Goal: Task Accomplishment & Management: Manage account settings

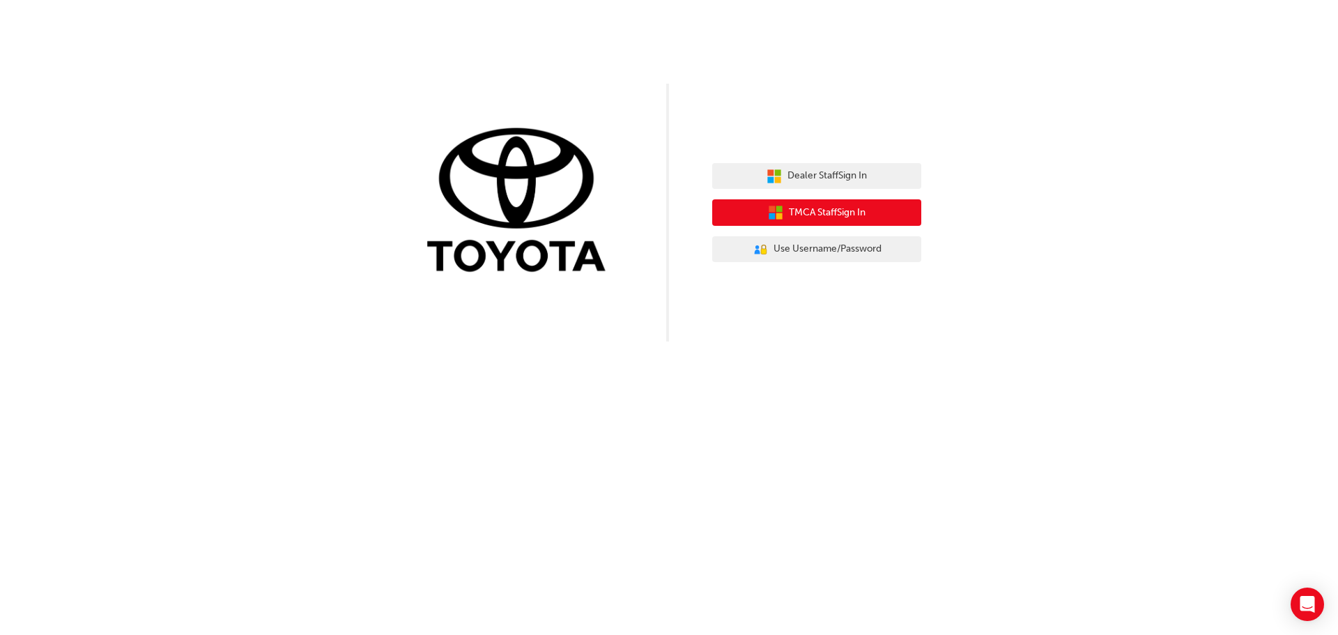
click at [810, 209] on span "TMCA Staff Sign In" at bounding box center [827, 213] width 77 height 16
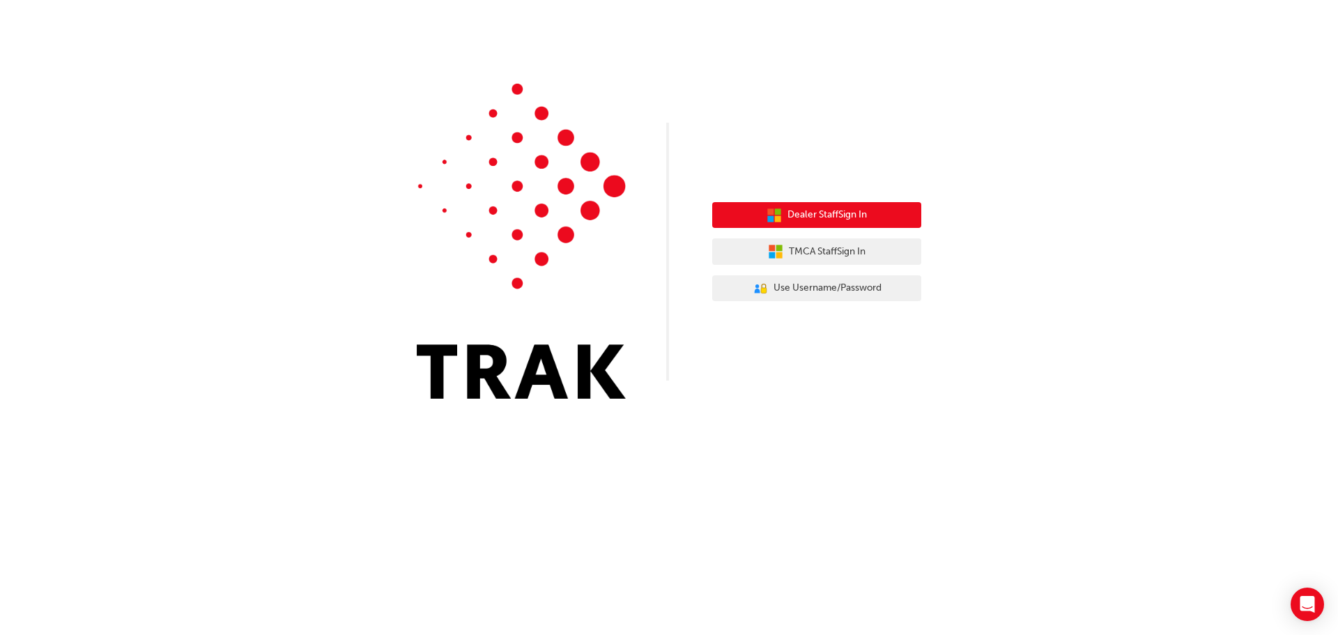
click at [847, 213] on span "Dealer Staff Sign In" at bounding box center [826, 215] width 79 height 16
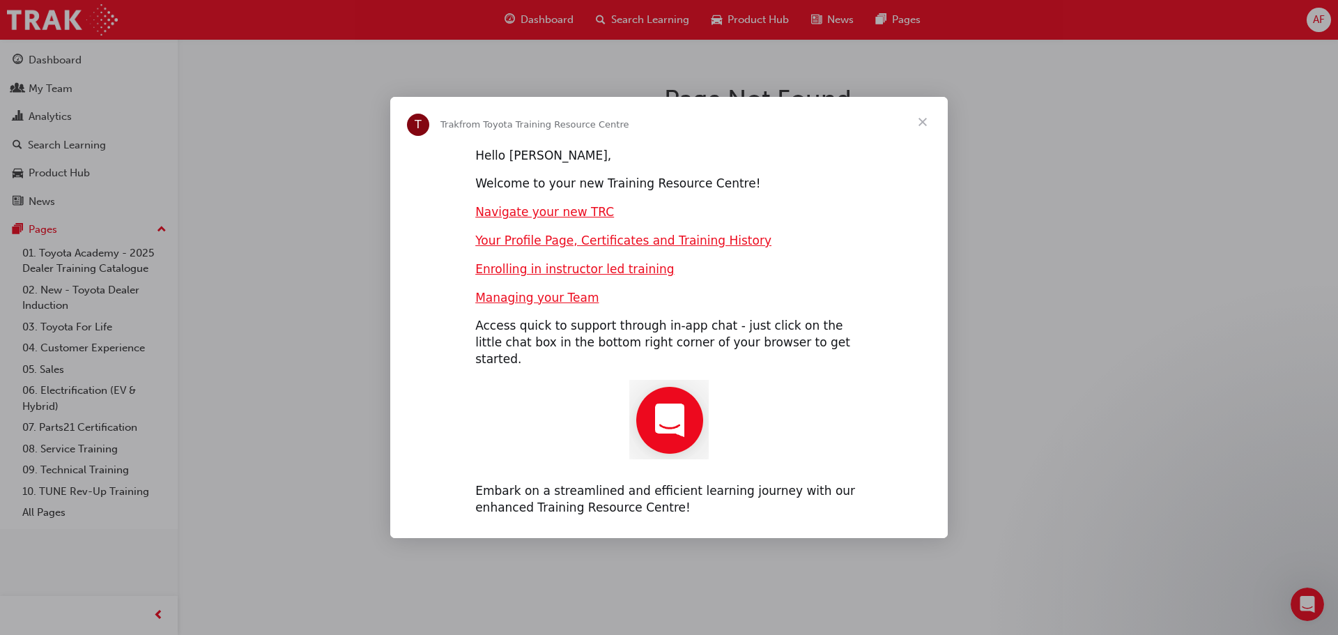
click at [924, 132] on span "Close" at bounding box center [923, 122] width 50 height 50
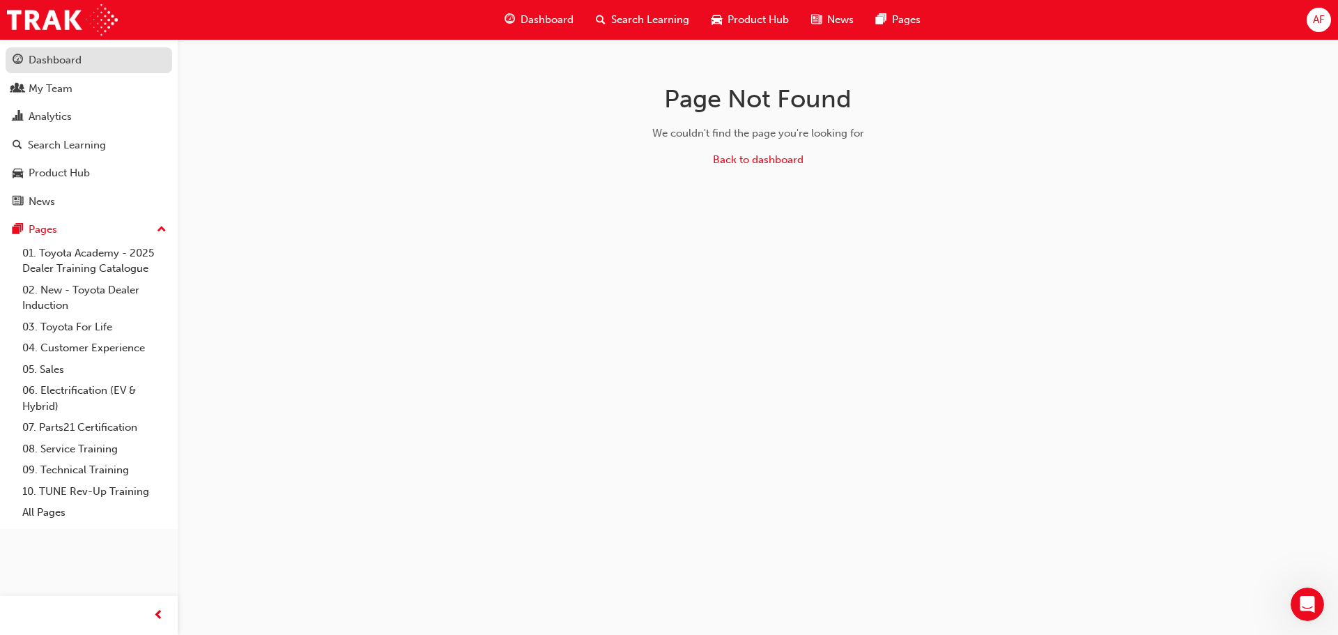
click at [79, 64] on div "Dashboard" at bounding box center [55, 60] width 53 height 16
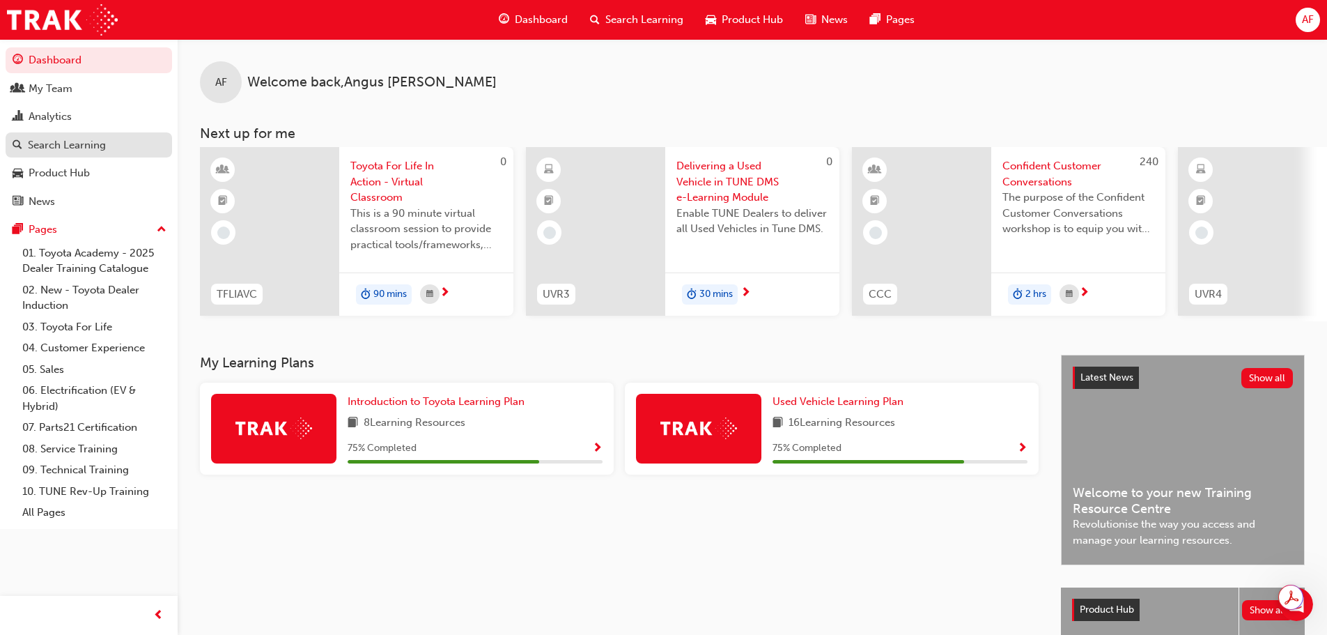
click at [75, 146] on div "Search Learning" at bounding box center [67, 145] width 78 height 16
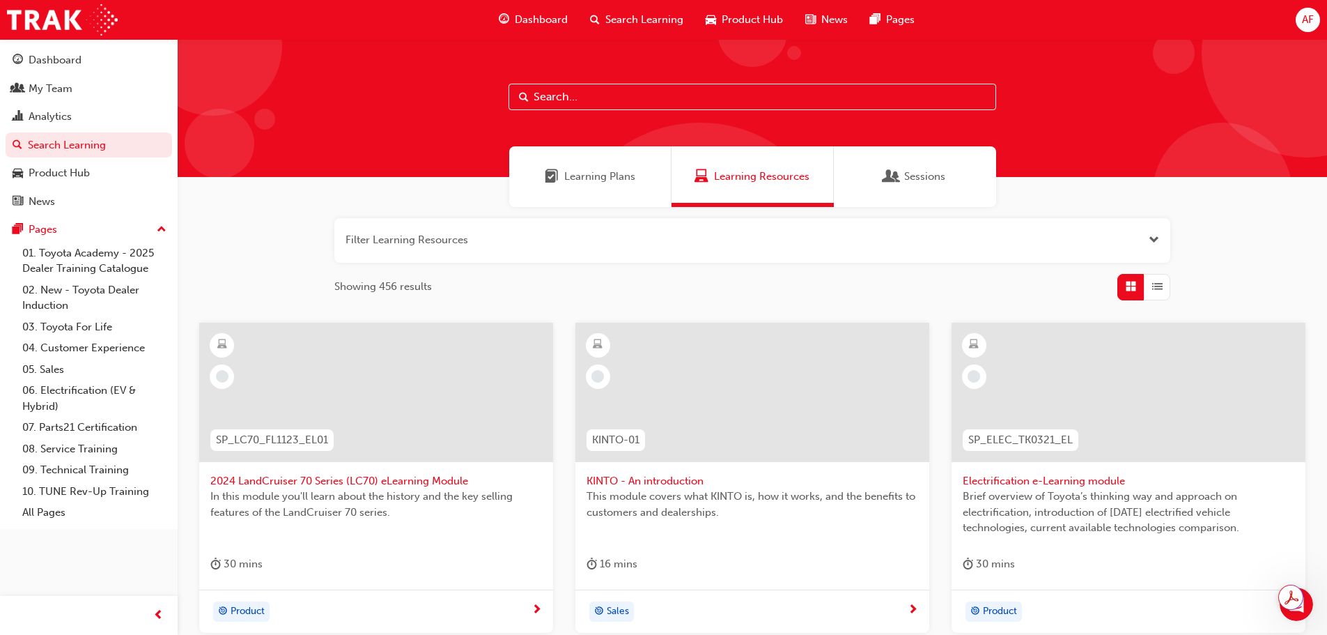
paste input "Leading Reignite Part 1 - Virtual Classroom (TFLR2025PT1)"
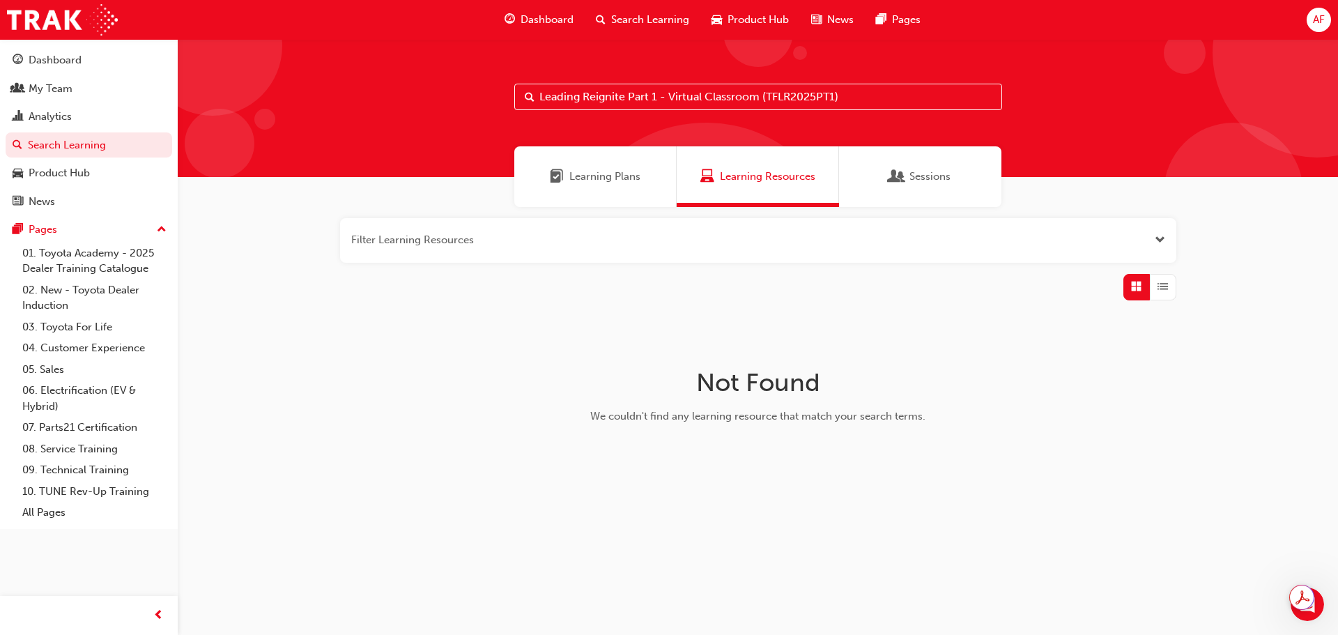
type input "Leading Reignite Part 1 - Virtual Classroom (TFLR2025PT1)"
click at [946, 170] on span "Sessions" at bounding box center [929, 177] width 41 height 16
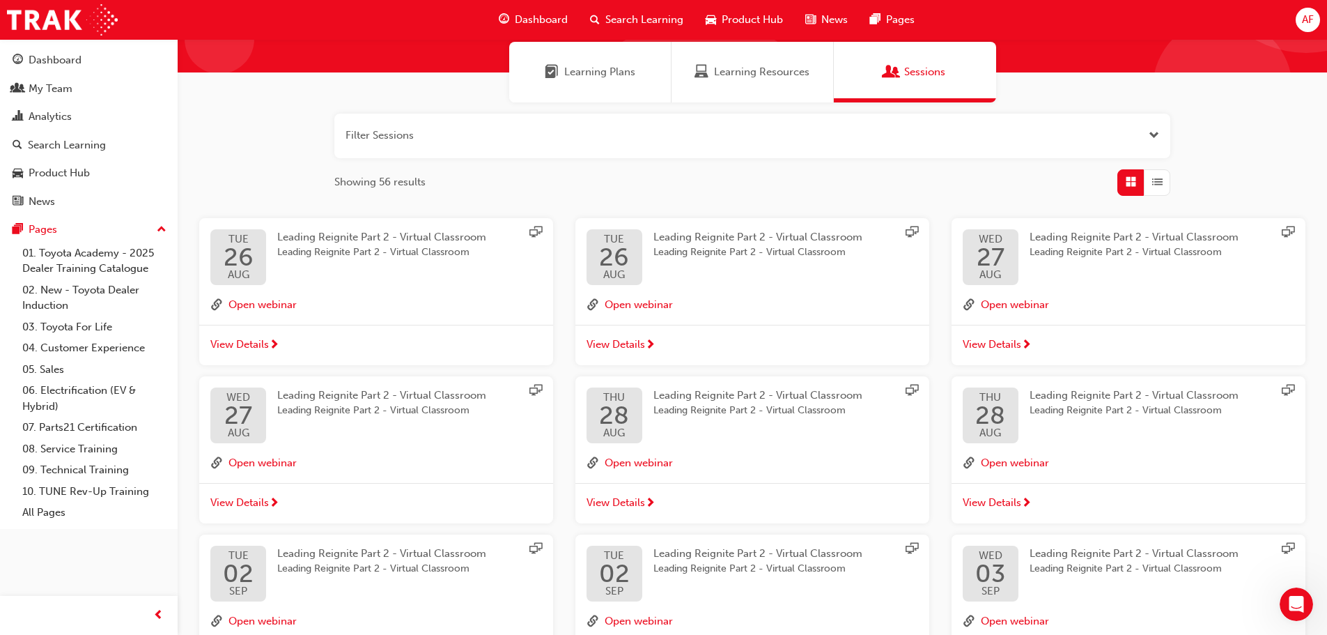
scroll to position [91, 0]
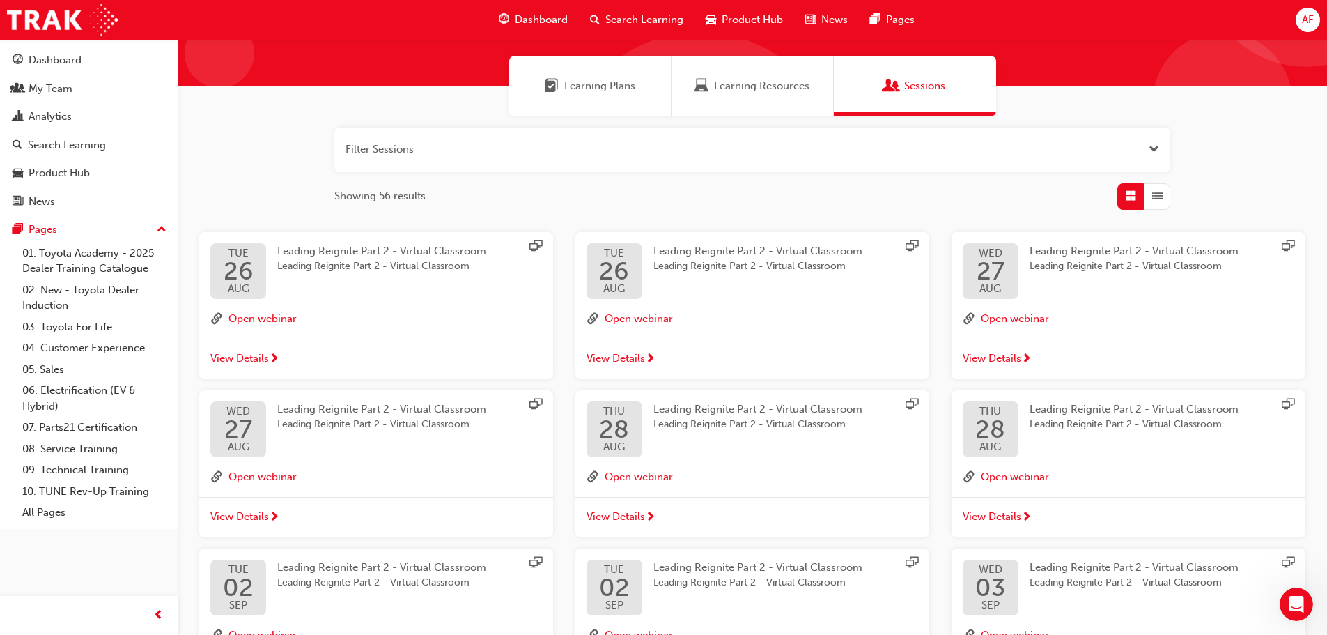
click at [386, 256] on span "Leading Reignite Part 2 - Virtual Classroom" at bounding box center [381, 251] width 209 height 13
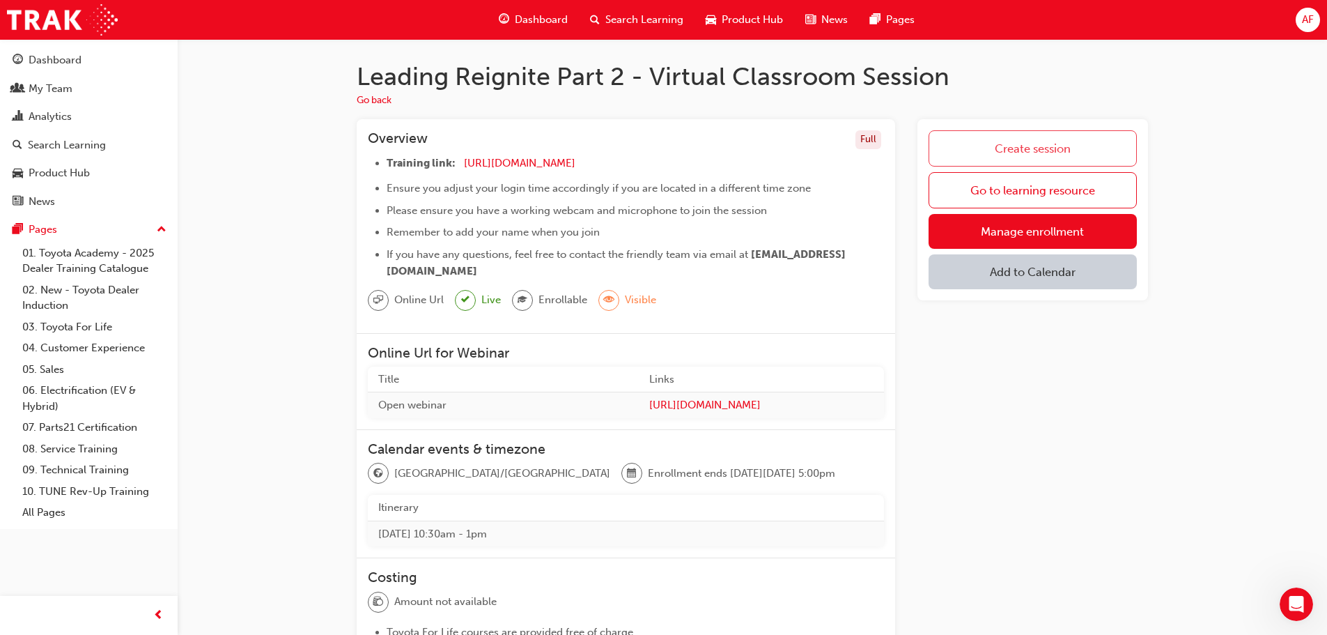
click at [1034, 151] on link "Create session" at bounding box center [1033, 148] width 208 height 36
click at [1044, 236] on link "Manage enrollment" at bounding box center [1033, 231] width 208 height 35
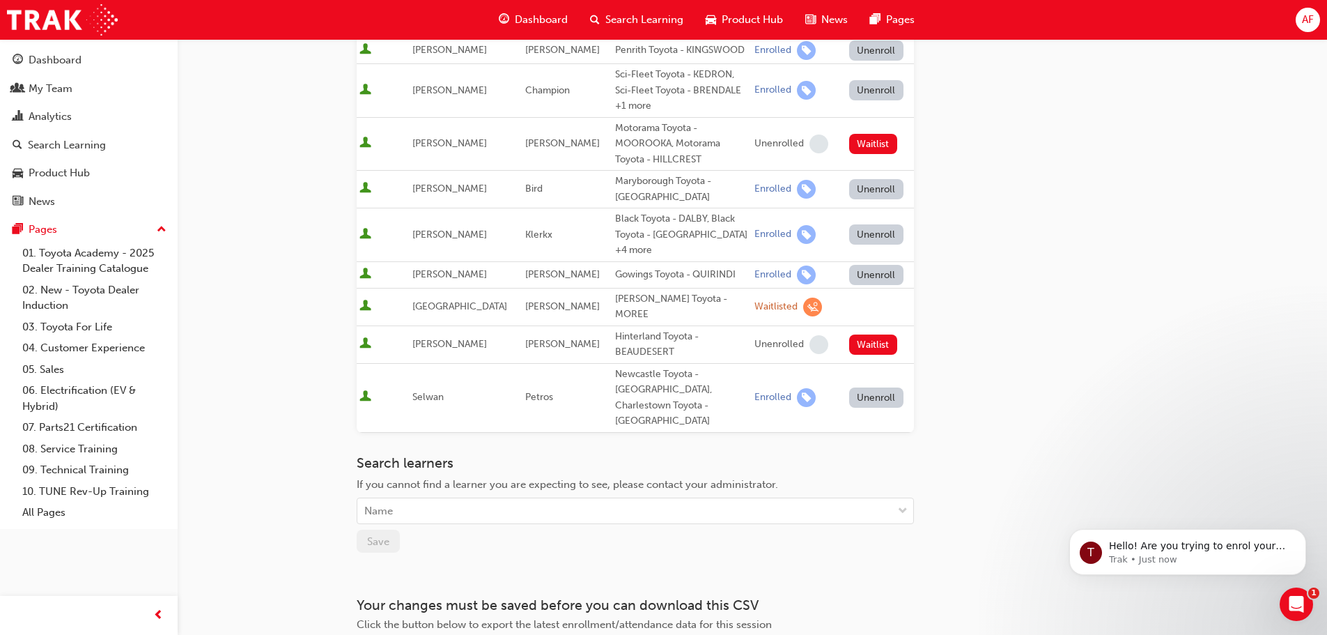
scroll to position [872, 0]
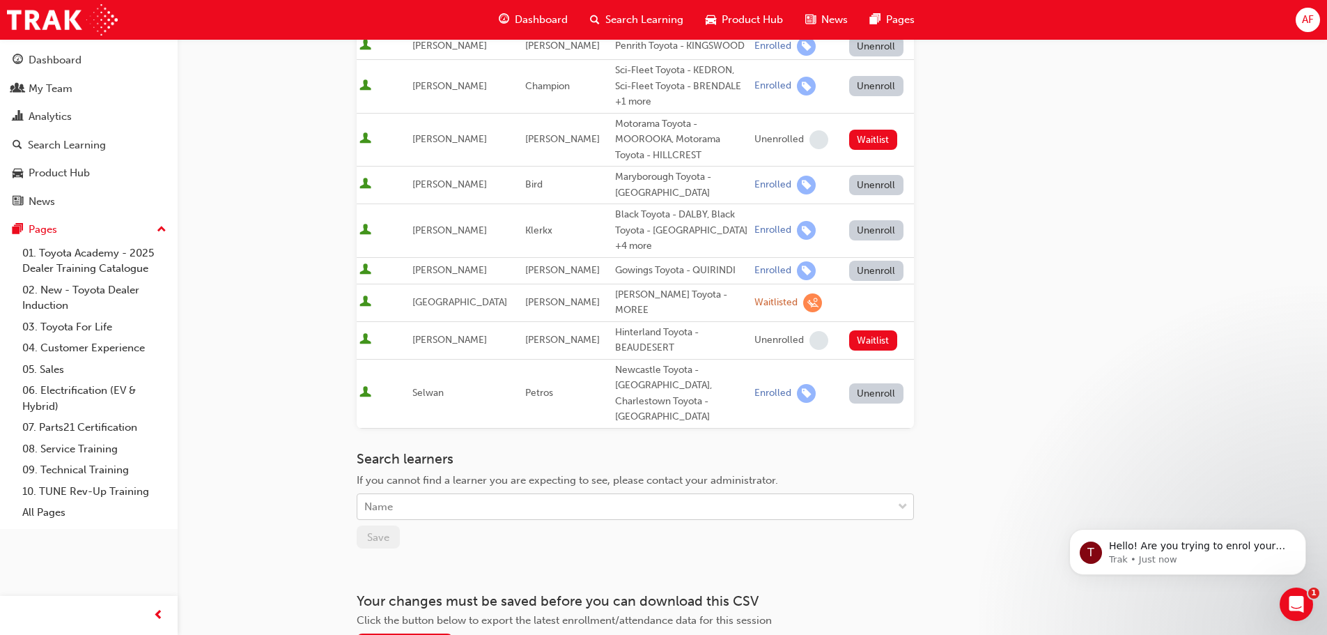
click at [895, 494] on div at bounding box center [903, 506] width 21 height 25
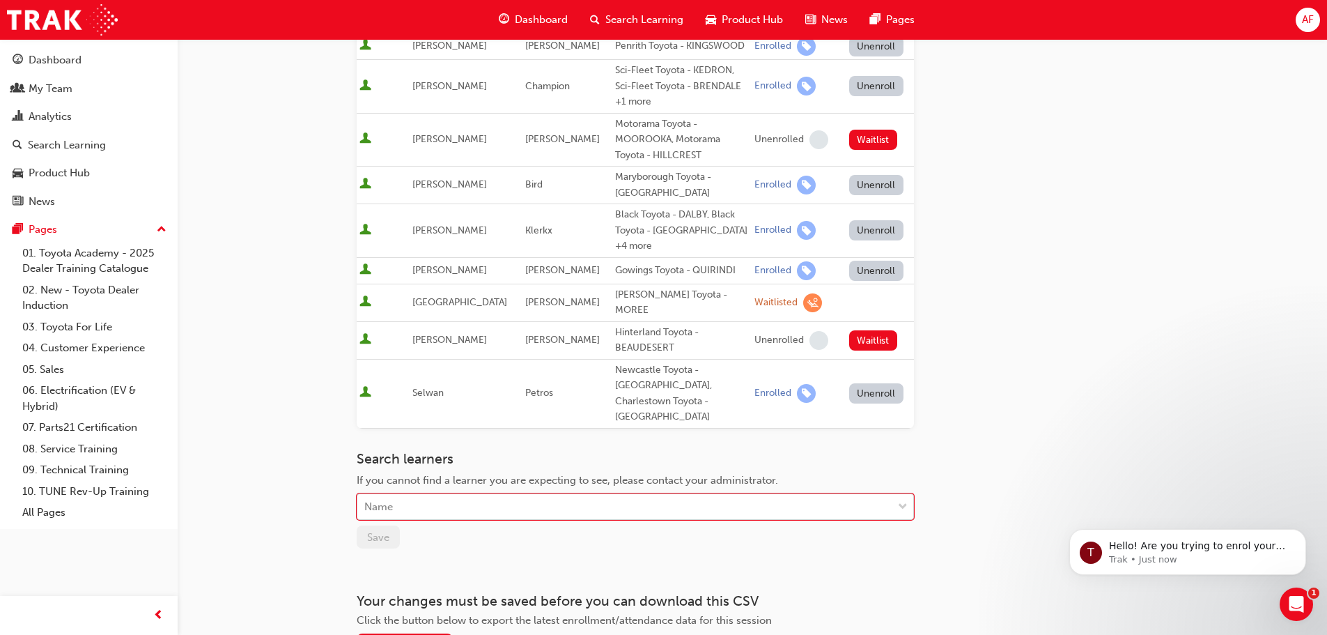
click at [895, 494] on div at bounding box center [903, 506] width 21 height 25
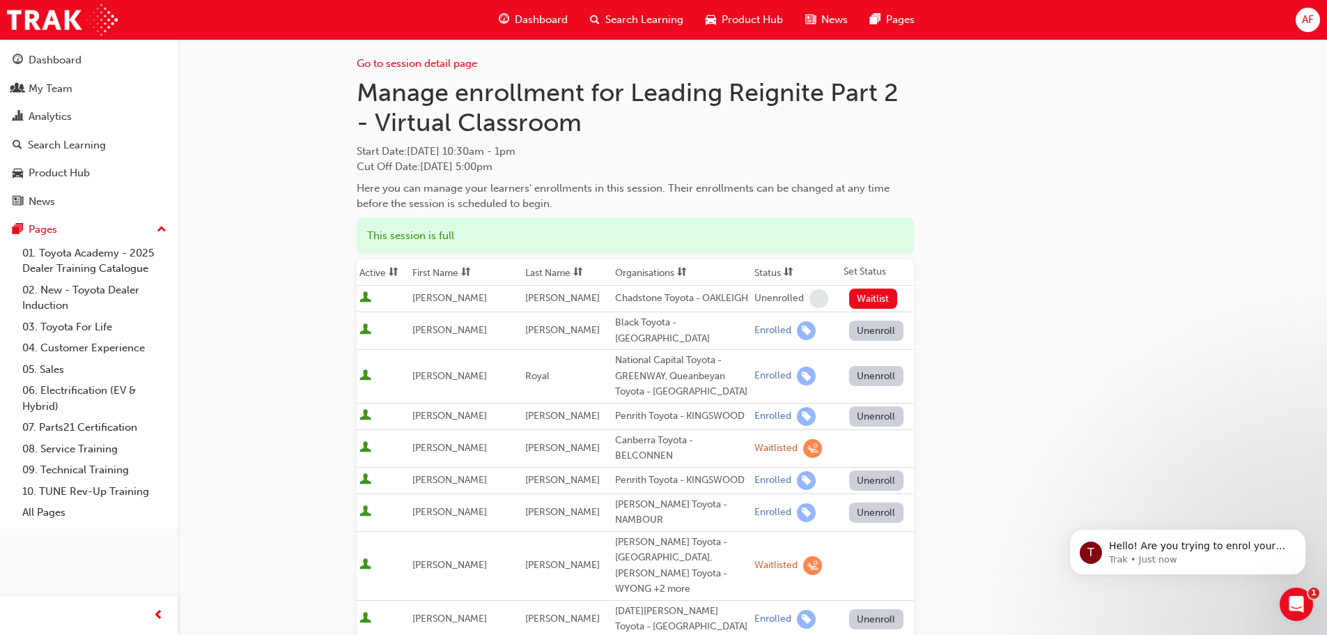
scroll to position [0, 0]
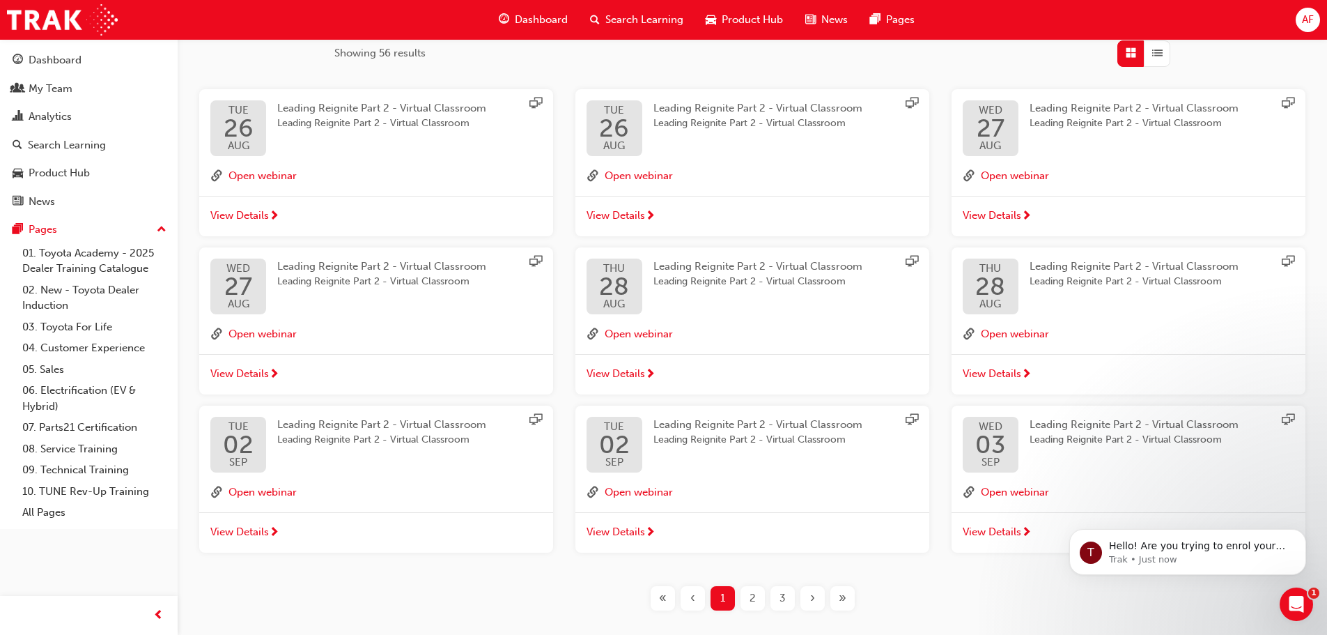
scroll to position [139, 0]
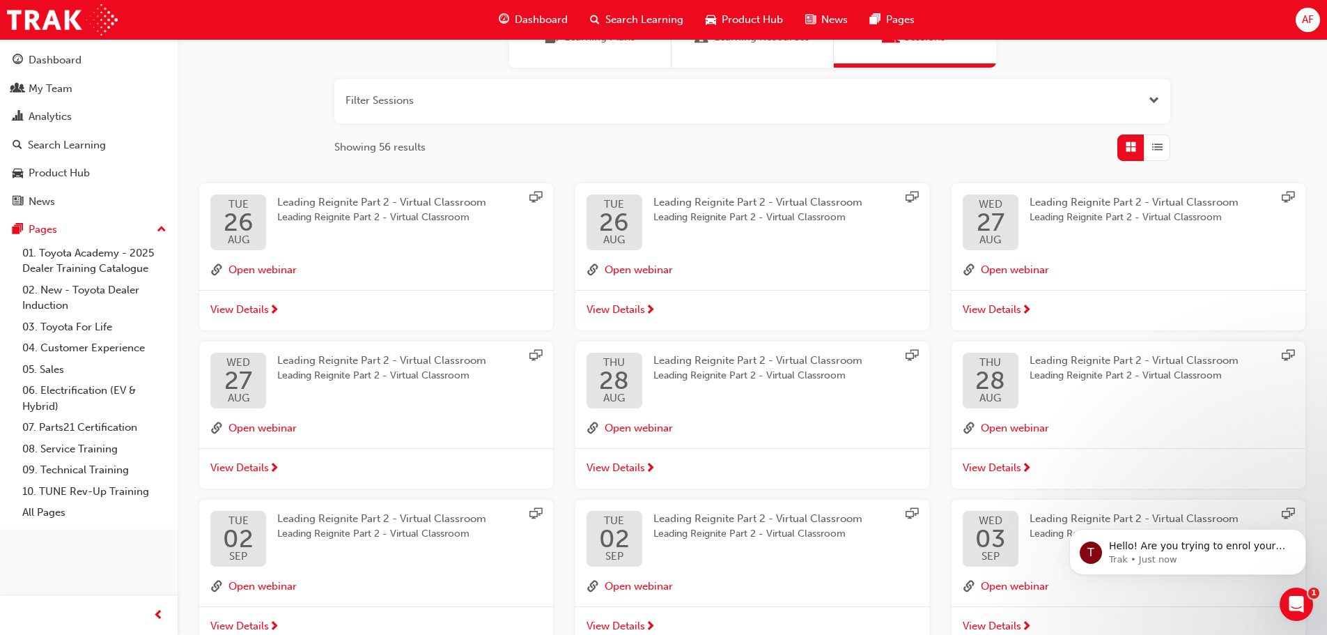
click at [1161, 144] on span "List" at bounding box center [1158, 147] width 10 height 16
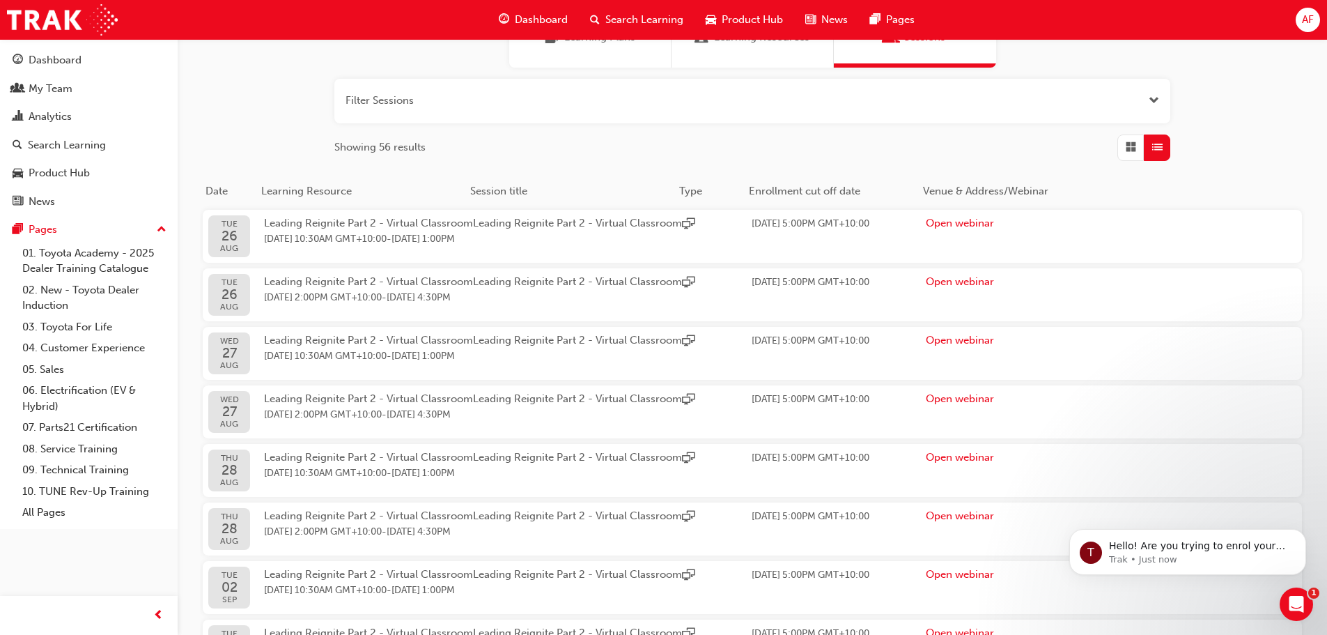
scroll to position [70, 0]
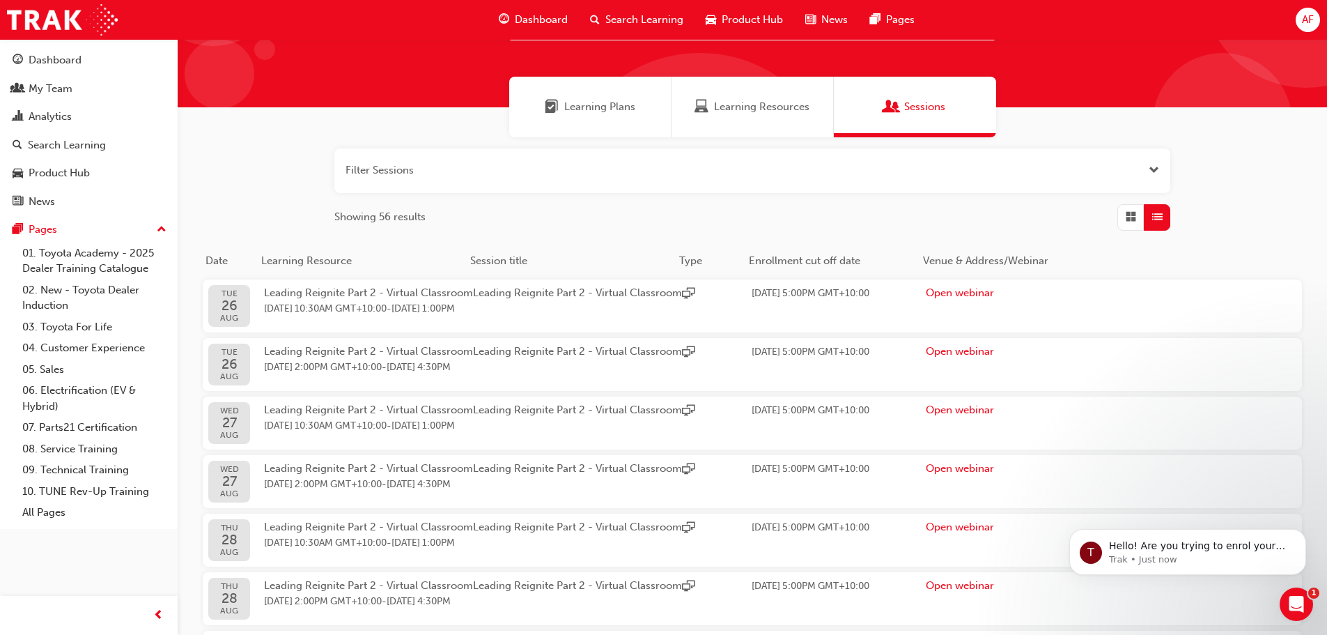
click at [596, 167] on button "button" at bounding box center [752, 170] width 836 height 45
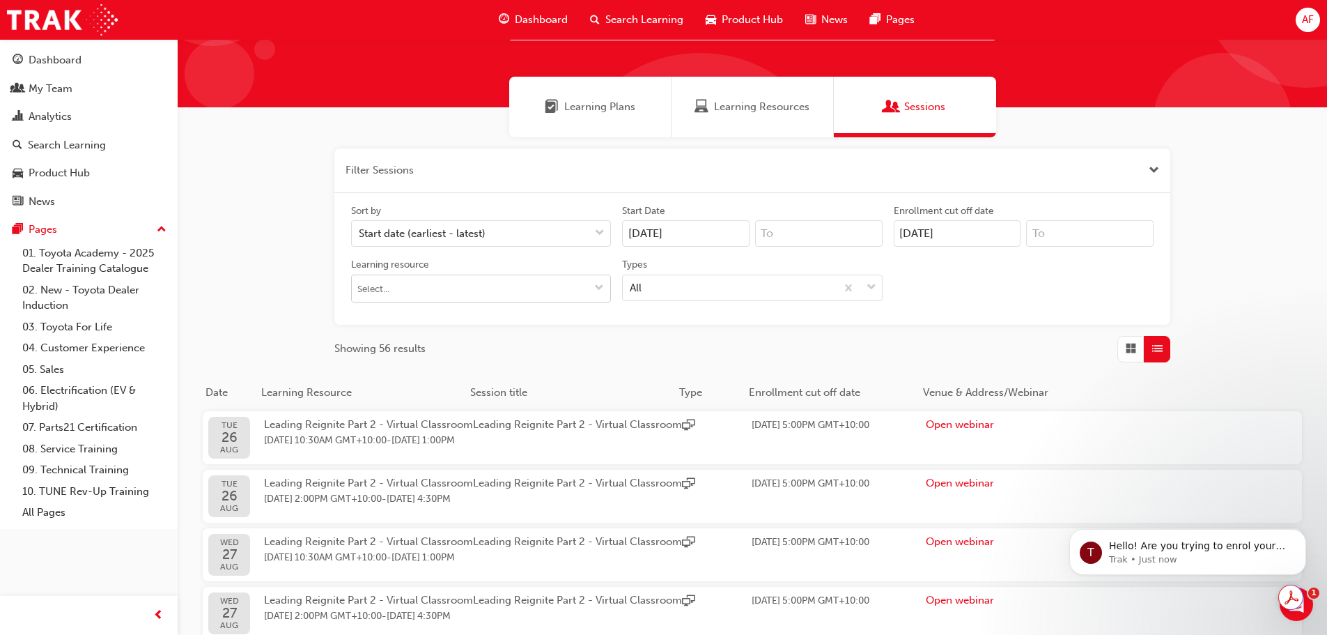
click at [585, 293] on input "Learning resource" at bounding box center [481, 288] width 259 height 26
click at [585, 293] on input "Learning resource No results, type at least 1 character of title or code" at bounding box center [481, 288] width 259 height 26
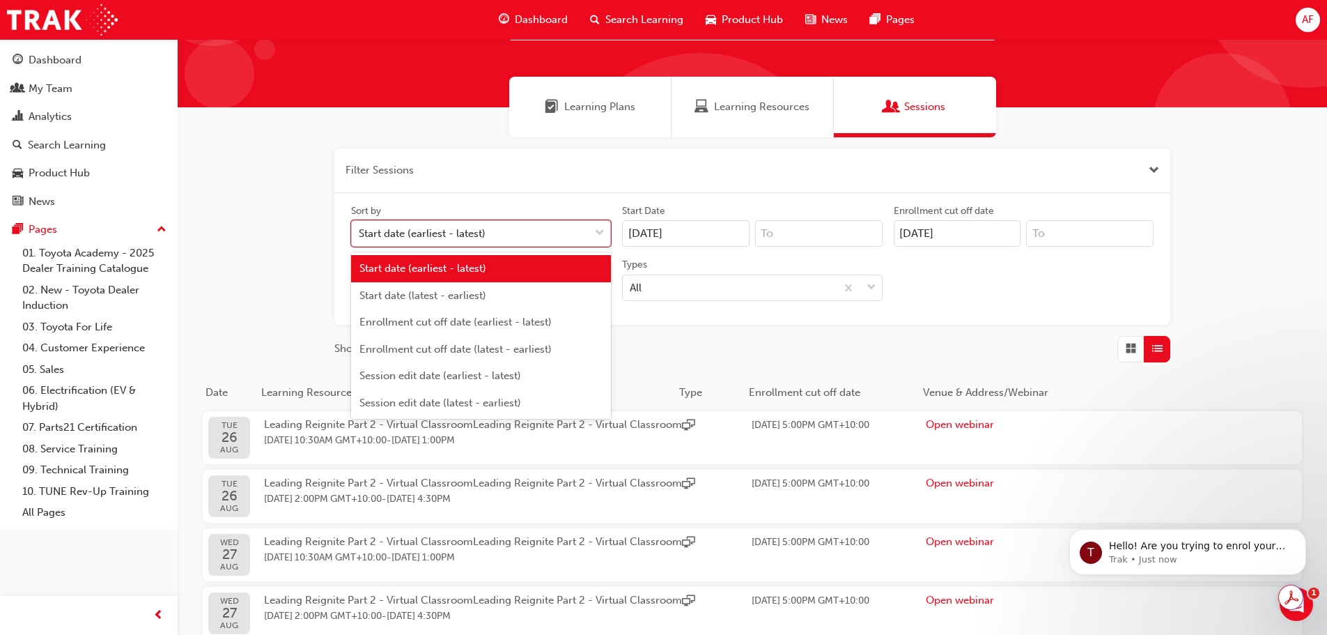
click at [593, 240] on div at bounding box center [600, 233] width 21 height 25
click at [360, 239] on input "Sort by option Start date (earliest - latest) focused, 1 of 6. 6 results availa…" at bounding box center [359, 233] width 1 height 12
click at [593, 240] on div at bounding box center [600, 233] width 21 height 25
click at [360, 239] on input "Sort by option Start date (earliest - latest) focused, 1 of 6. 6 results availa…" at bounding box center [359, 233] width 1 height 12
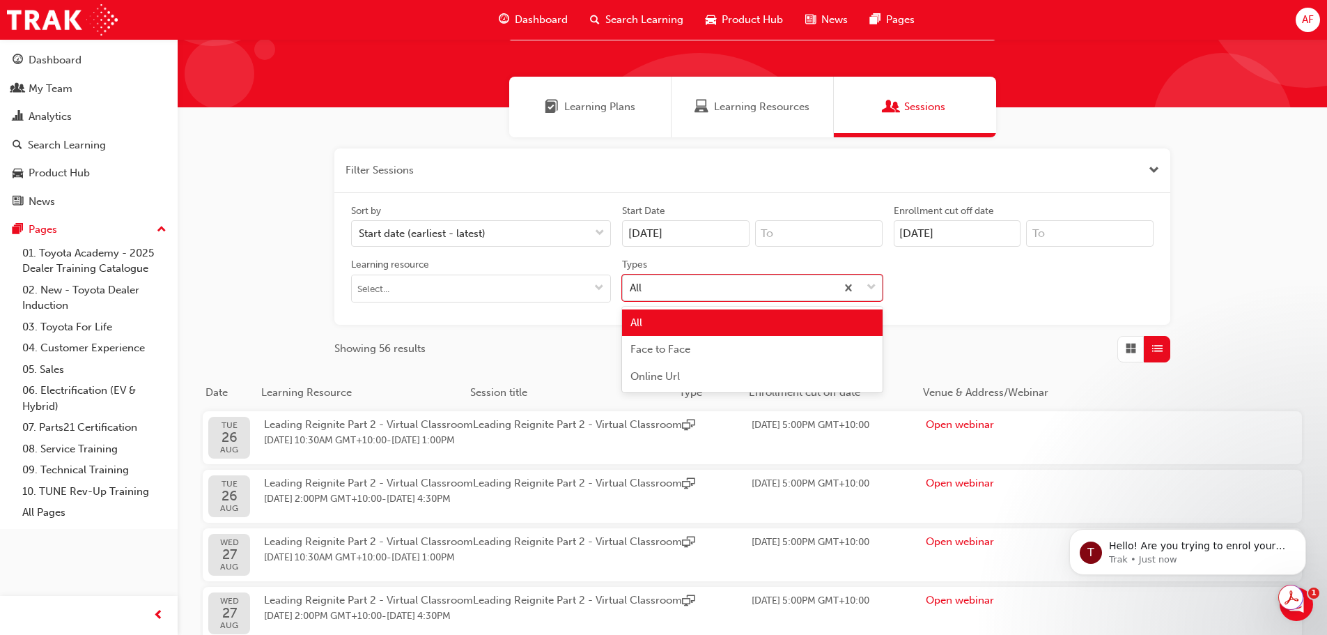
click at [682, 297] on div "All" at bounding box center [729, 287] width 213 height 24
click at [631, 293] on input "Types option All focused, 1 of 3. 3 results available. Use Up and Down to choos…" at bounding box center [630, 287] width 1 height 12
click at [682, 297] on div "All" at bounding box center [729, 287] width 213 height 24
click at [631, 293] on input "Types option All focused, 1 of 3. 3 results available. Use Up and Down to choos…" at bounding box center [630, 287] width 1 height 12
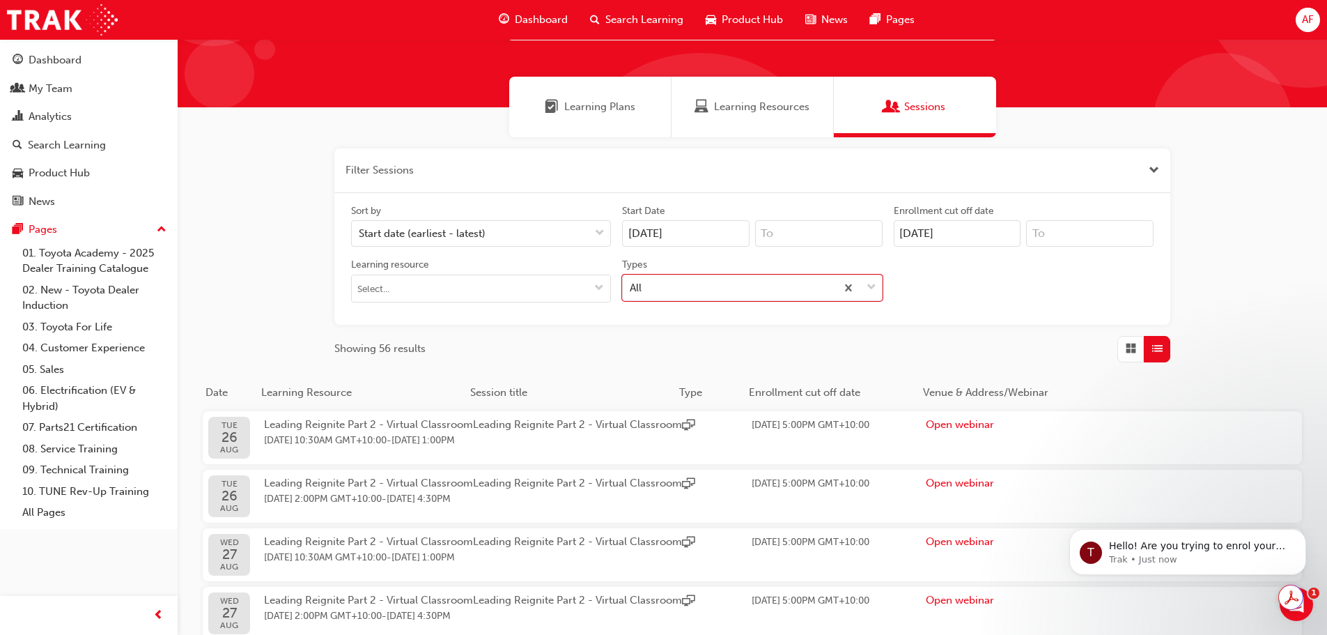
click at [769, 106] on span "Learning Resources" at bounding box center [761, 107] width 95 height 16
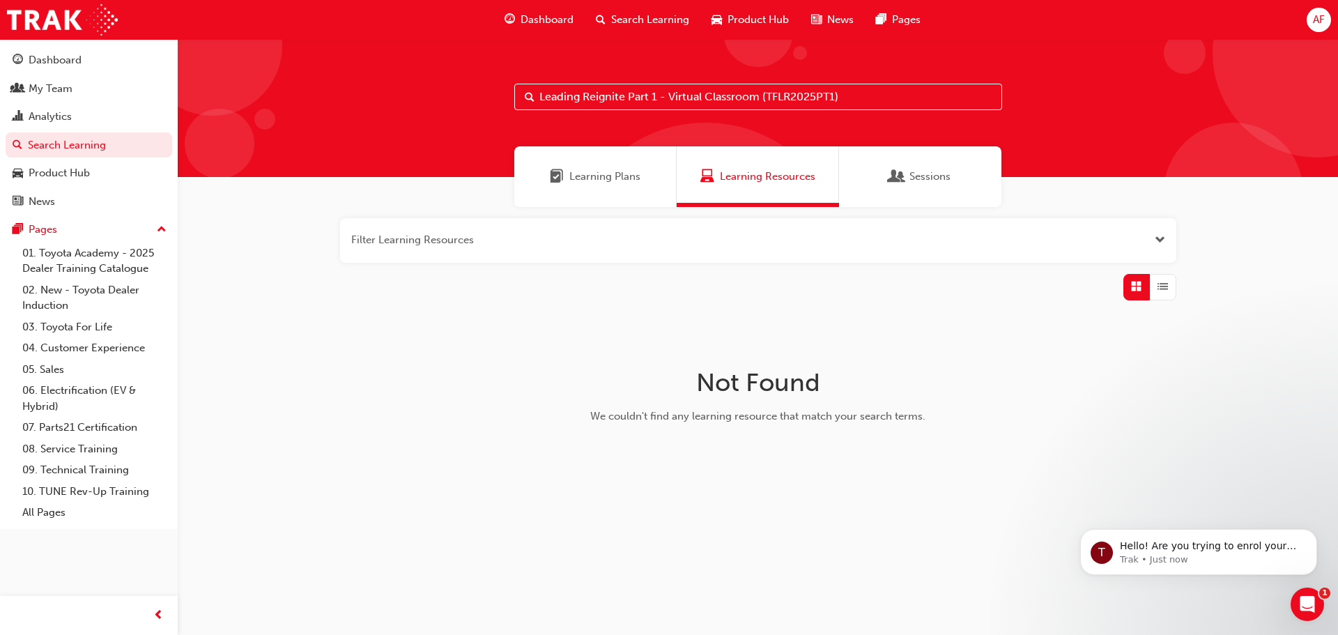
click at [574, 169] on span "Learning Plans" at bounding box center [604, 177] width 71 height 16
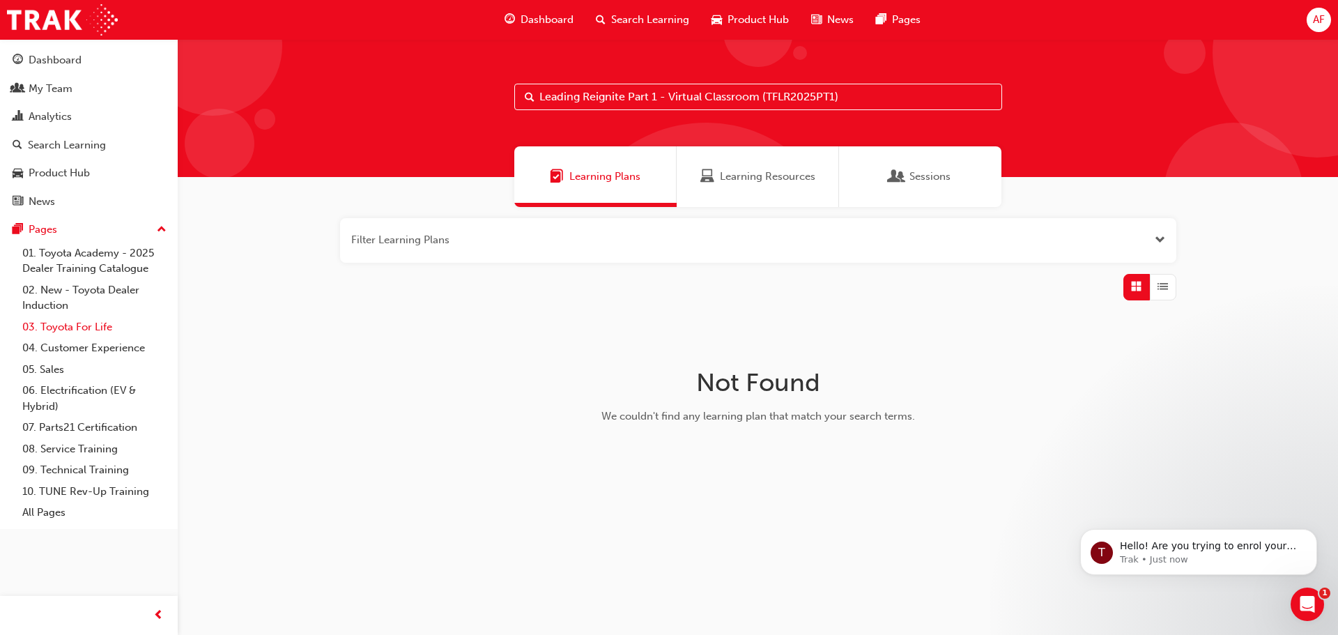
click at [84, 322] on link "03. Toyota For Life" at bounding box center [94, 327] width 155 height 22
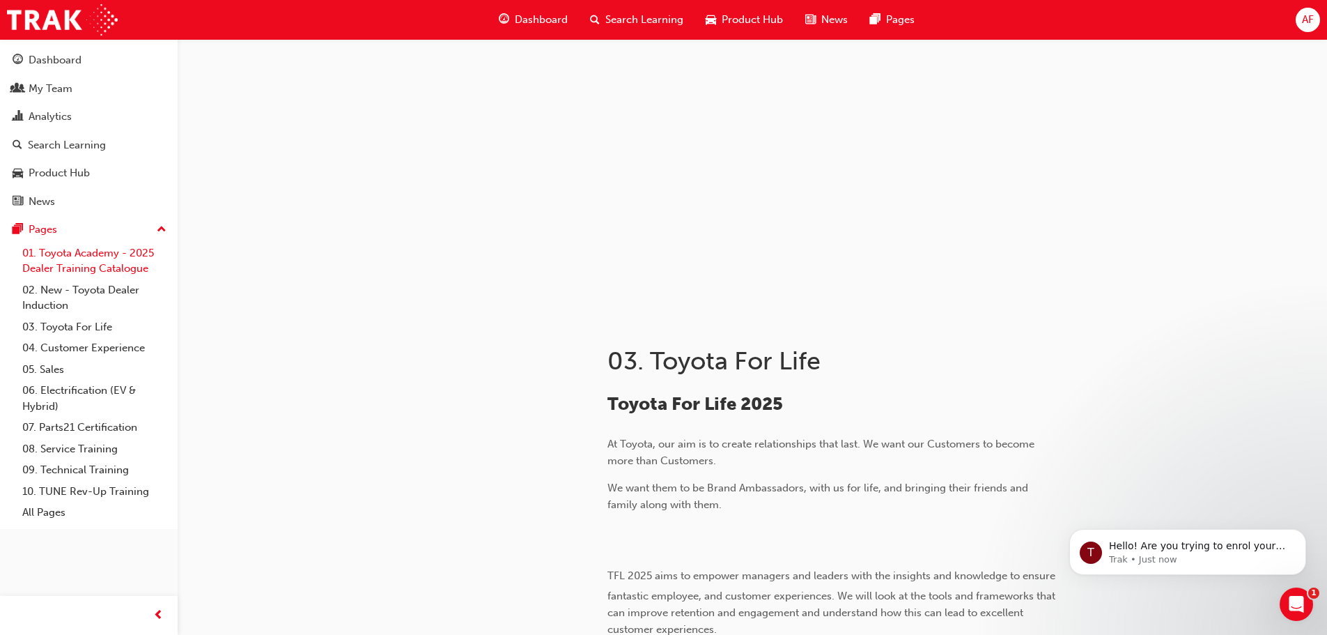
click at [54, 249] on link "01. Toyota Academy - 2025 Dealer Training Catalogue" at bounding box center [94, 261] width 155 height 37
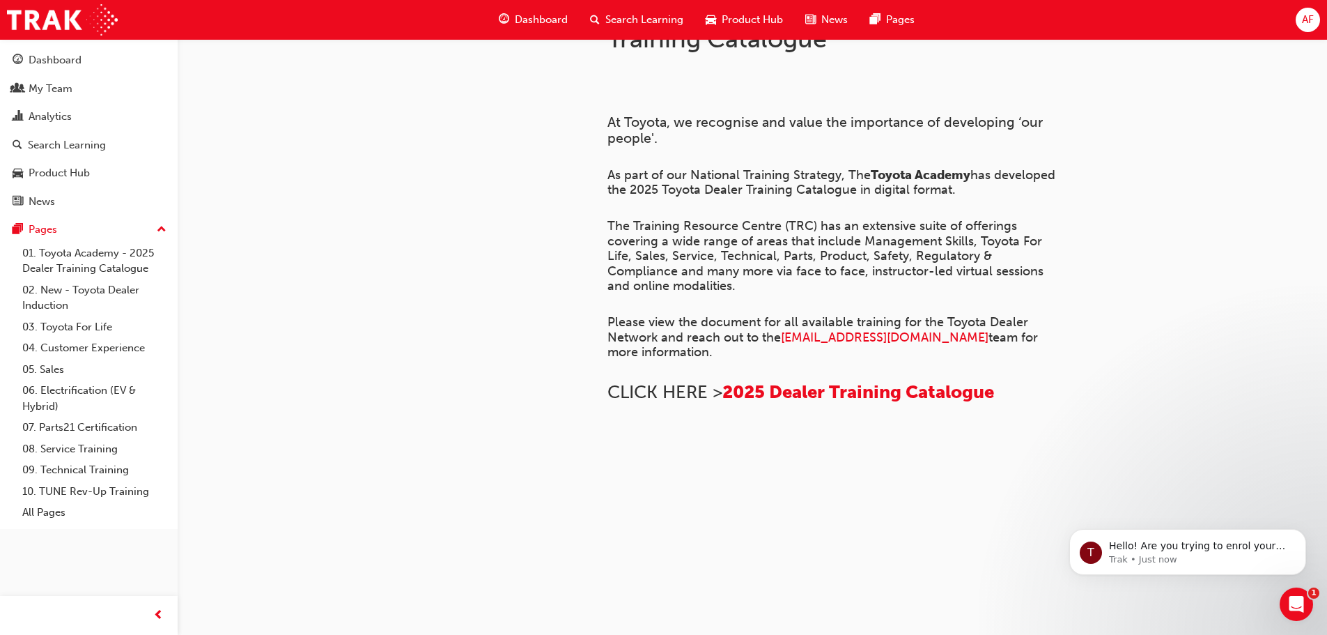
scroll to position [814, 0]
click at [44, 144] on div "Search Learning" at bounding box center [67, 145] width 78 height 16
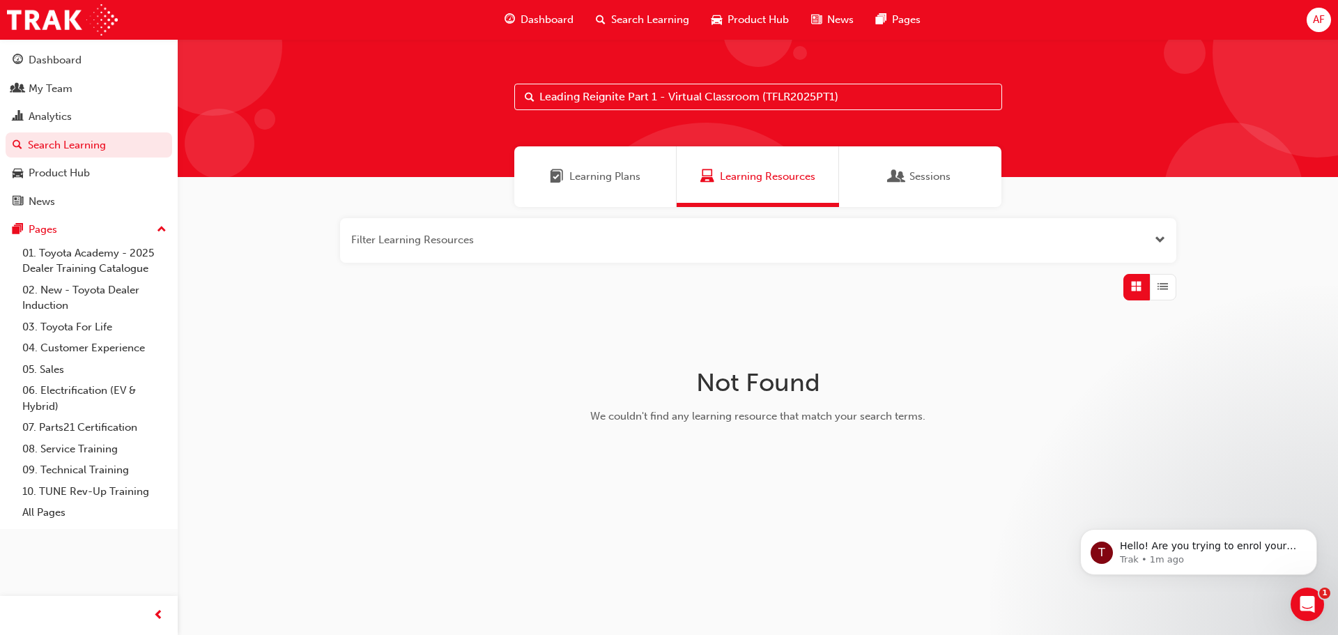
paste input "Leading Reignite Part 1 - Virtual Classroom (TFLR2025PT1)"
type input "Leading Leading Reignite Part 1 - Virtual Classroom (TFLR2025PT1)Reignite Part …"
click at [902, 194] on div "Sessions" at bounding box center [920, 176] width 162 height 61
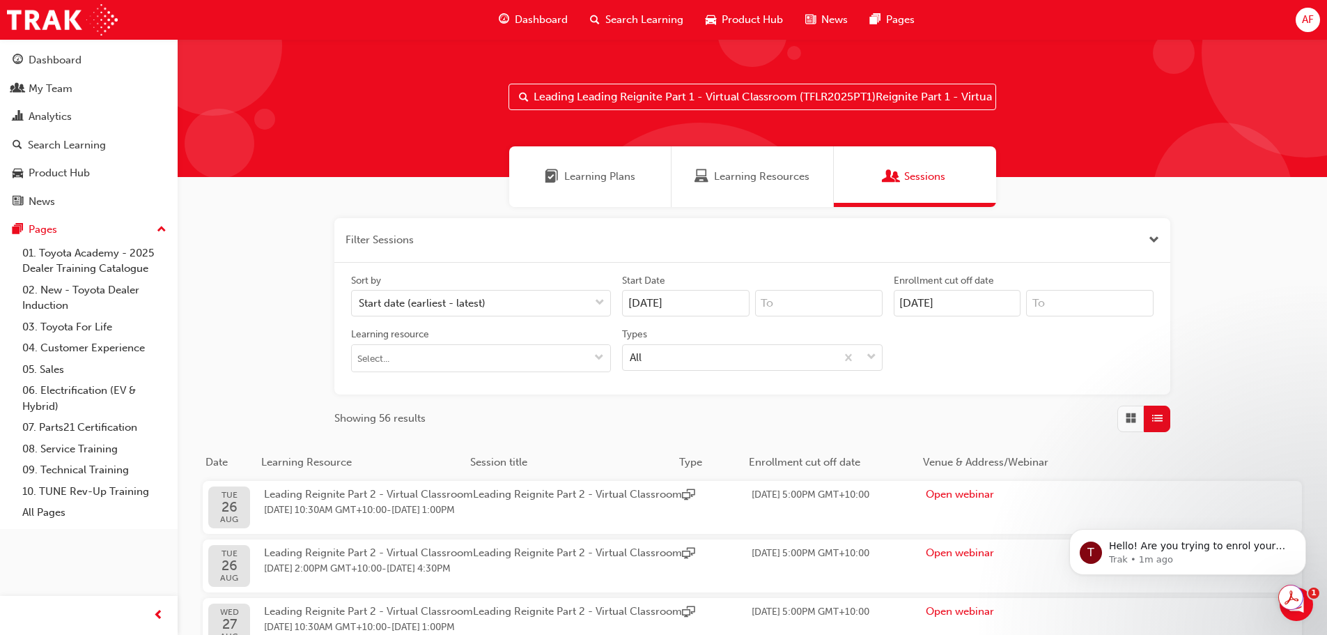
click at [537, 243] on button "button" at bounding box center [752, 240] width 836 height 45
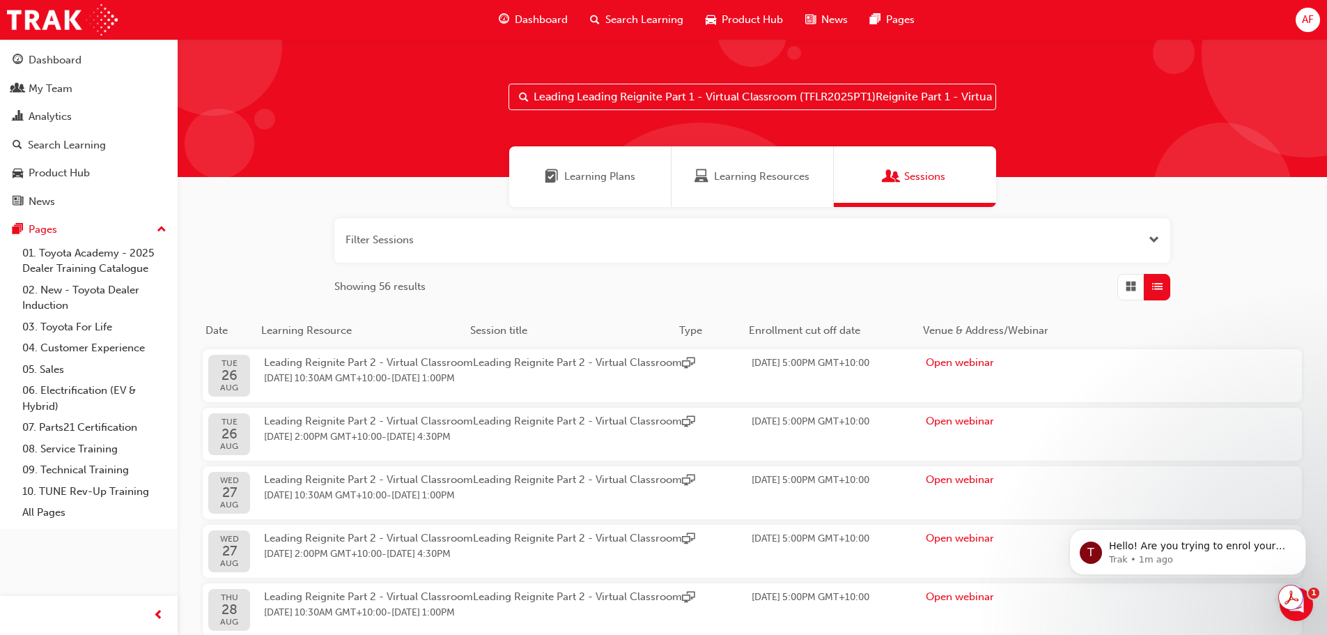
click at [539, 243] on button "button" at bounding box center [752, 240] width 836 height 45
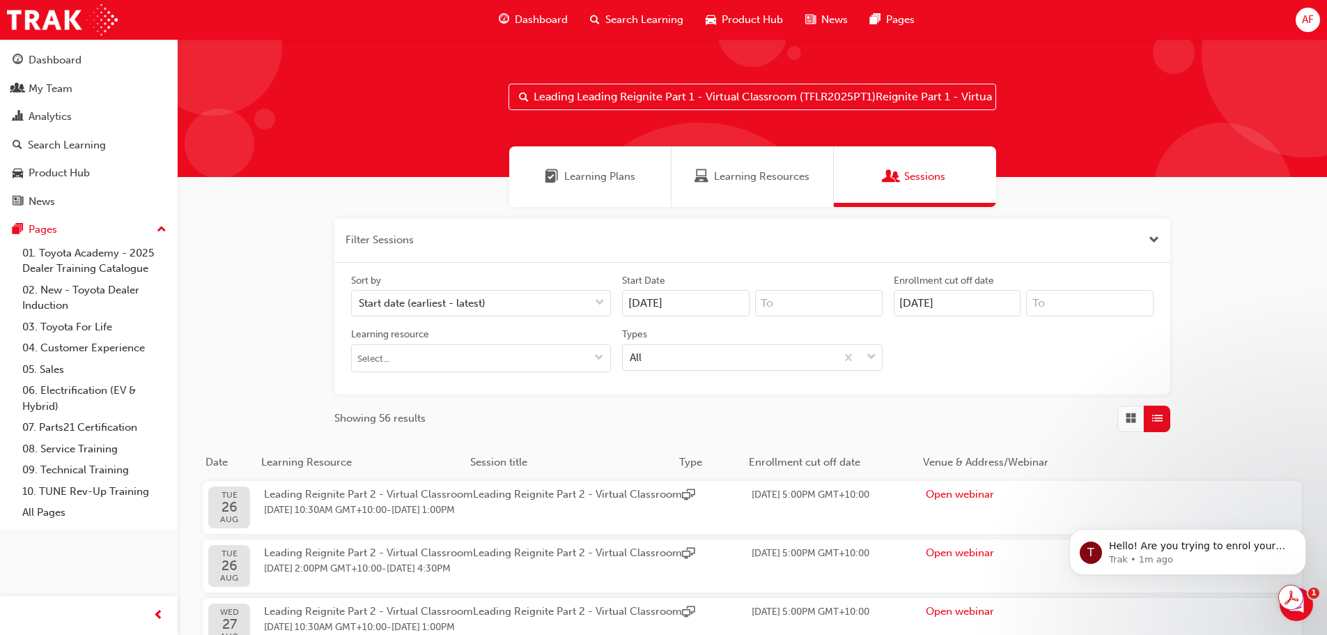
click at [539, 243] on button "button" at bounding box center [752, 240] width 836 height 45
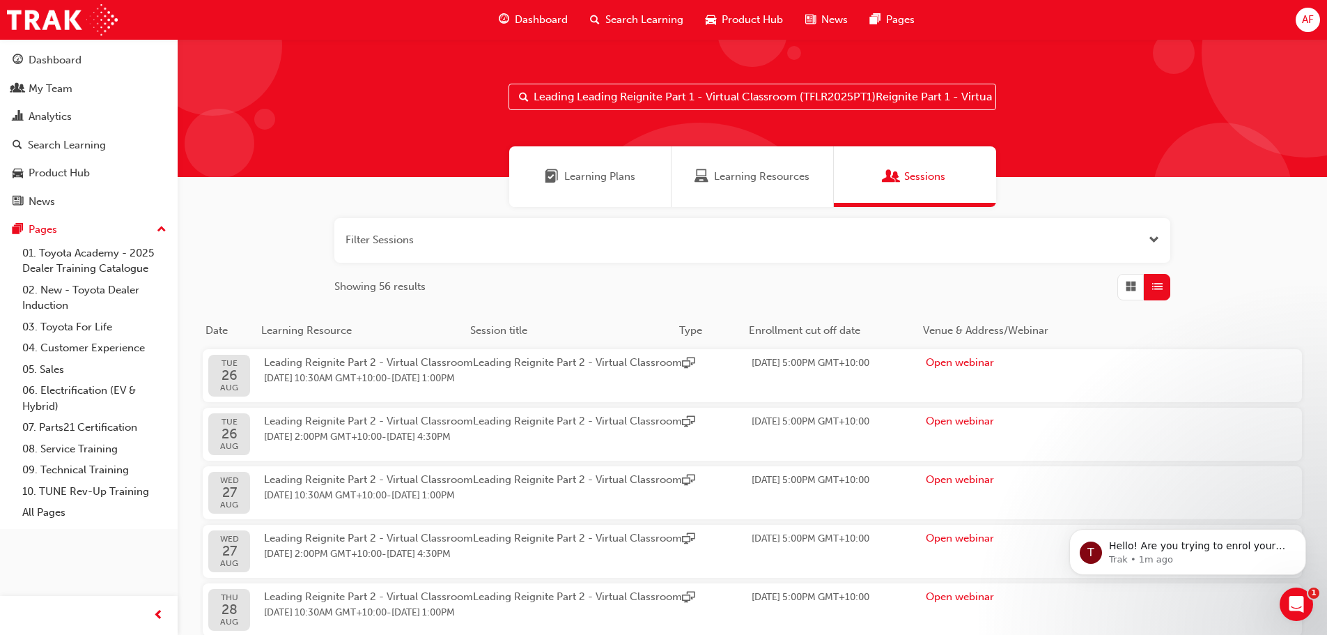
click at [1161, 282] on span "List" at bounding box center [1158, 287] width 10 height 16
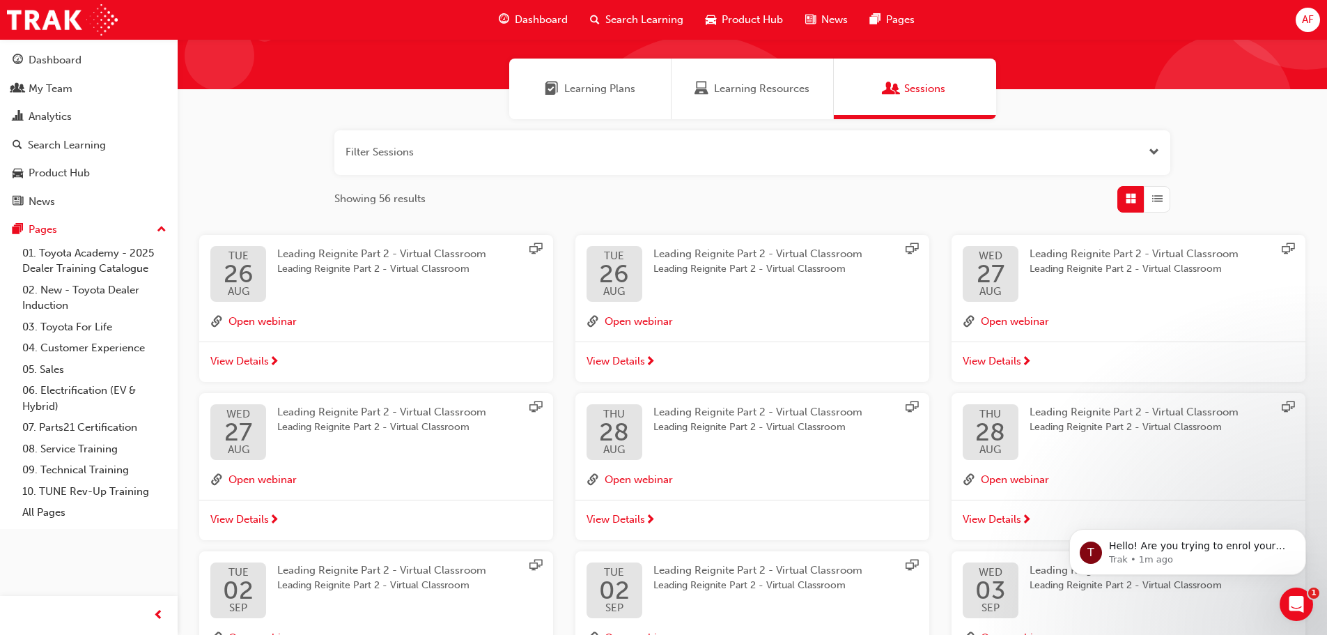
scroll to position [209, 0]
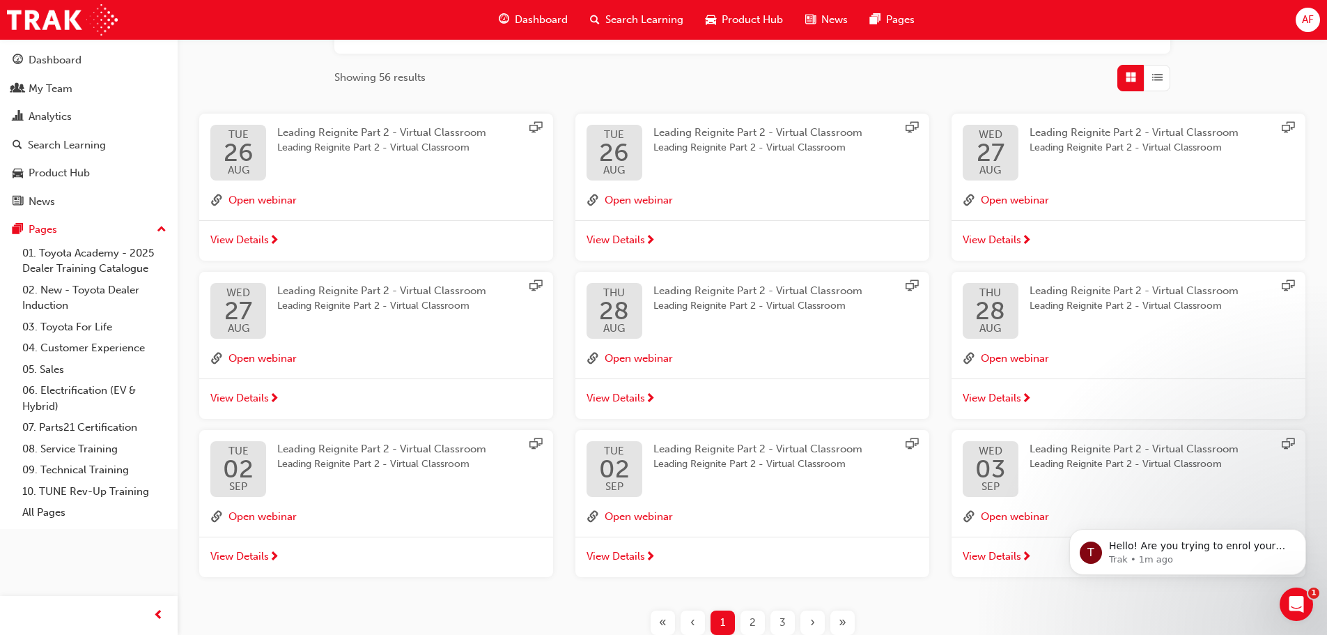
click at [627, 236] on span "View Details" at bounding box center [616, 240] width 59 height 16
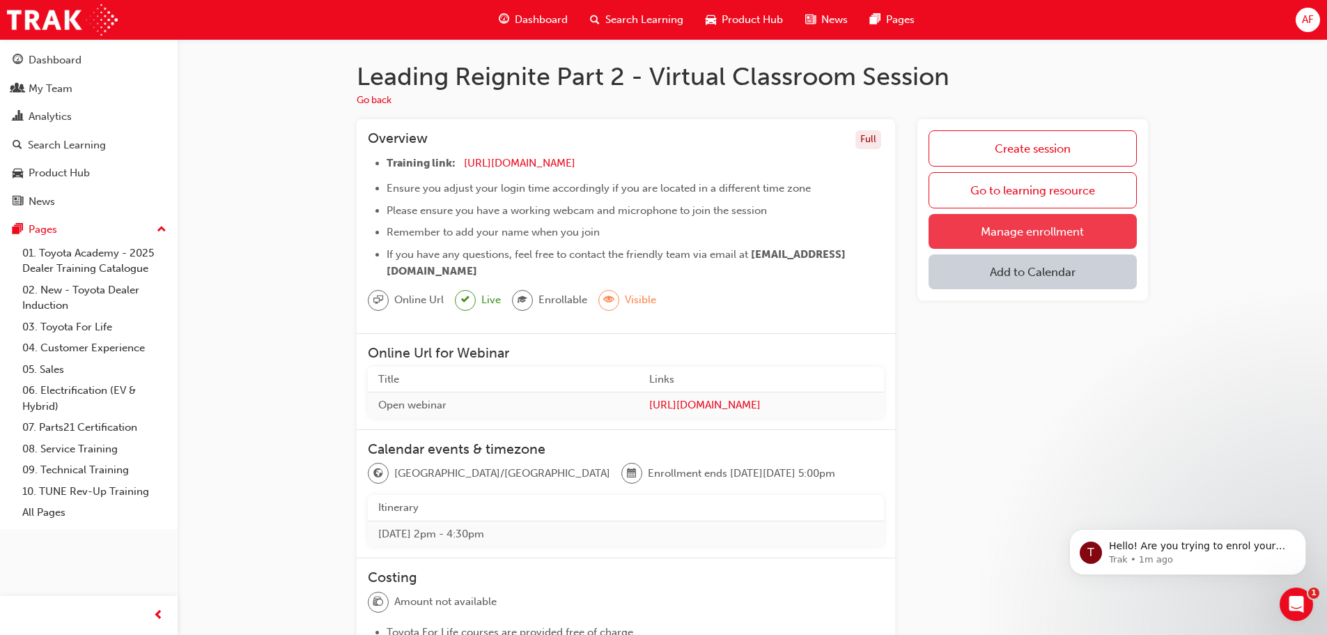
click at [1059, 229] on link "Manage enrollment" at bounding box center [1033, 231] width 208 height 35
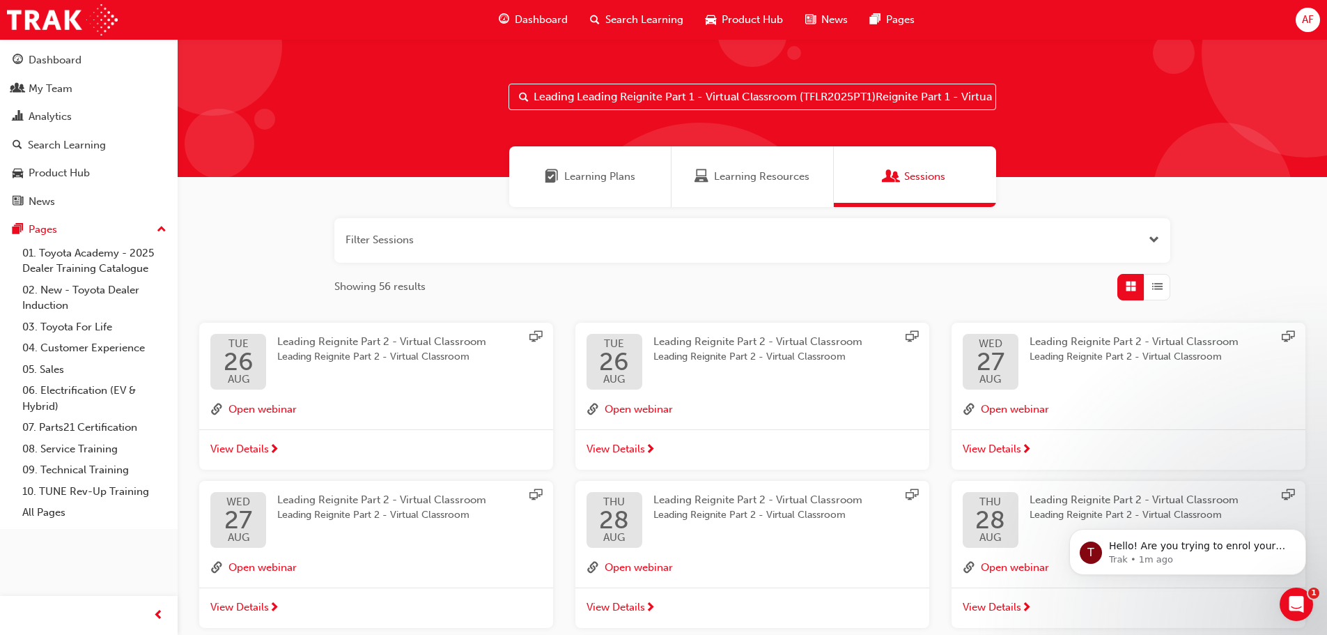
click at [1024, 354] on div "[DATE] Leading Reignite Part 2 - Virtual Classroom Leading Reignite Part 2 - Vi…" at bounding box center [1129, 362] width 332 height 56
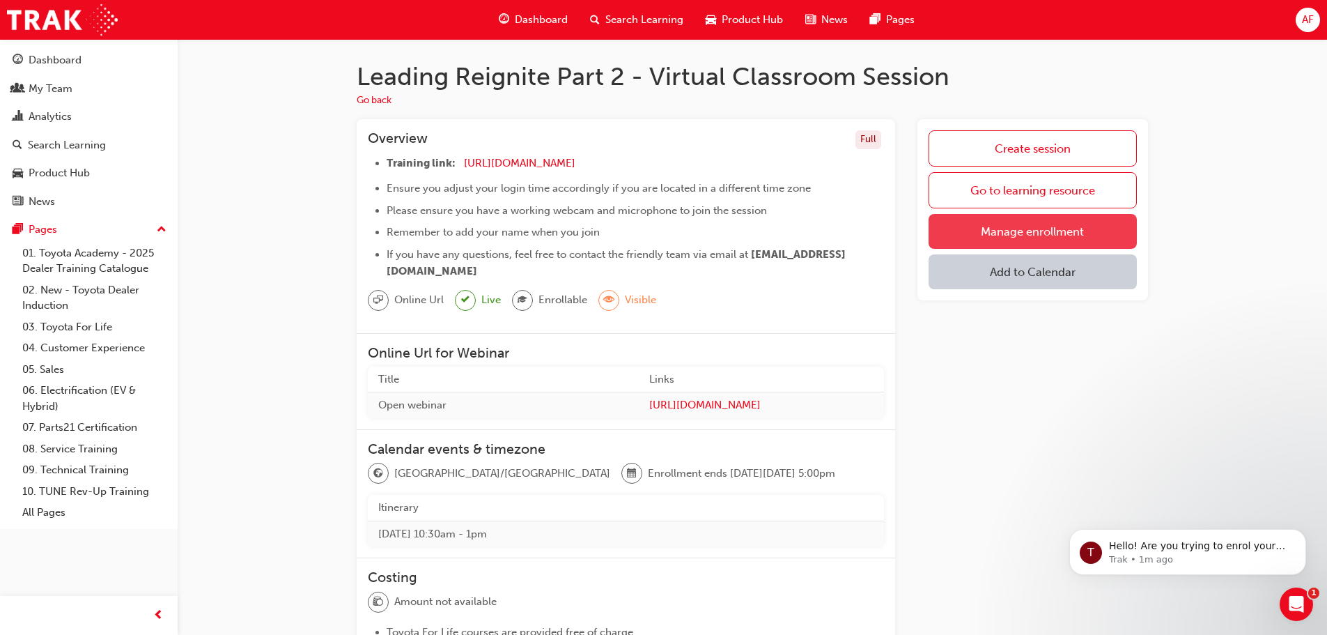
click at [1040, 231] on link "Manage enrollment" at bounding box center [1033, 231] width 208 height 35
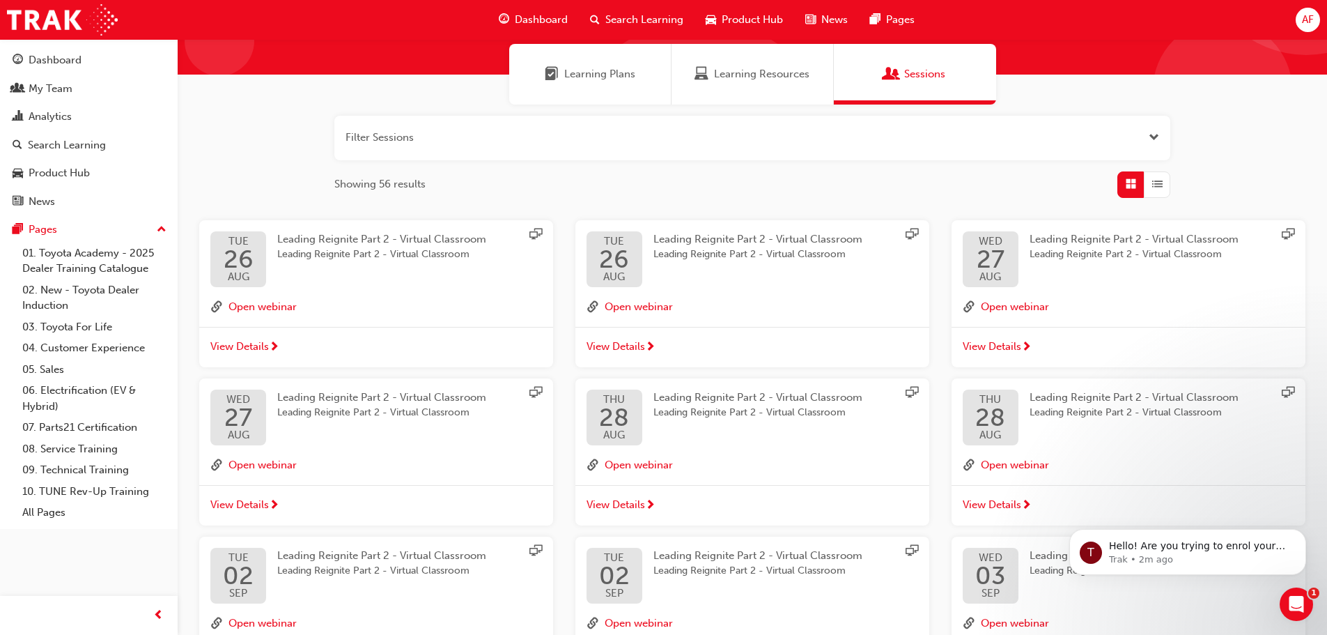
scroll to position [279, 0]
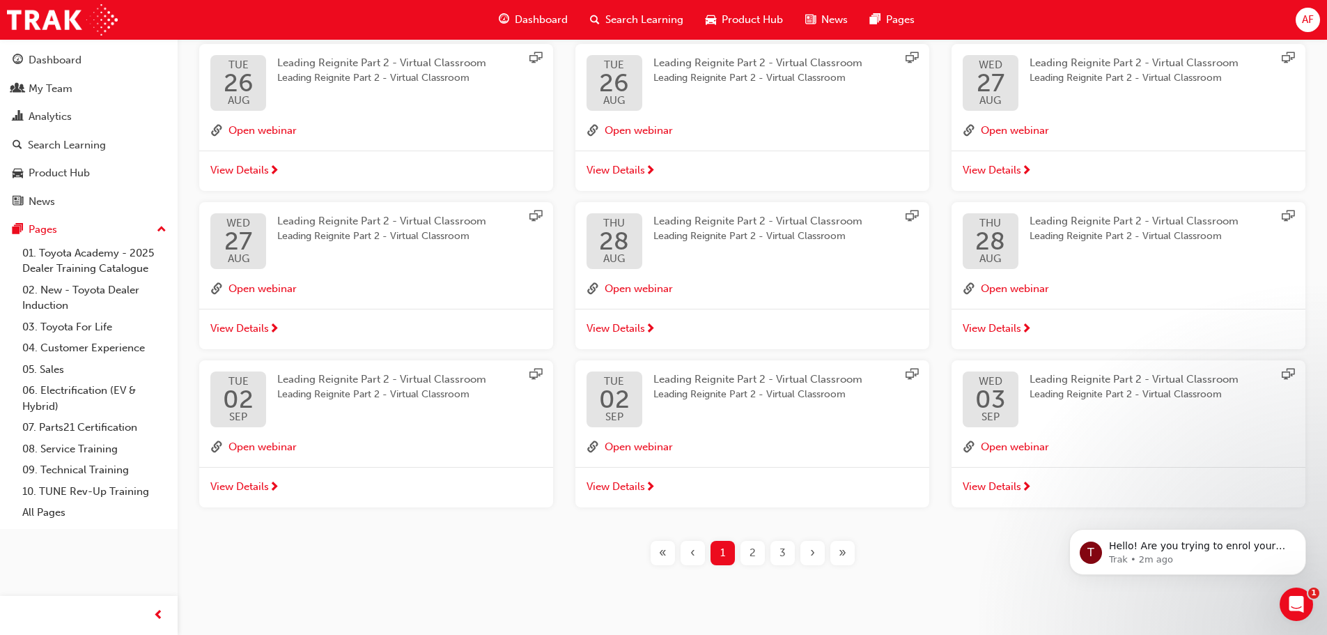
click at [732, 229] on span "Leading Reignite Part 2 - Virtual Classroom" at bounding box center [758, 237] width 209 height 16
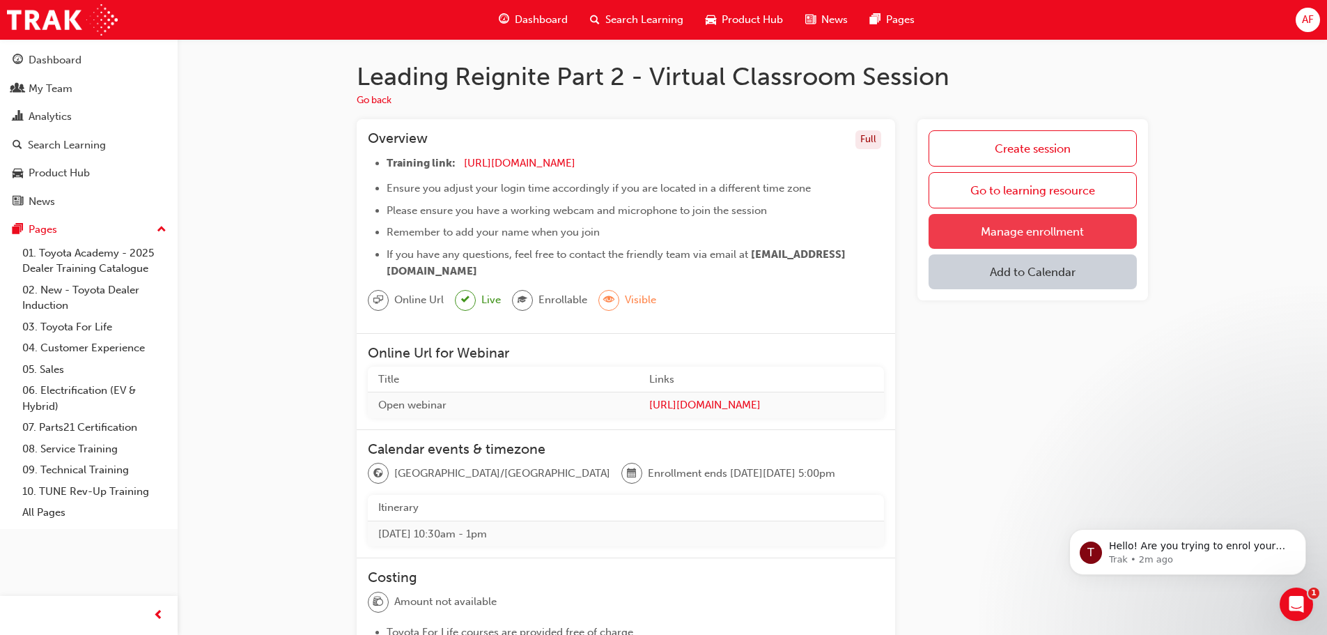
click at [973, 226] on link "Manage enrollment" at bounding box center [1033, 231] width 208 height 35
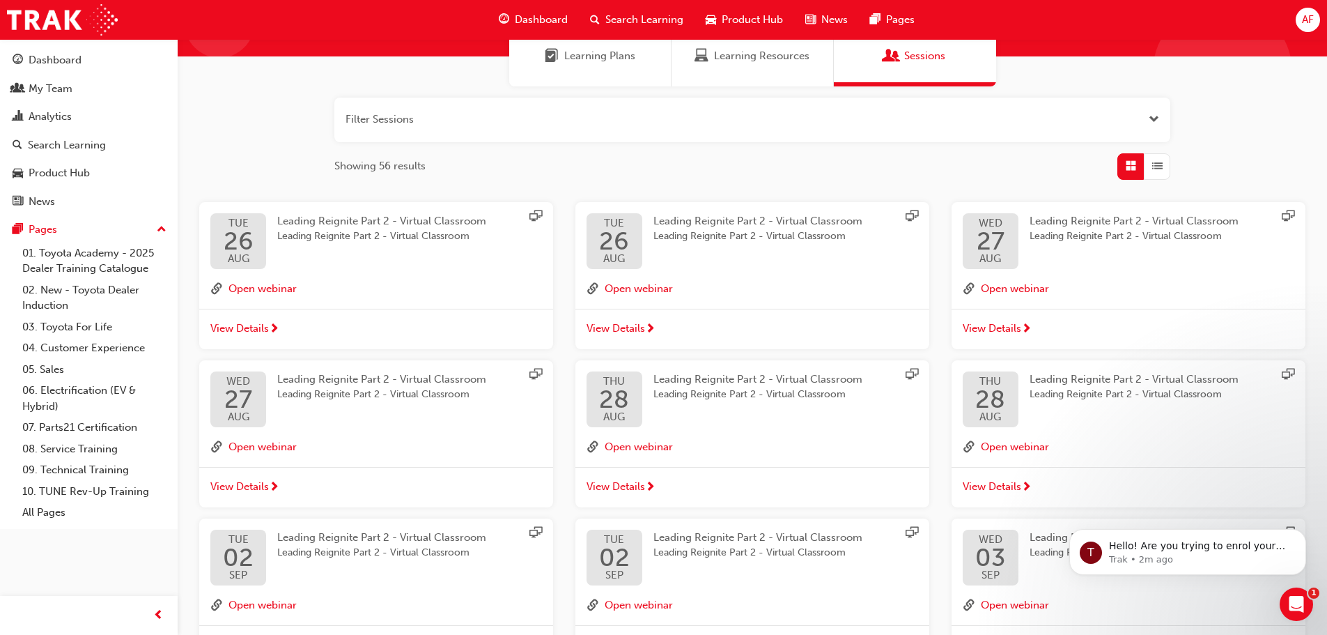
scroll to position [279, 0]
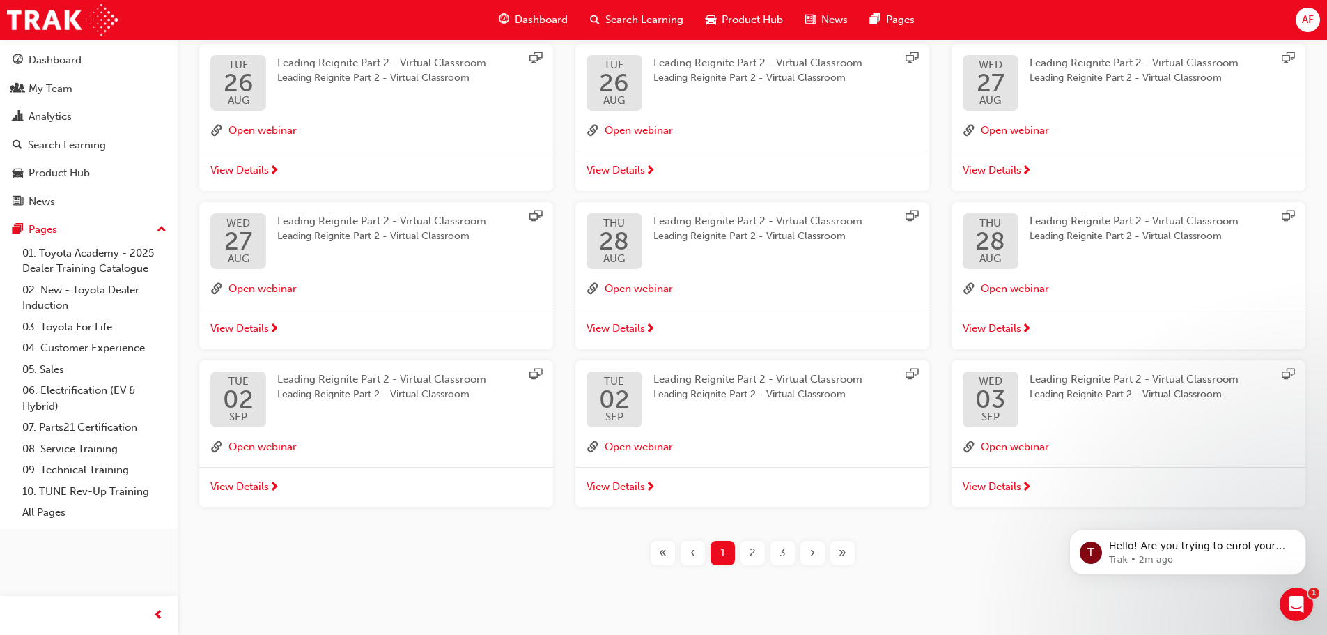
click at [1019, 481] on span "View Details" at bounding box center [992, 487] width 59 height 16
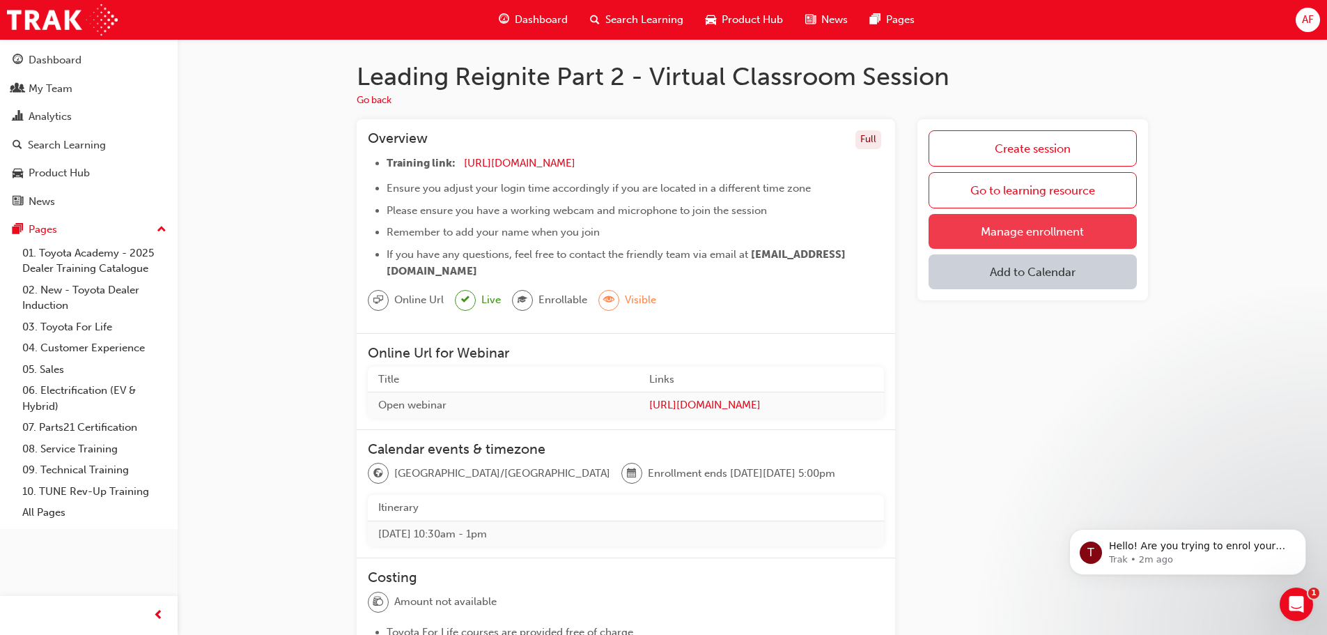
click at [981, 240] on link "Manage enrollment" at bounding box center [1033, 231] width 208 height 35
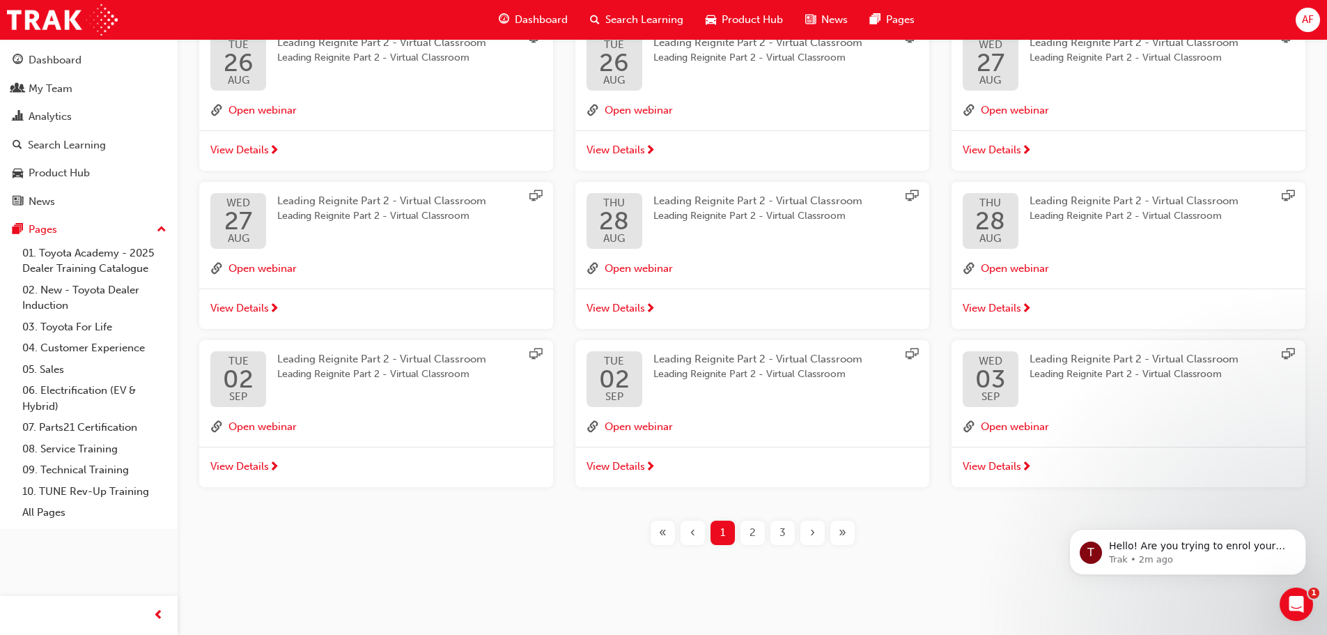
scroll to position [300, 0]
click at [751, 537] on span "2" at bounding box center [753, 532] width 6 height 16
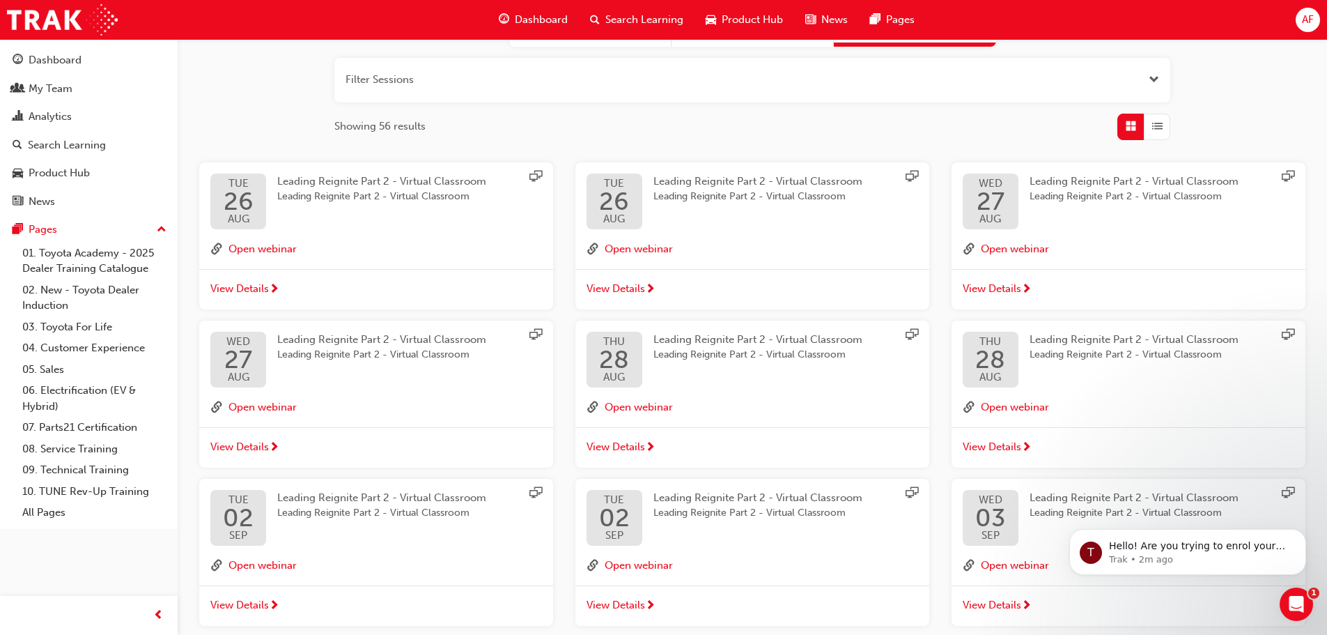
scroll to position [300, 0]
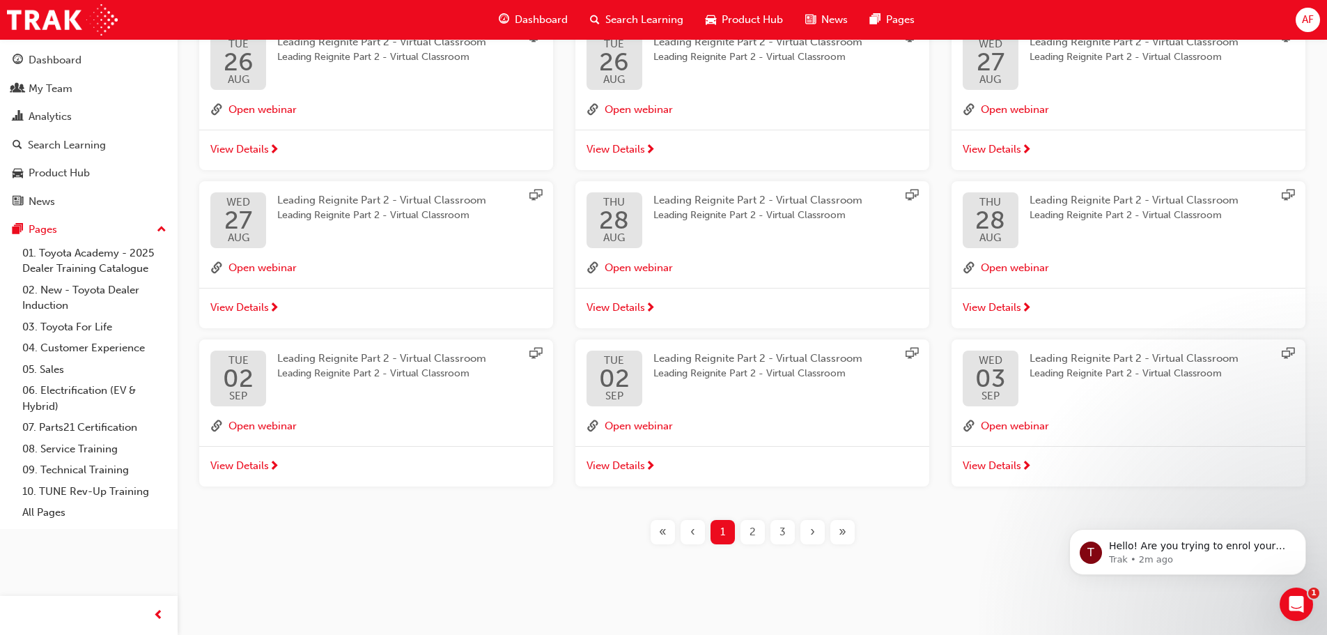
click at [751, 535] on span "2" at bounding box center [753, 532] width 6 height 16
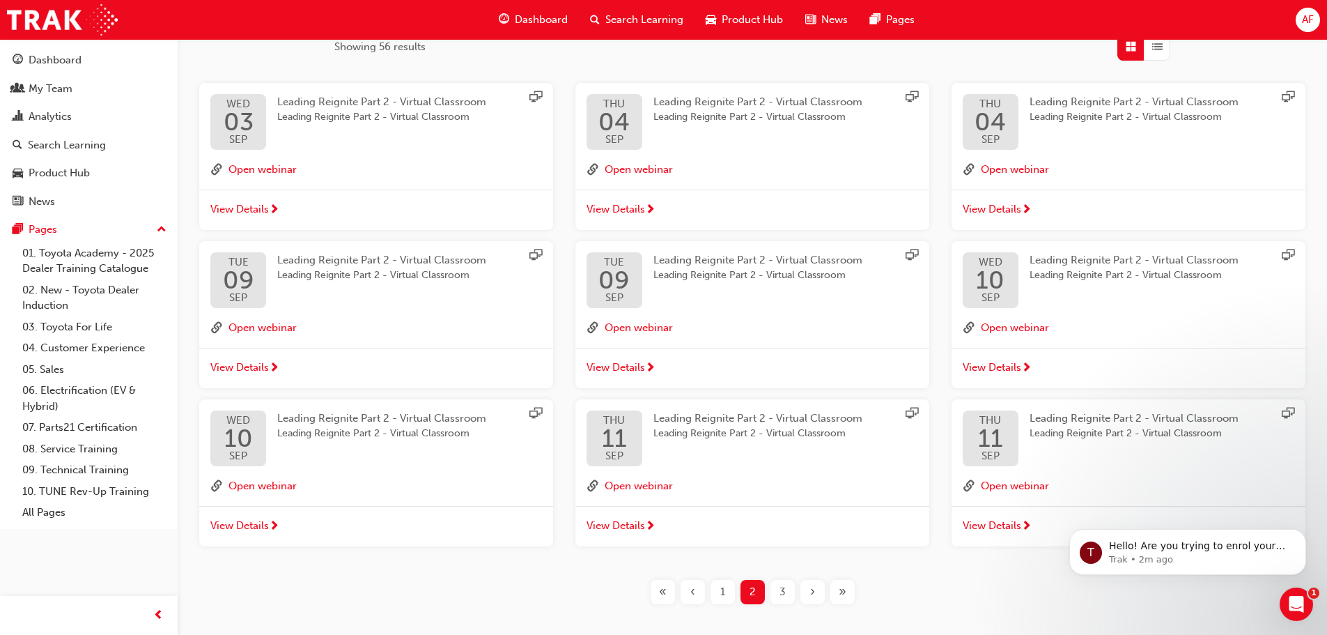
scroll to position [160, 0]
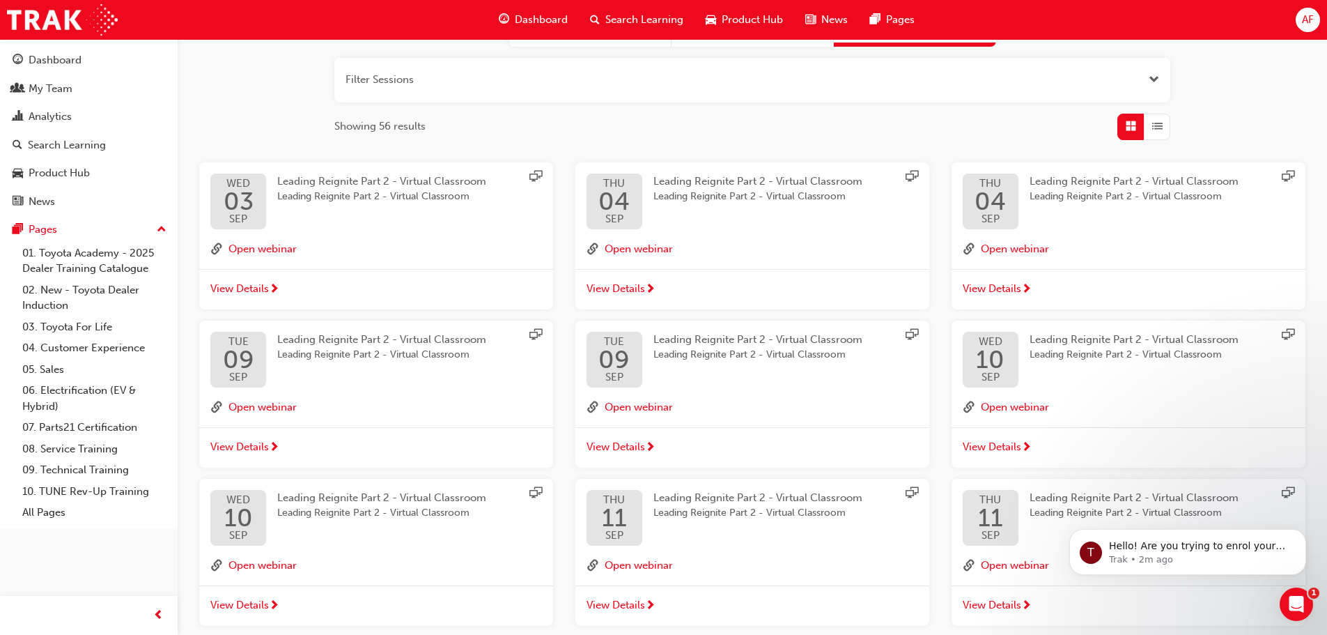
click at [430, 353] on span "Leading Reignite Part 2 - Virtual Classroom" at bounding box center [381, 355] width 209 height 16
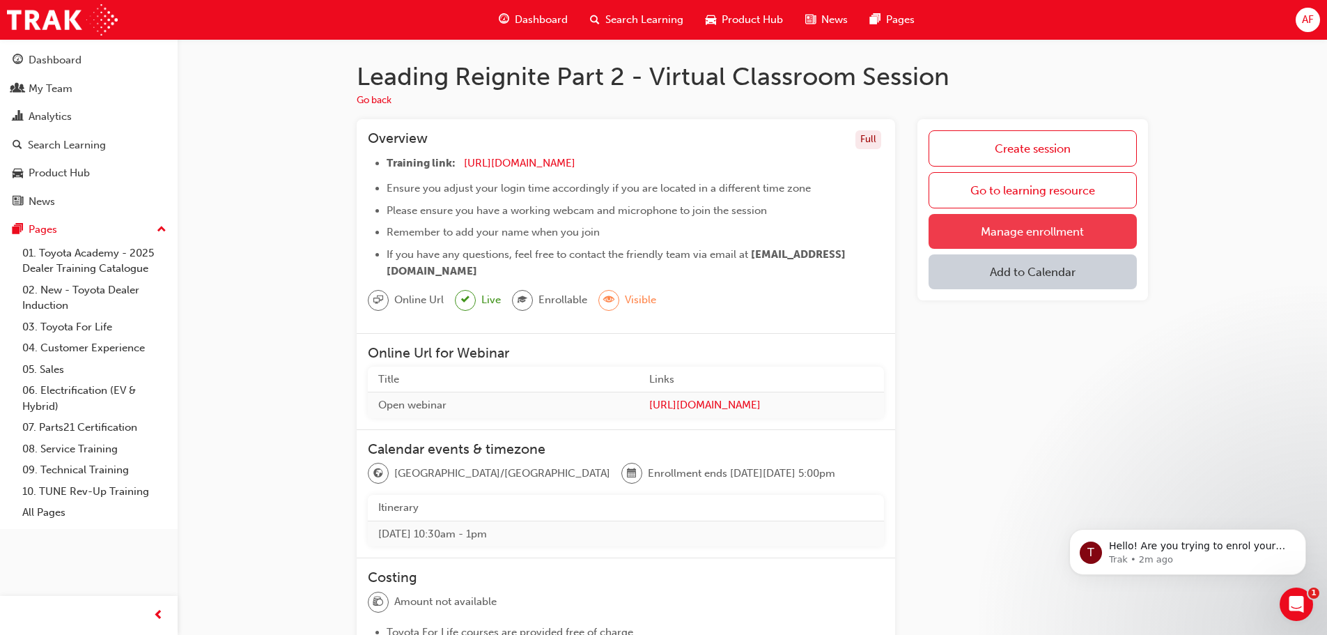
click at [978, 236] on link "Manage enrollment" at bounding box center [1033, 231] width 208 height 35
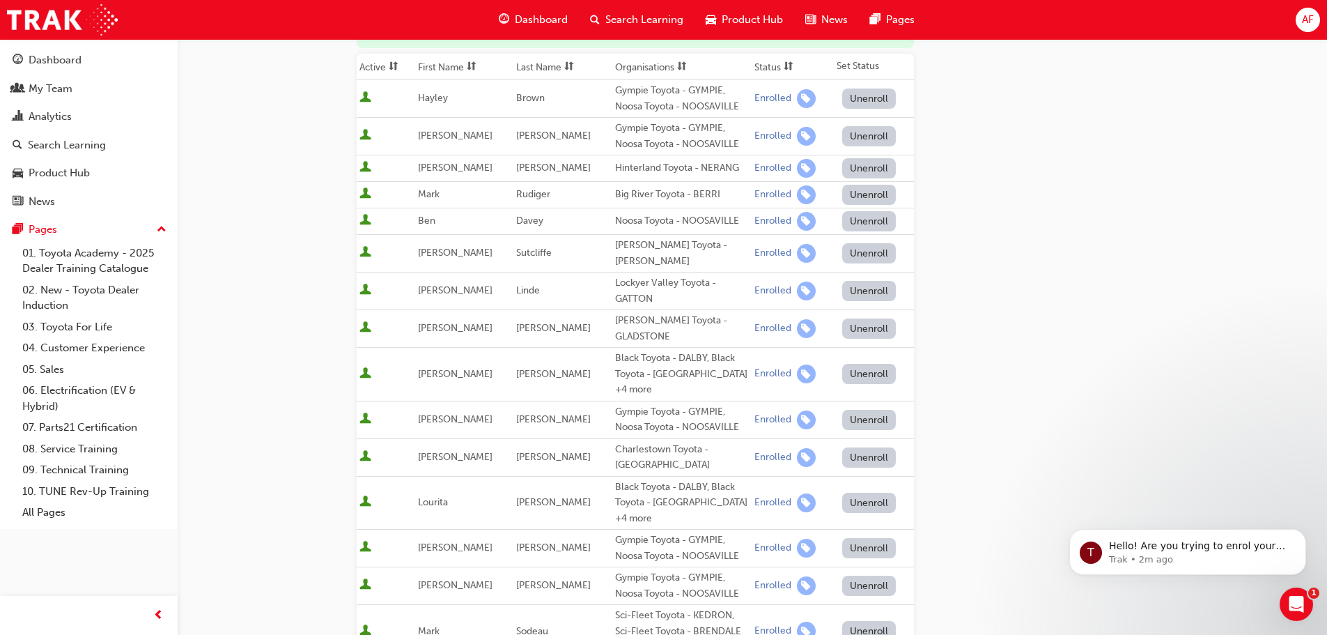
scroll to position [66, 0]
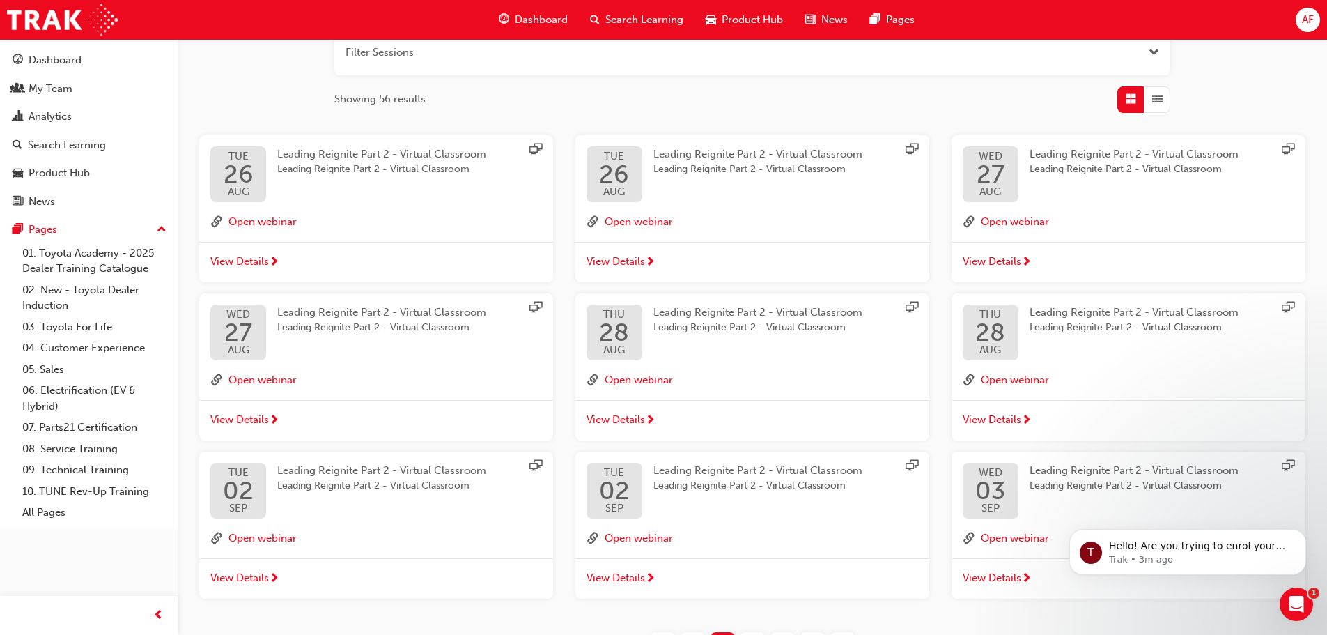
scroll to position [300, 0]
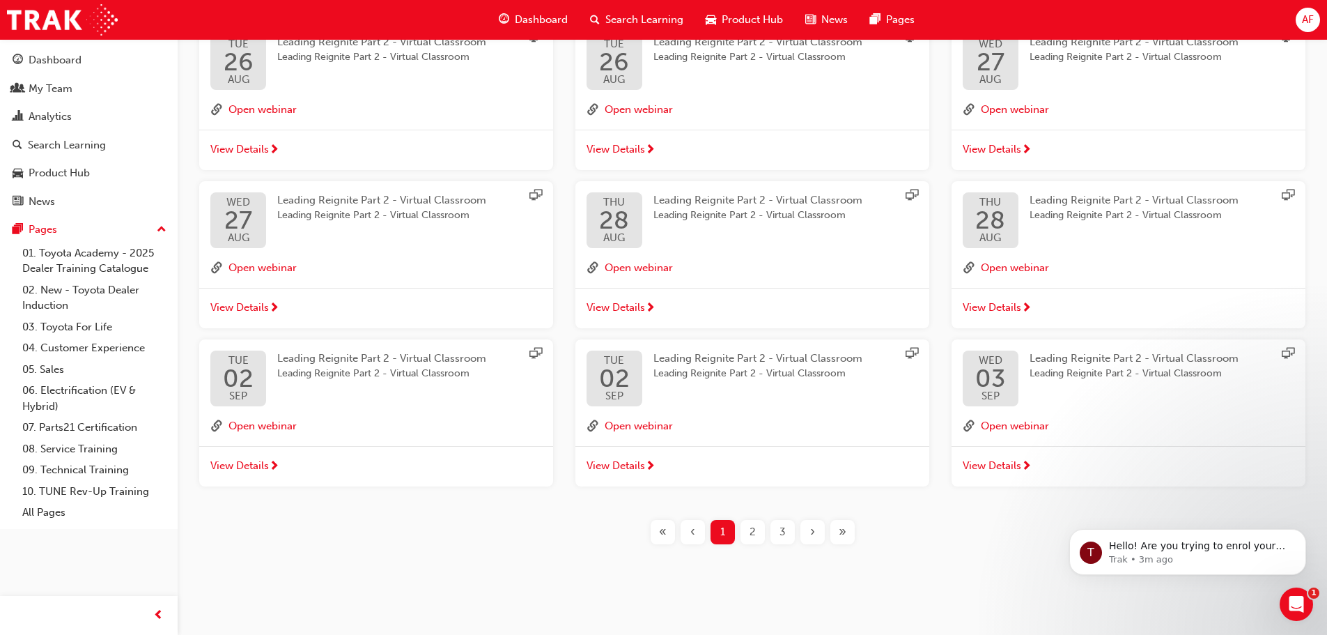
click at [785, 532] on span "3" at bounding box center [783, 532] width 6 height 16
click at [778, 534] on div "3" at bounding box center [783, 532] width 24 height 24
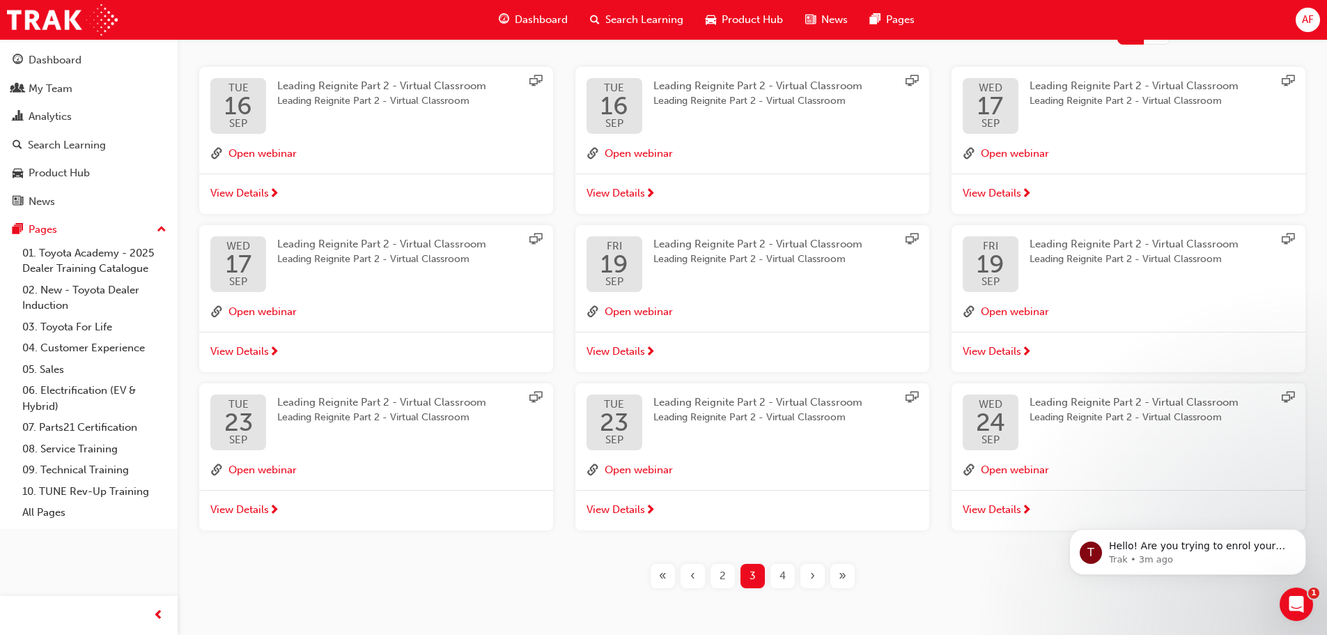
scroll to position [160, 0]
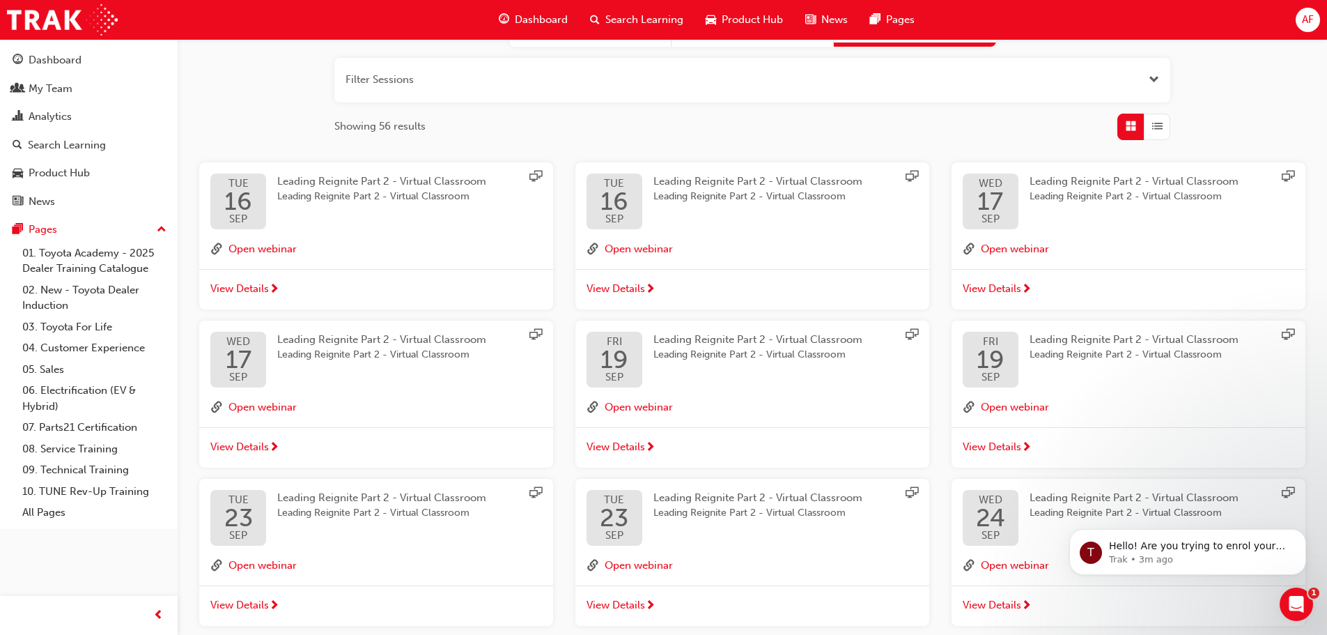
click at [346, 339] on span "Leading Reignite Part 2 - Virtual Classroom" at bounding box center [381, 339] width 209 height 13
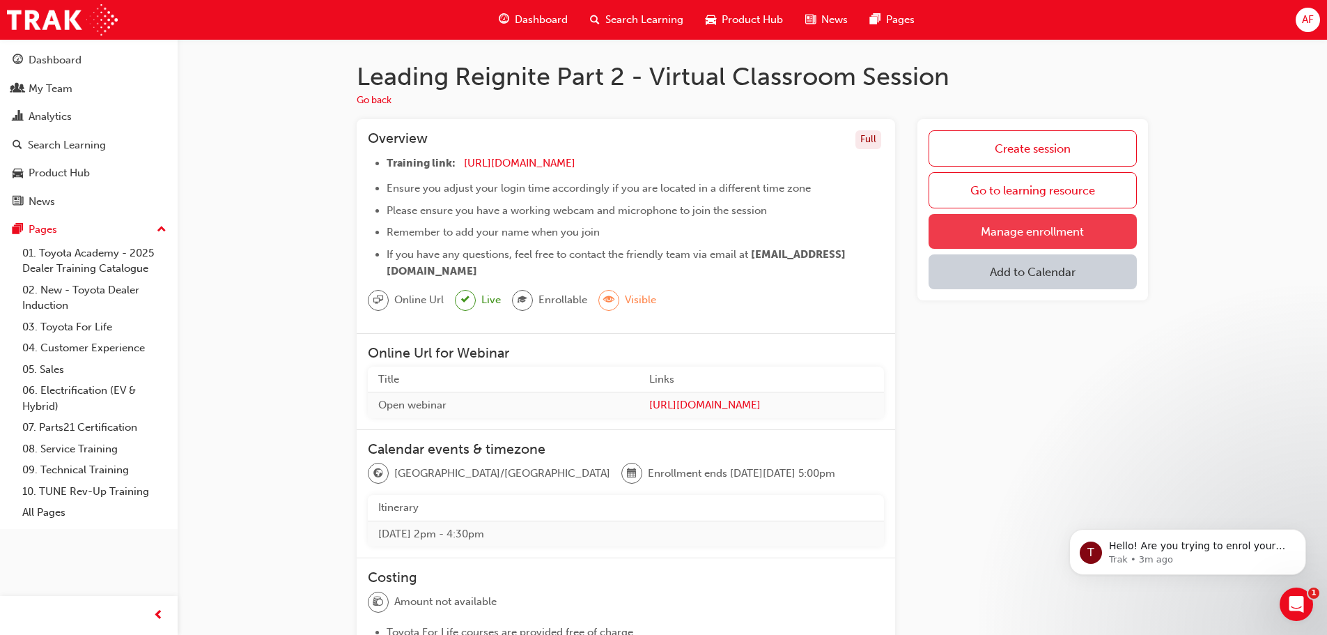
click at [1061, 238] on link "Manage enrollment" at bounding box center [1033, 231] width 208 height 35
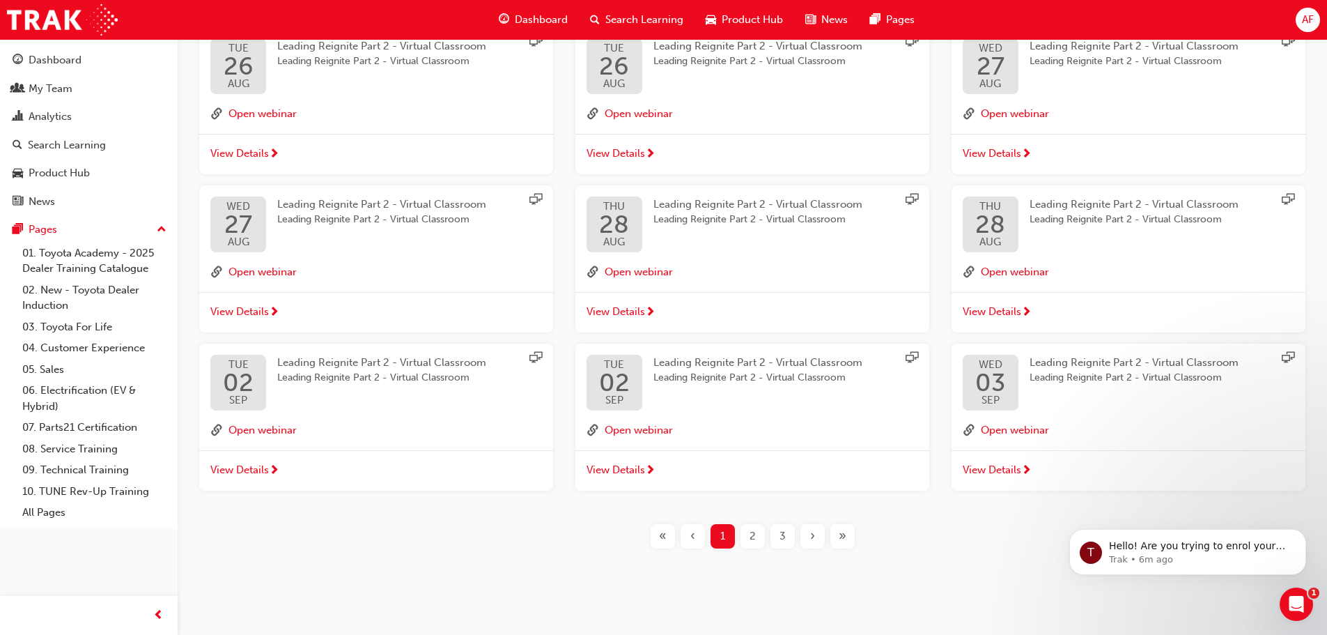
scroll to position [300, 0]
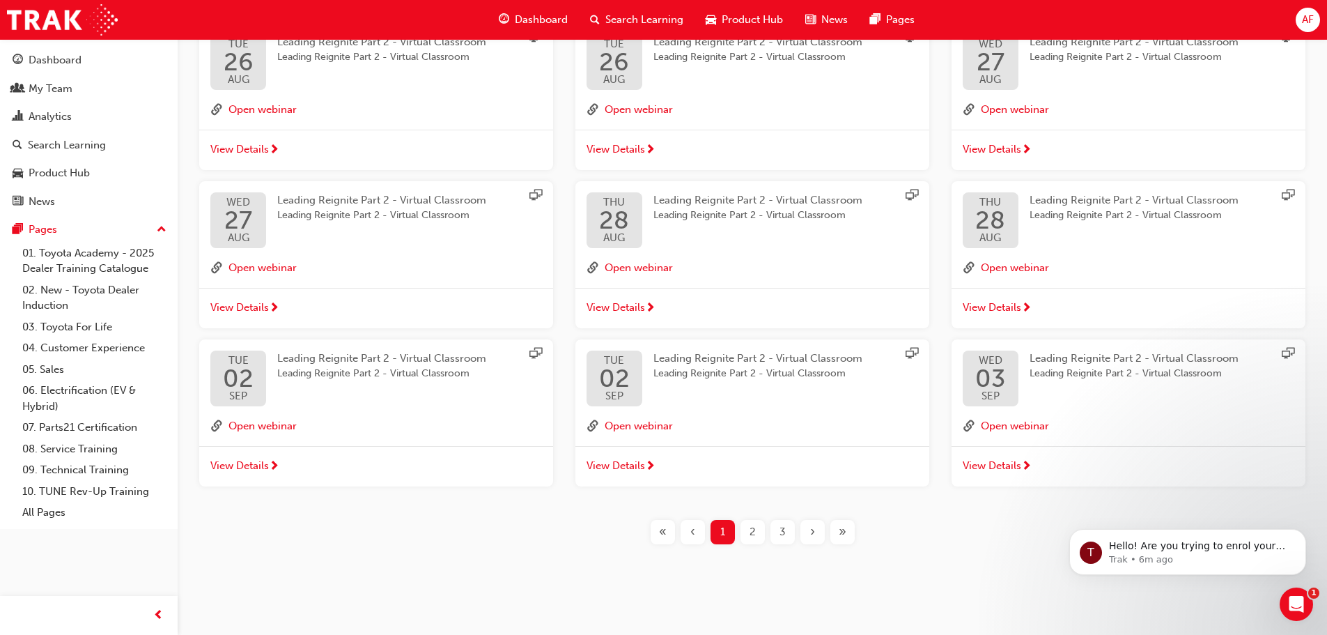
click at [844, 533] on span "»" at bounding box center [843, 532] width 8 height 16
click at [778, 537] on div "3" at bounding box center [783, 532] width 24 height 24
click at [784, 537] on span "3" at bounding box center [783, 532] width 6 height 16
click at [784, 537] on span "4" at bounding box center [783, 532] width 6 height 16
click at [784, 537] on span "3" at bounding box center [783, 532] width 6 height 16
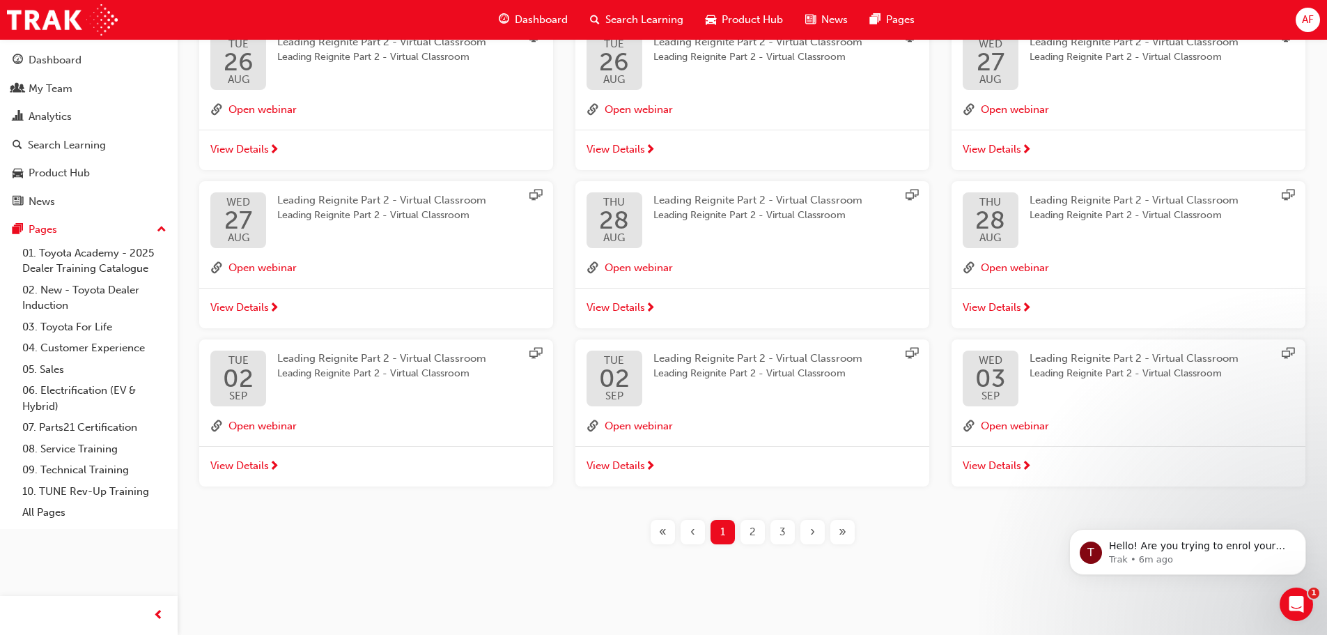
scroll to position [300, 0]
click at [786, 534] on div "3" at bounding box center [783, 532] width 24 height 24
click at [785, 531] on span "4" at bounding box center [783, 532] width 6 height 16
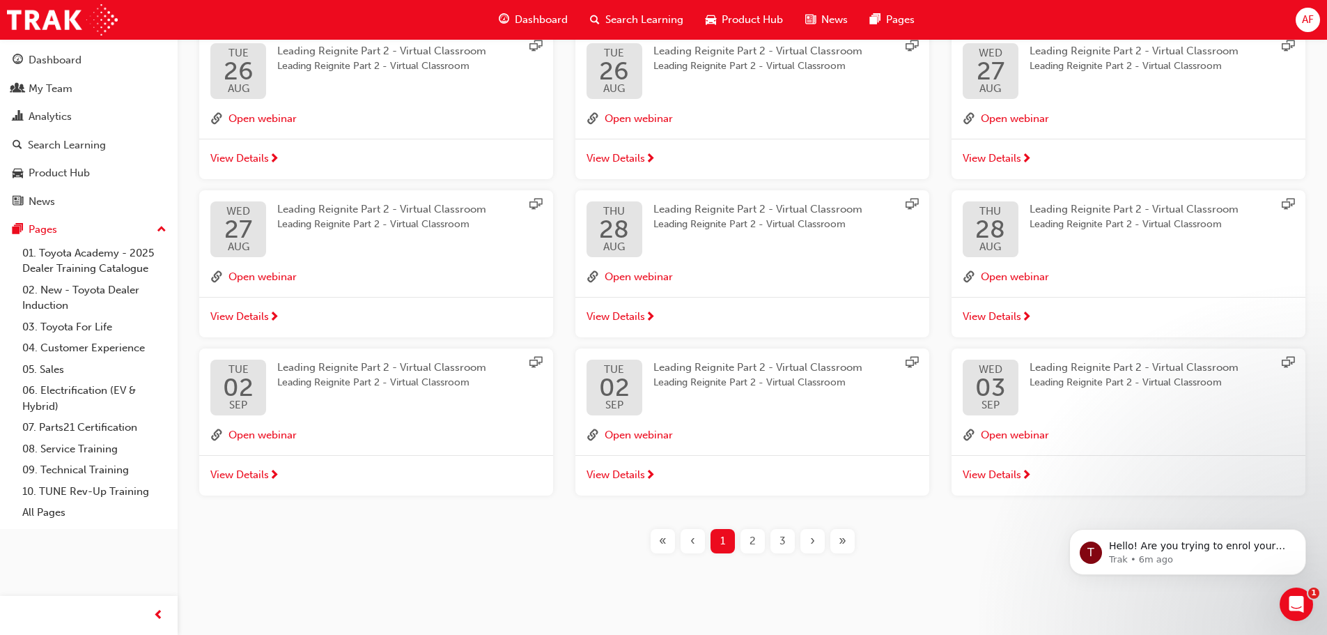
scroll to position [230, 0]
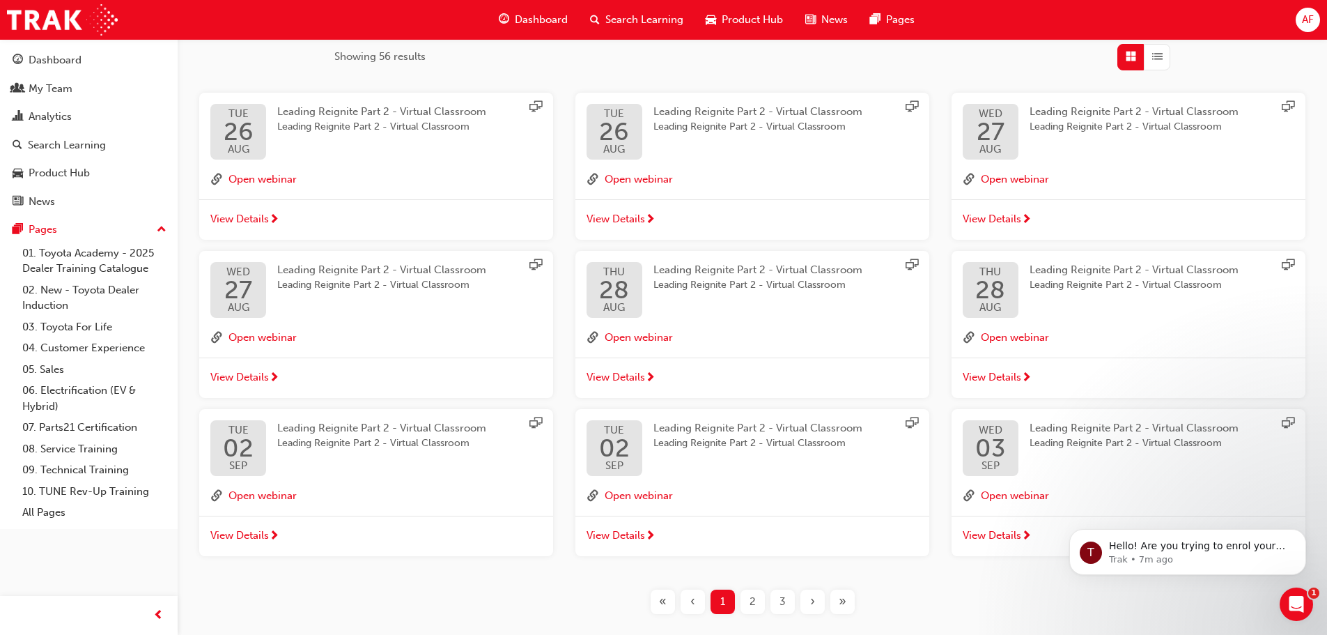
click at [780, 600] on span "3" at bounding box center [783, 602] width 6 height 16
click at [783, 600] on span "3" at bounding box center [783, 602] width 6 height 16
click at [782, 600] on span "4" at bounding box center [783, 602] width 6 height 16
click at [780, 600] on span "3" at bounding box center [783, 602] width 6 height 16
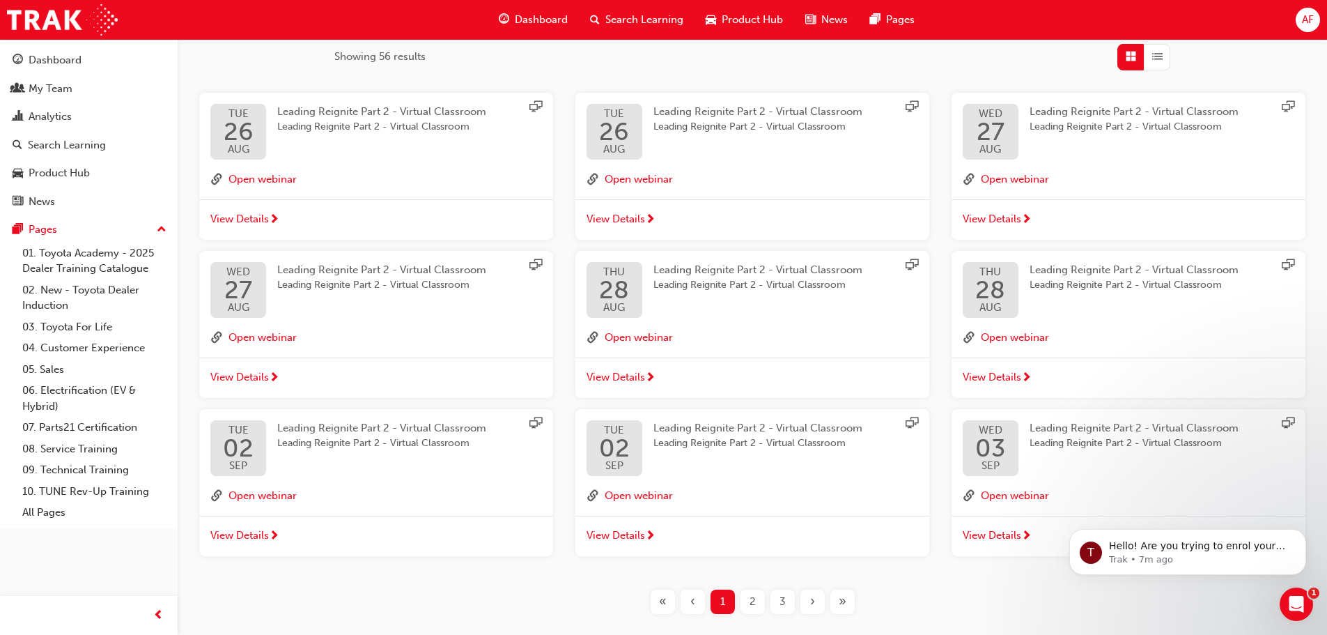
click at [822, 603] on div "›" at bounding box center [813, 602] width 24 height 24
click at [817, 603] on div "›" at bounding box center [813, 602] width 24 height 24
click at [813, 599] on span "›" at bounding box center [812, 602] width 5 height 16
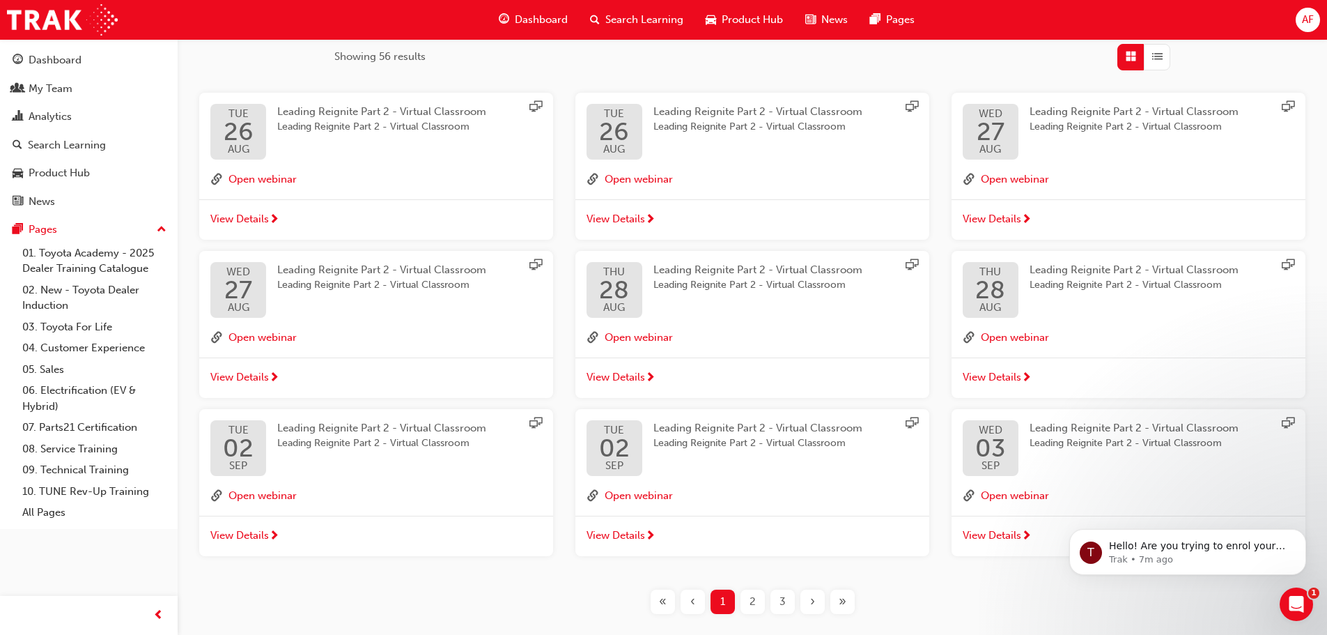
click at [813, 599] on span "›" at bounding box center [812, 602] width 5 height 16
click at [788, 603] on div "3" at bounding box center [783, 602] width 24 height 24
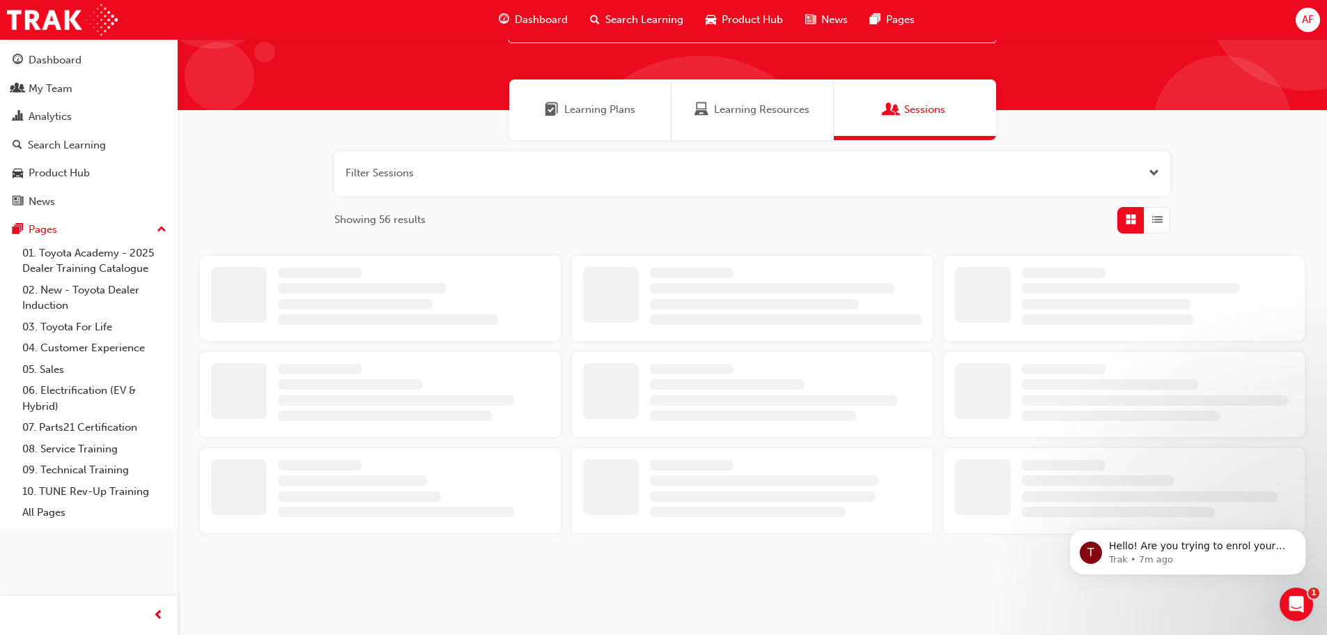
scroll to position [230, 0]
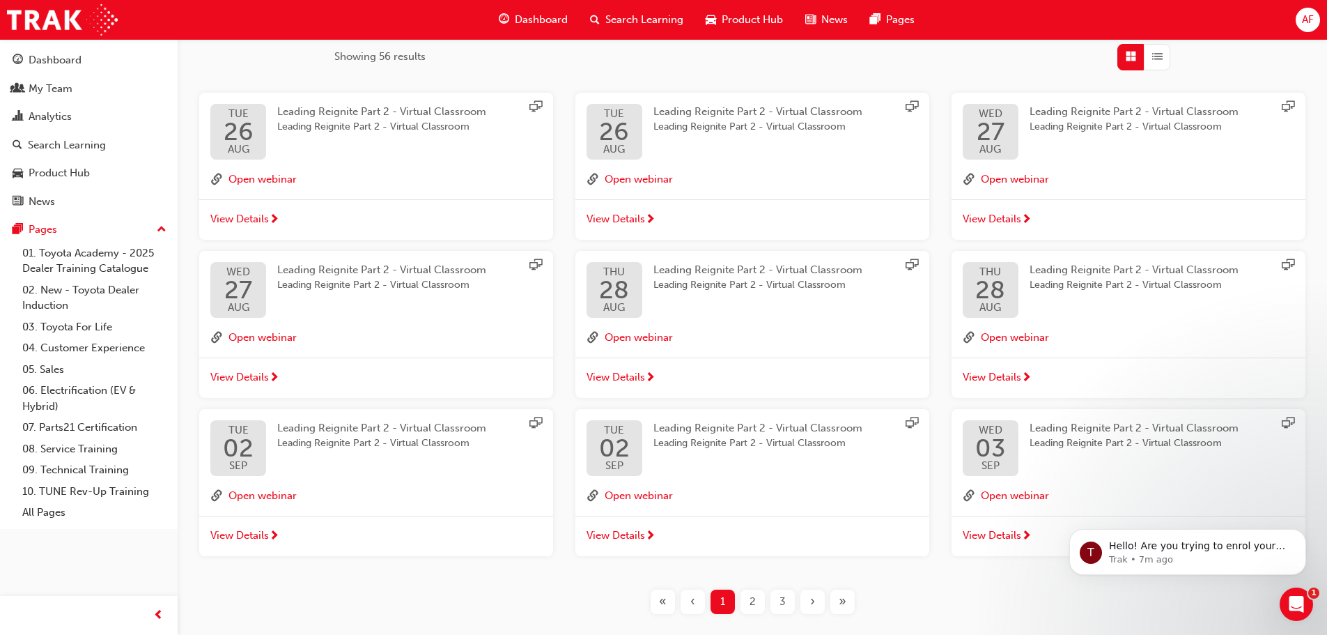
click at [784, 603] on span "3" at bounding box center [783, 602] width 6 height 16
click at [781, 603] on span "4" at bounding box center [783, 602] width 6 height 16
click at [781, 603] on span "3" at bounding box center [783, 602] width 6 height 16
click at [631, 538] on span "View Details" at bounding box center [616, 536] width 59 height 16
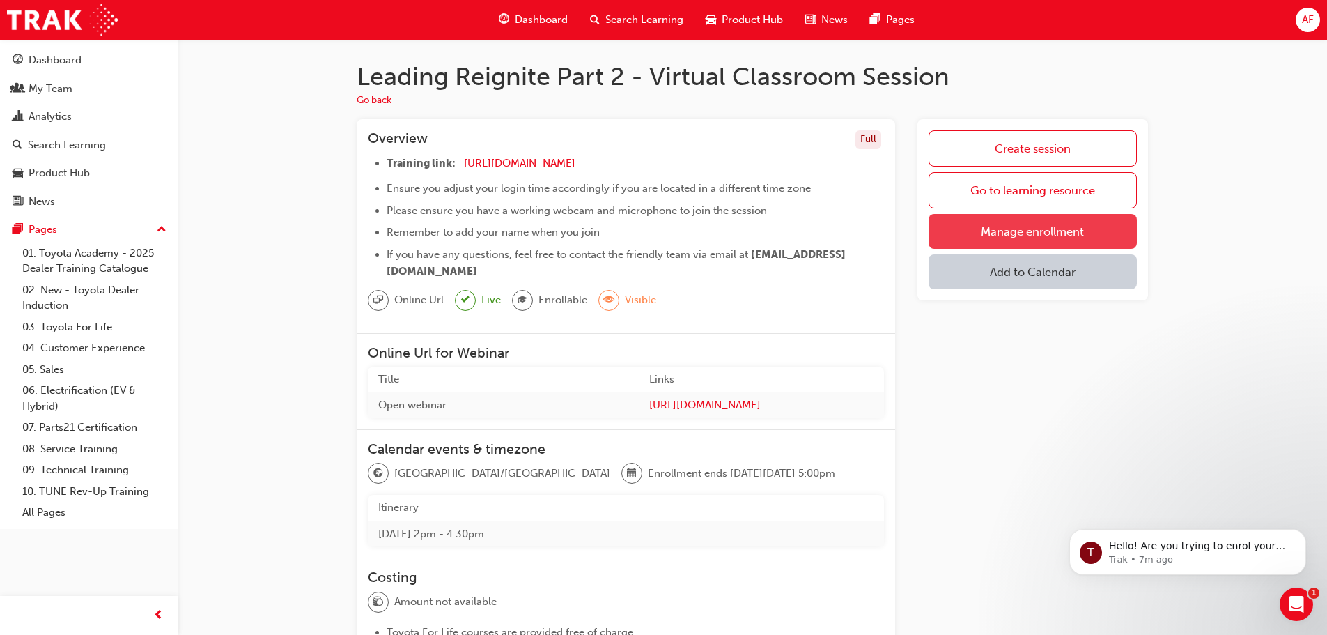
click at [1011, 230] on link "Manage enrollment" at bounding box center [1033, 231] width 208 height 35
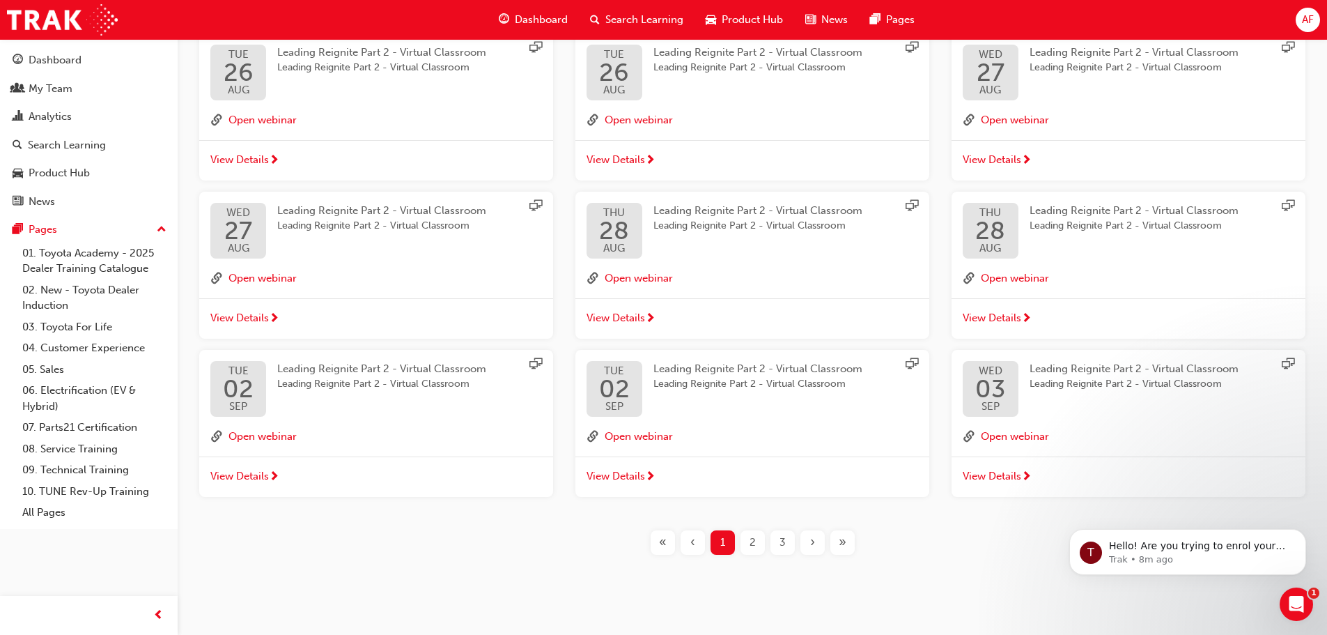
scroll to position [300, 0]
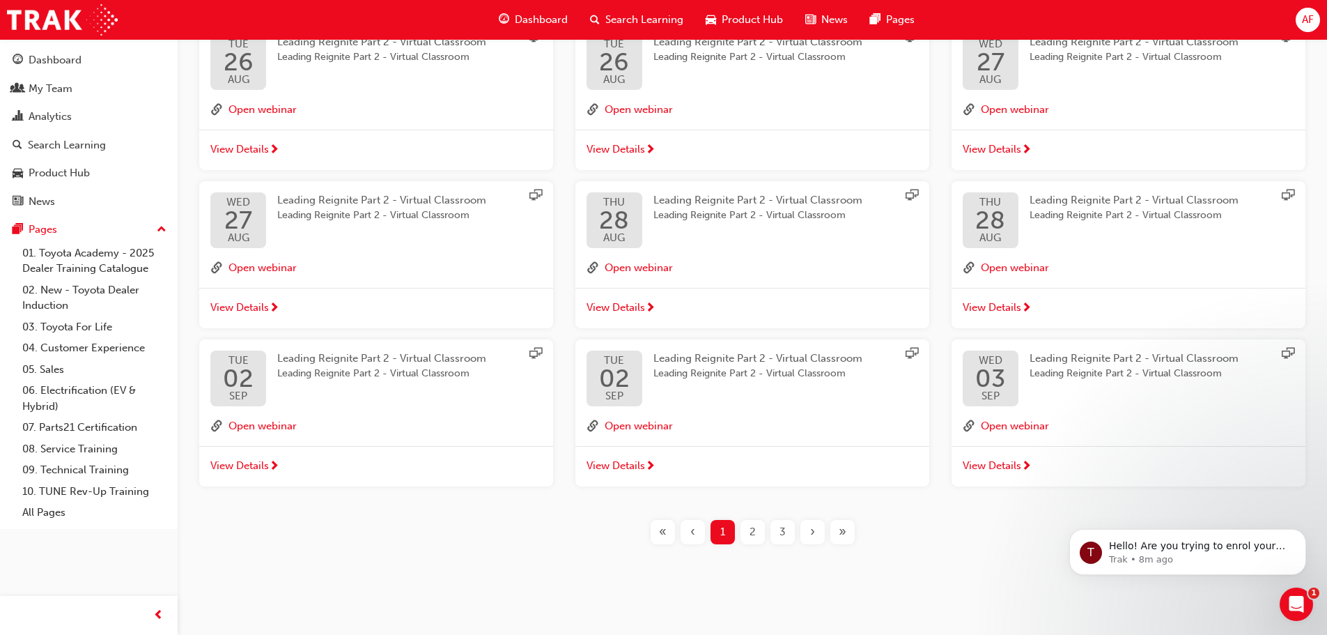
click at [791, 534] on div "3" at bounding box center [783, 532] width 24 height 24
click at [790, 534] on div "3" at bounding box center [783, 532] width 24 height 24
click at [787, 534] on div "4" at bounding box center [783, 532] width 24 height 24
click at [787, 534] on div "3" at bounding box center [783, 532] width 24 height 24
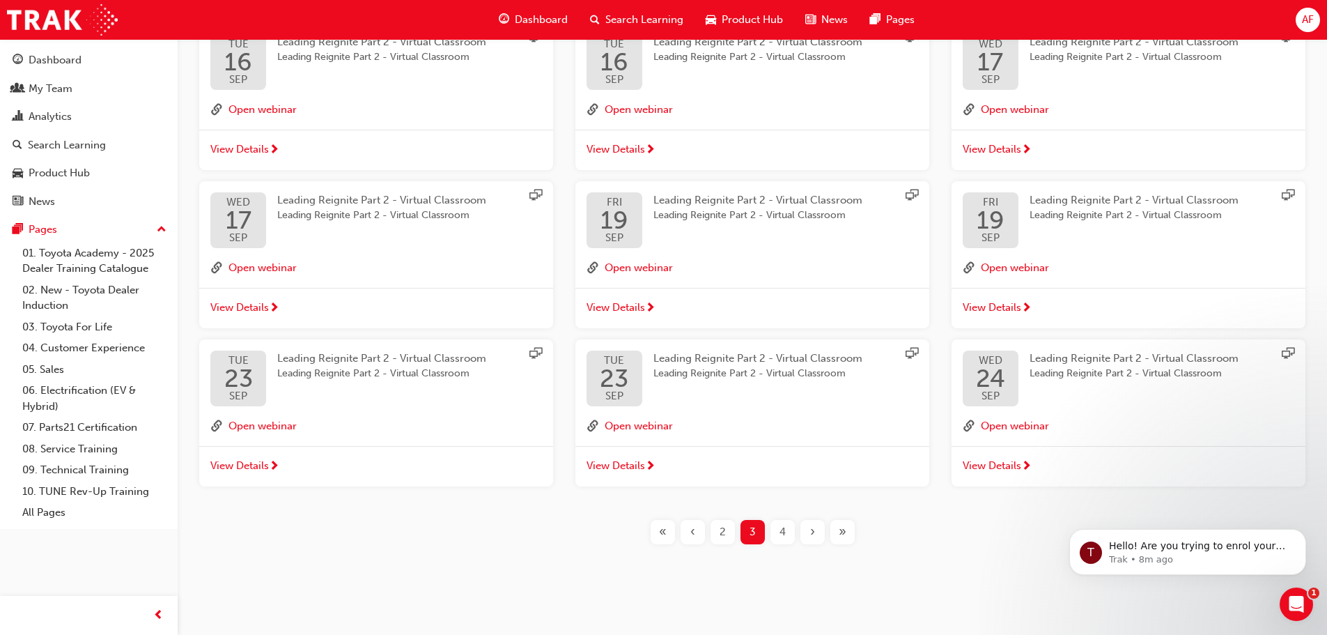
click at [787, 534] on div "4" at bounding box center [783, 532] width 24 height 24
click at [787, 534] on div "3" at bounding box center [783, 532] width 24 height 24
click at [1008, 468] on span "View Details" at bounding box center [992, 466] width 59 height 16
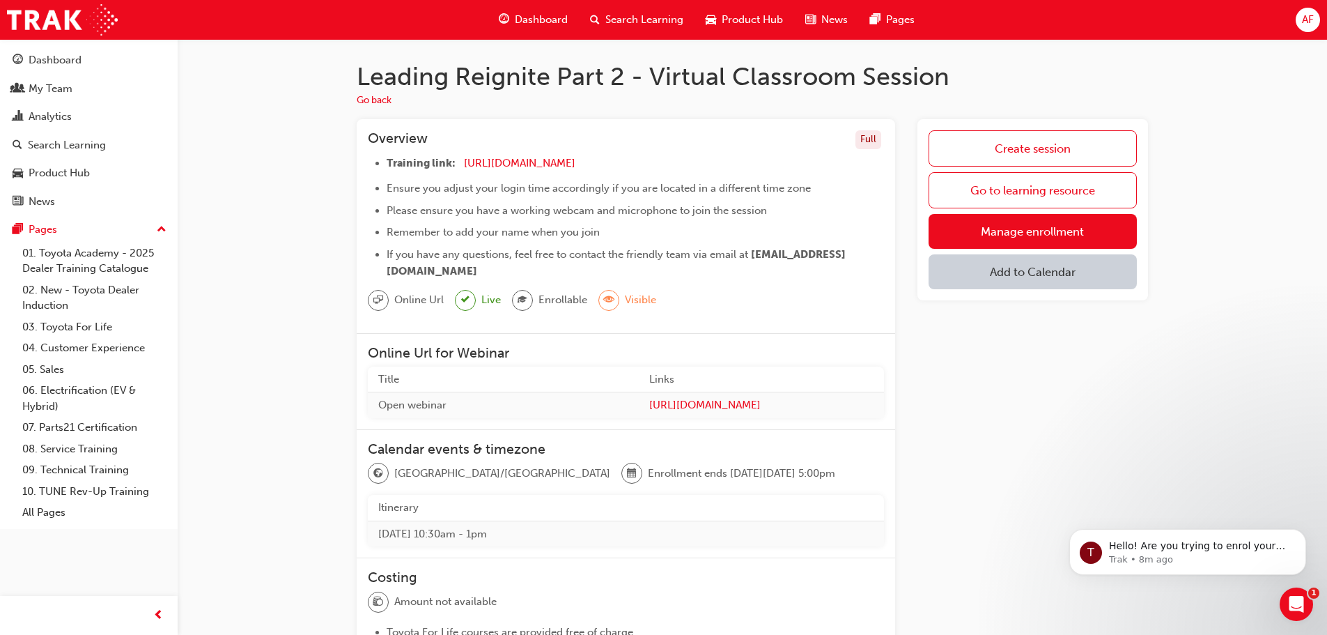
click at [555, 297] on span "Enrollable" at bounding box center [563, 300] width 49 height 16
click at [523, 302] on span "graduationCap-icon" at bounding box center [523, 300] width 10 height 18
click at [555, 308] on div "Enrollable" at bounding box center [549, 300] width 75 height 21
click at [555, 307] on span "Enrollable" at bounding box center [563, 300] width 49 height 16
click at [657, 309] on div "Online Url Live Enrollable Visible" at bounding box center [626, 306] width 516 height 32
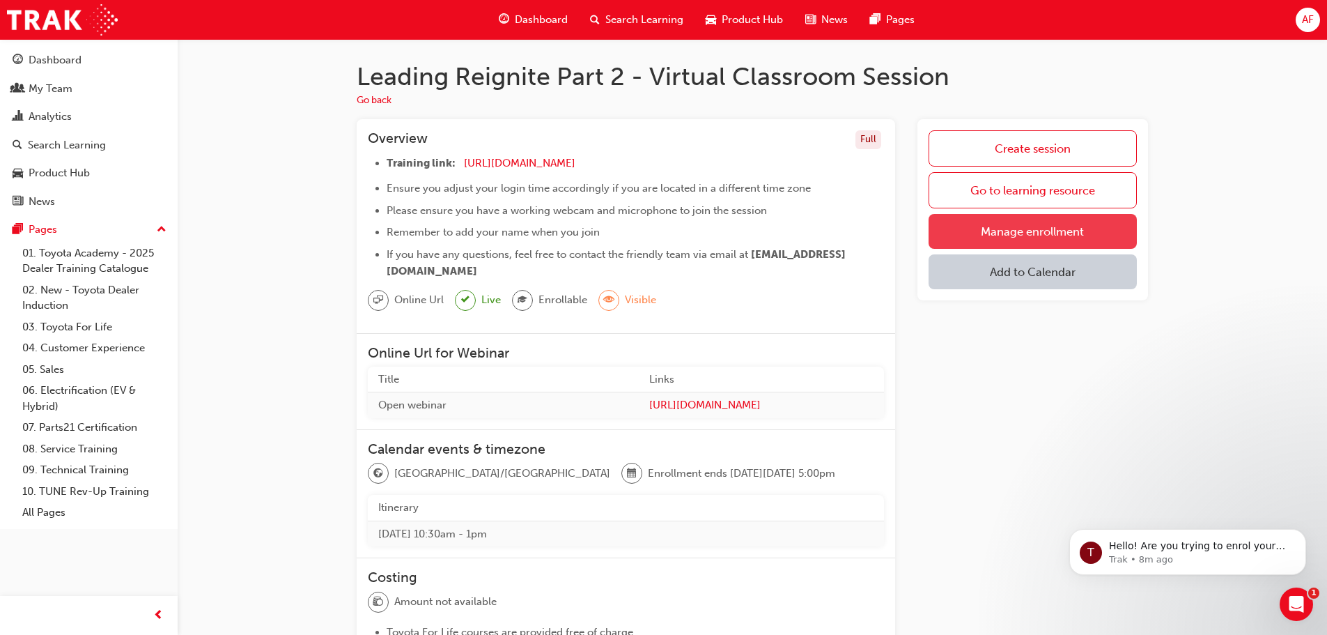
click at [1015, 225] on link "Manage enrollment" at bounding box center [1033, 231] width 208 height 35
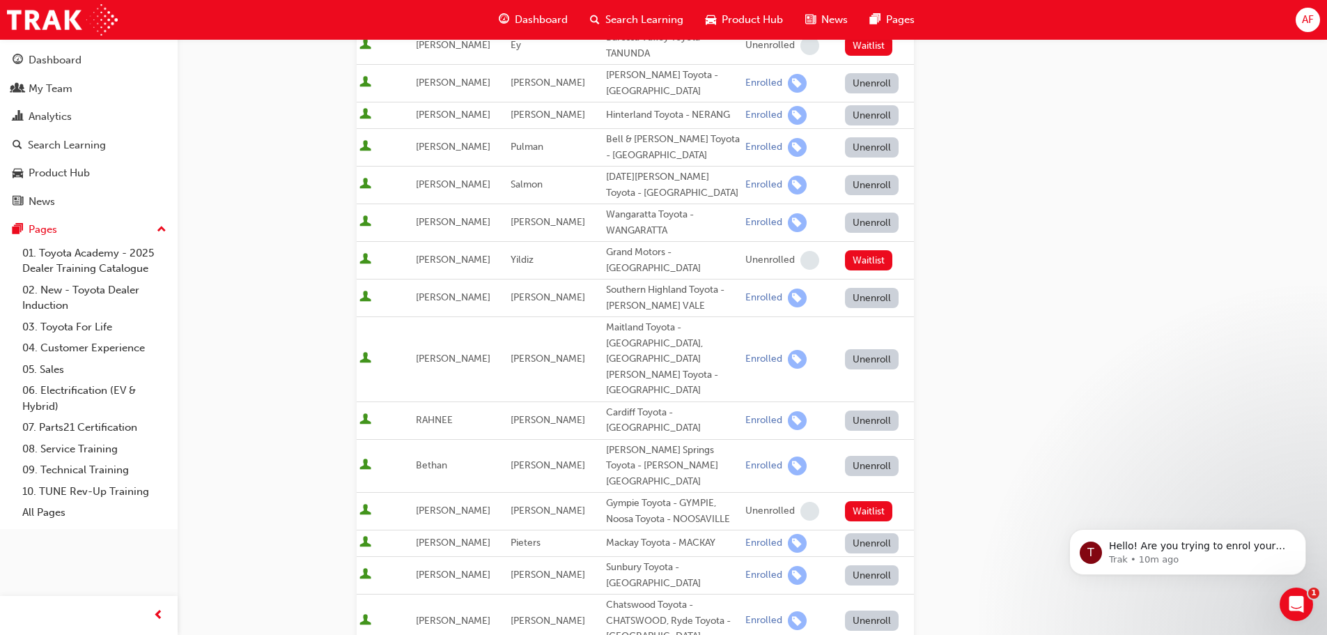
scroll to position [156, 0]
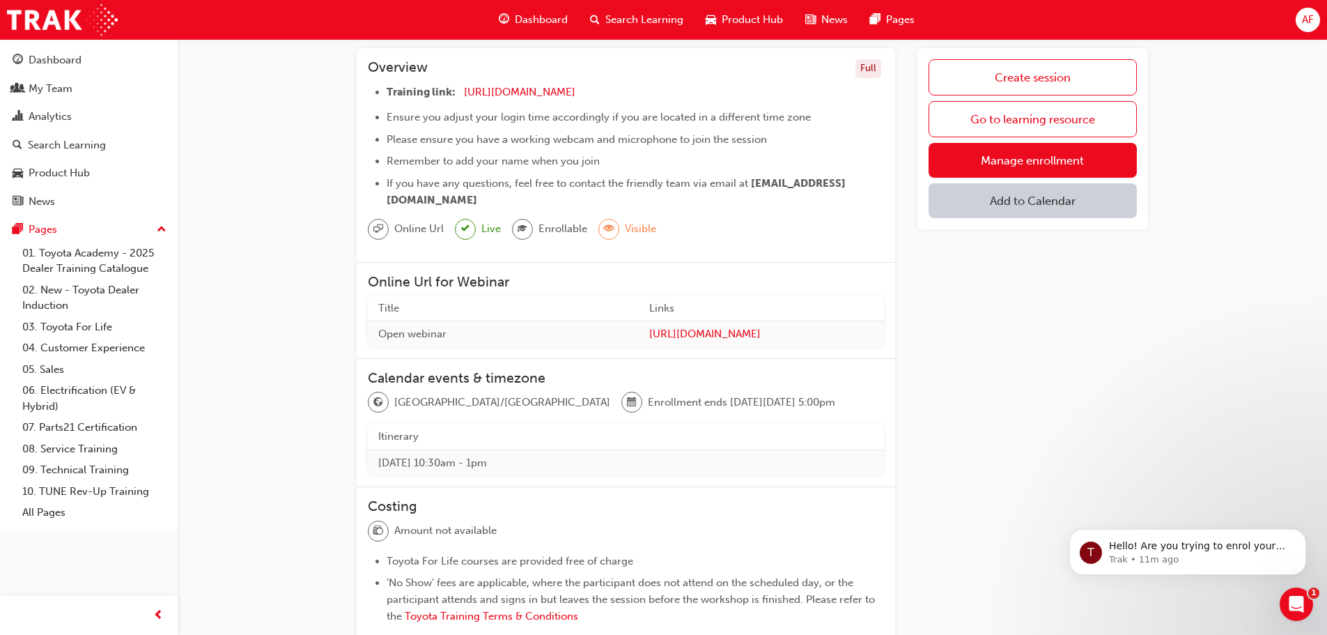
scroll to position [70, 0]
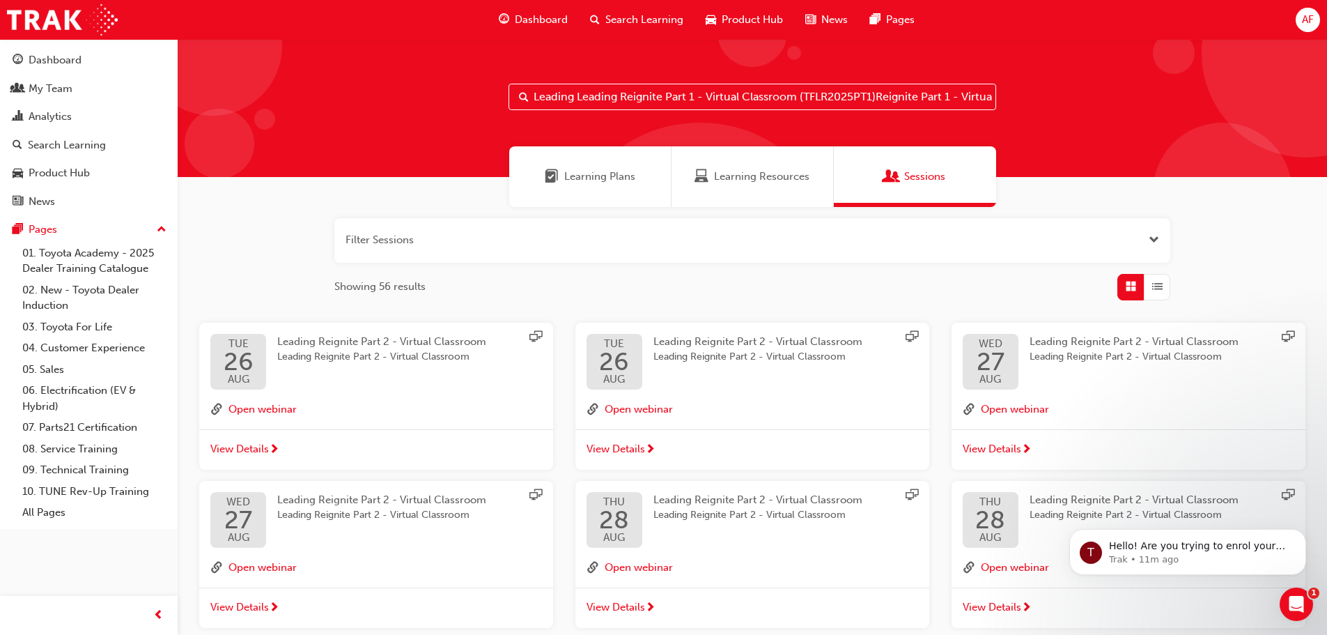
click at [1162, 291] on span "List" at bounding box center [1158, 287] width 10 height 16
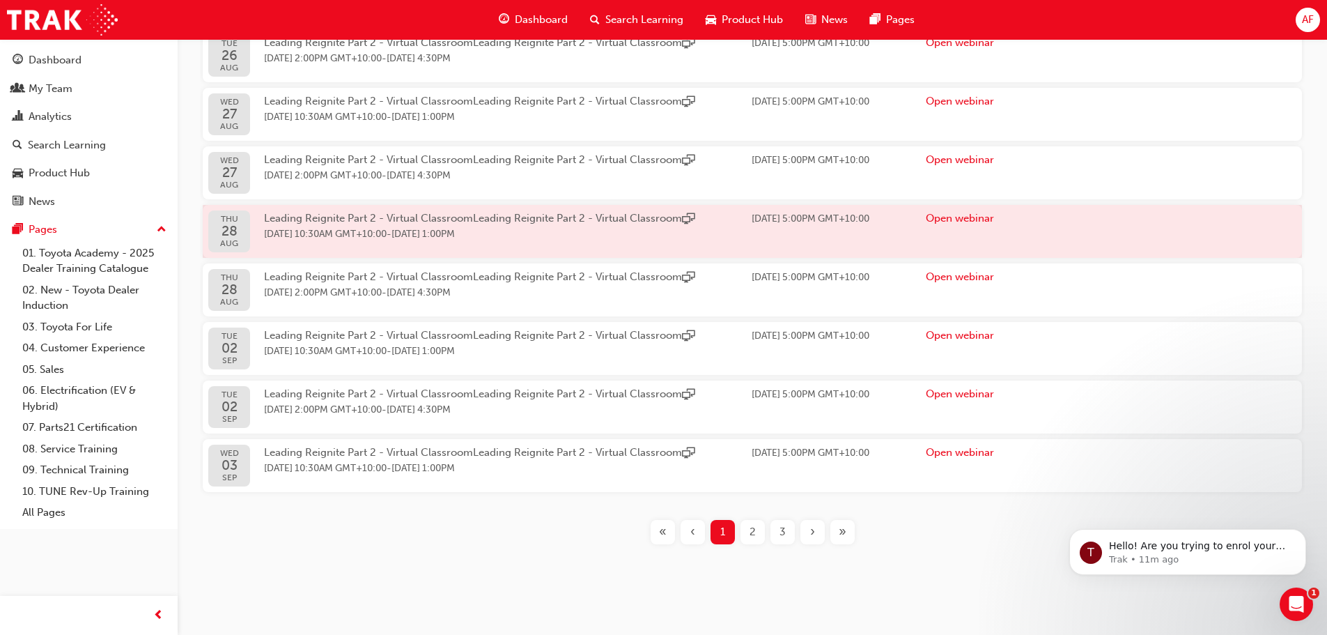
scroll to position [426, 0]
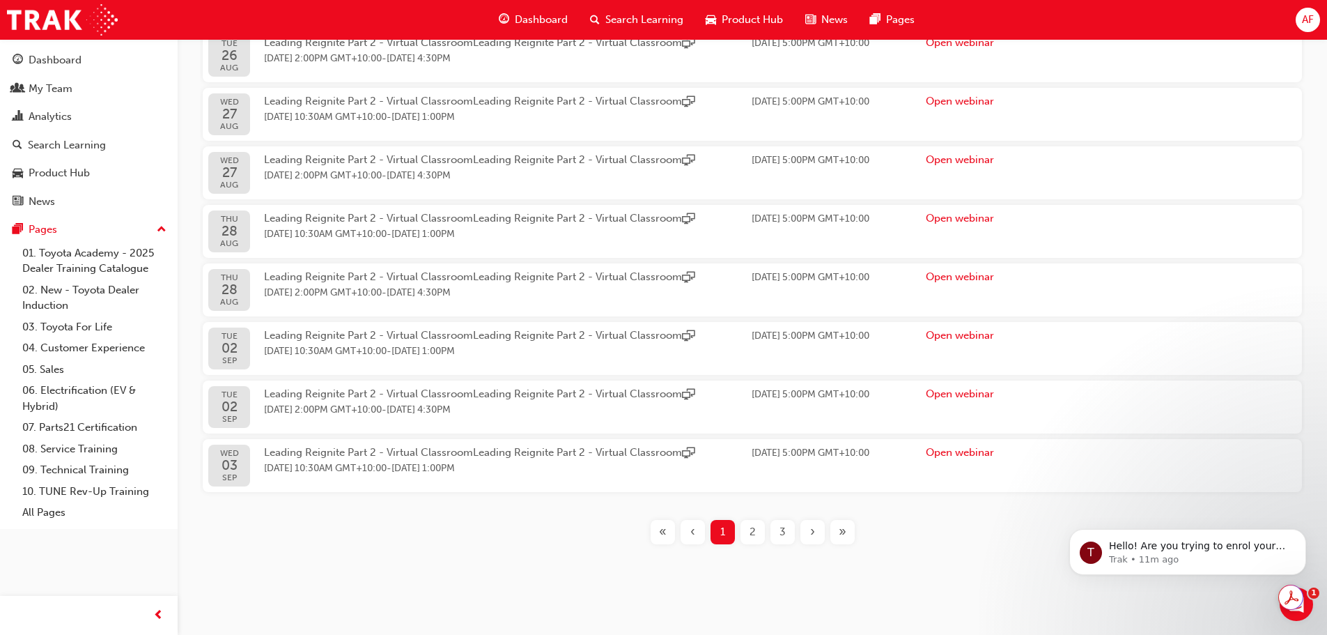
click at [786, 542] on div "3" at bounding box center [783, 532] width 24 height 24
click at [784, 537] on span "3" at bounding box center [783, 532] width 6 height 16
click at [816, 534] on div "›" at bounding box center [813, 532] width 24 height 24
click at [845, 534] on span "»" at bounding box center [843, 532] width 8 height 16
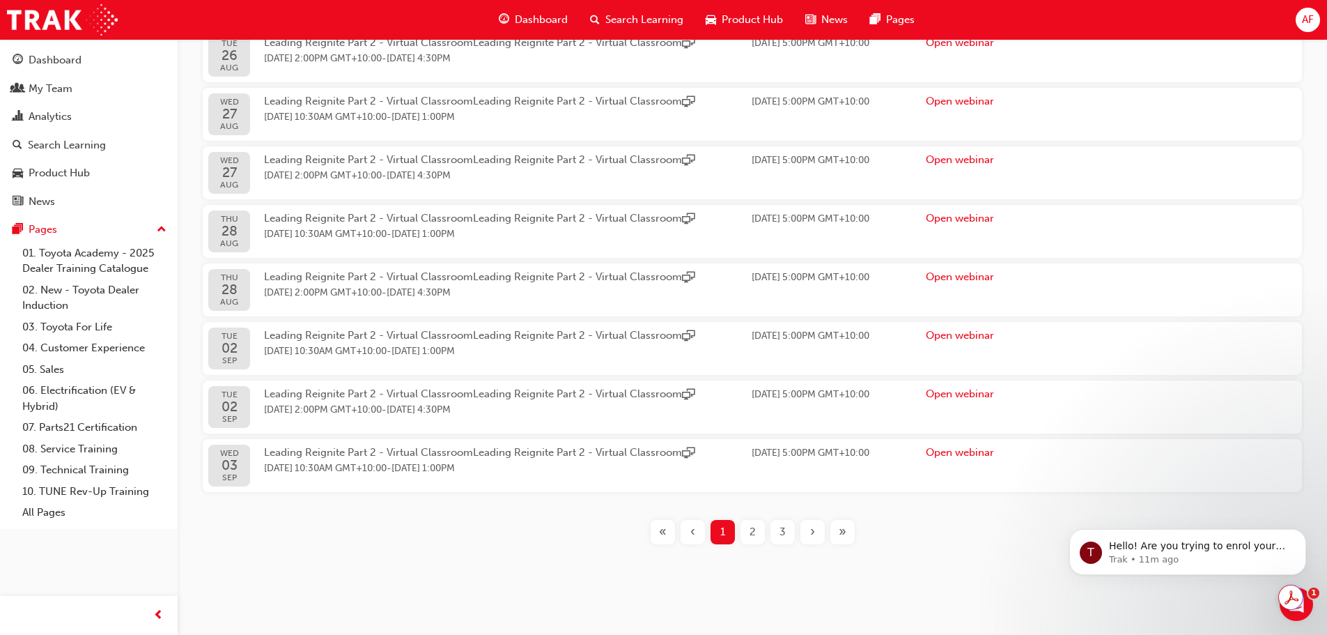
click at [845, 534] on span "»" at bounding box center [843, 532] width 8 height 16
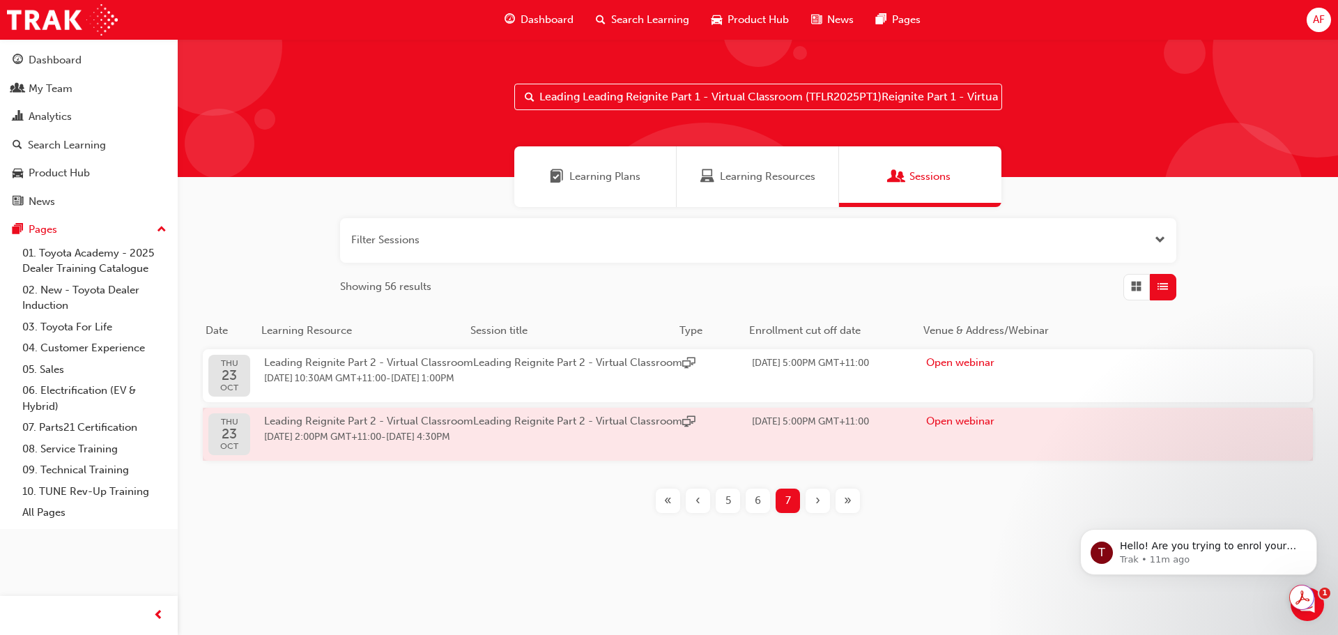
click at [360, 437] on span "[DATE] 2:00PM GMT+11:00" at bounding box center [322, 437] width 117 height 12
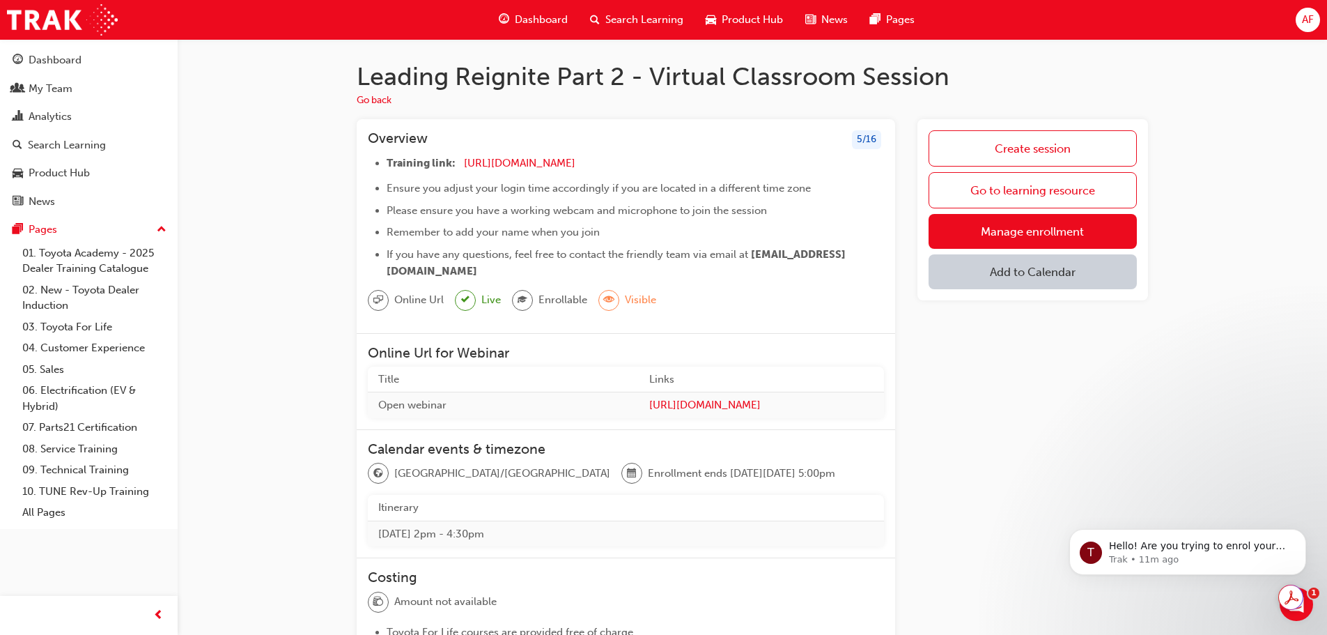
click at [992, 213] on div "Create session Go to learning resource Manage enrollment Add to Calendar" at bounding box center [1033, 209] width 231 height 181
click at [997, 222] on link "Manage enrollment" at bounding box center [1033, 231] width 208 height 35
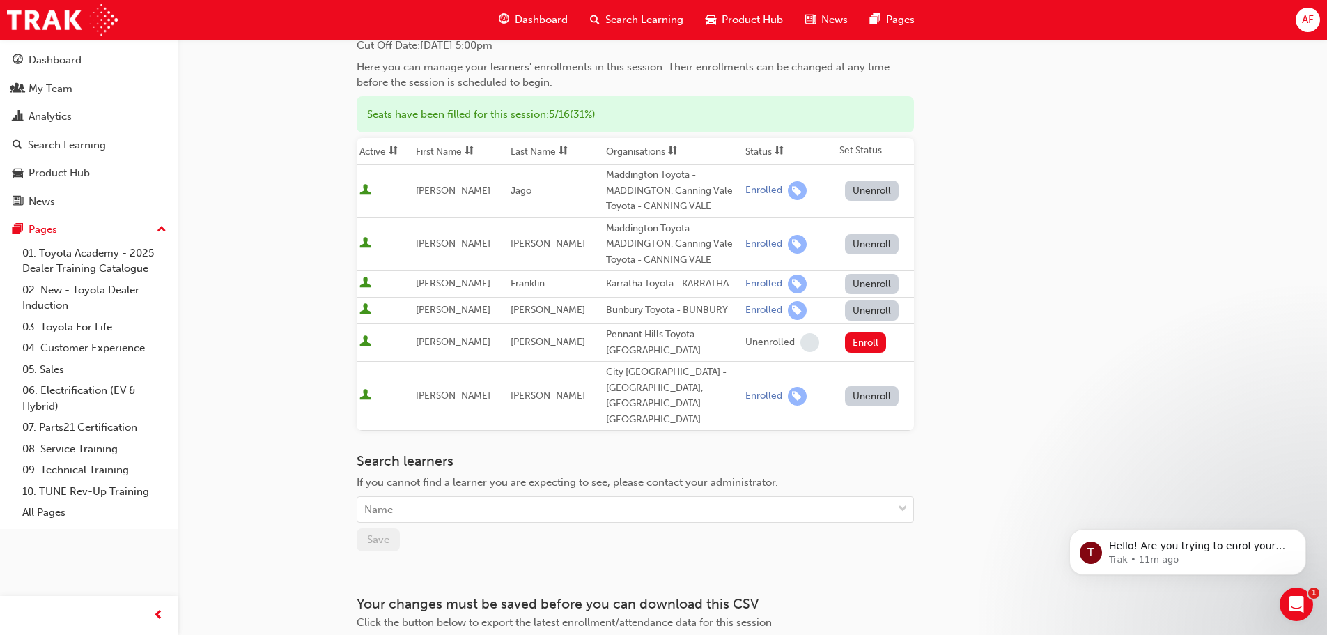
scroll to position [60, 0]
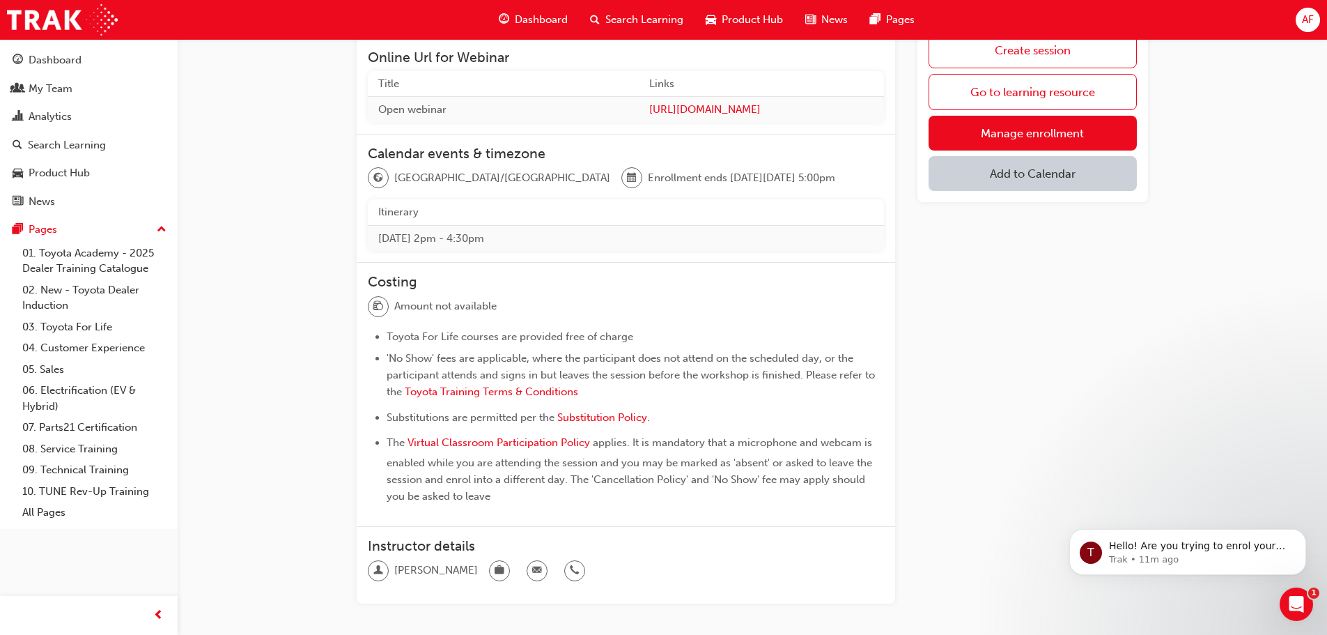
scroll to position [231, 0]
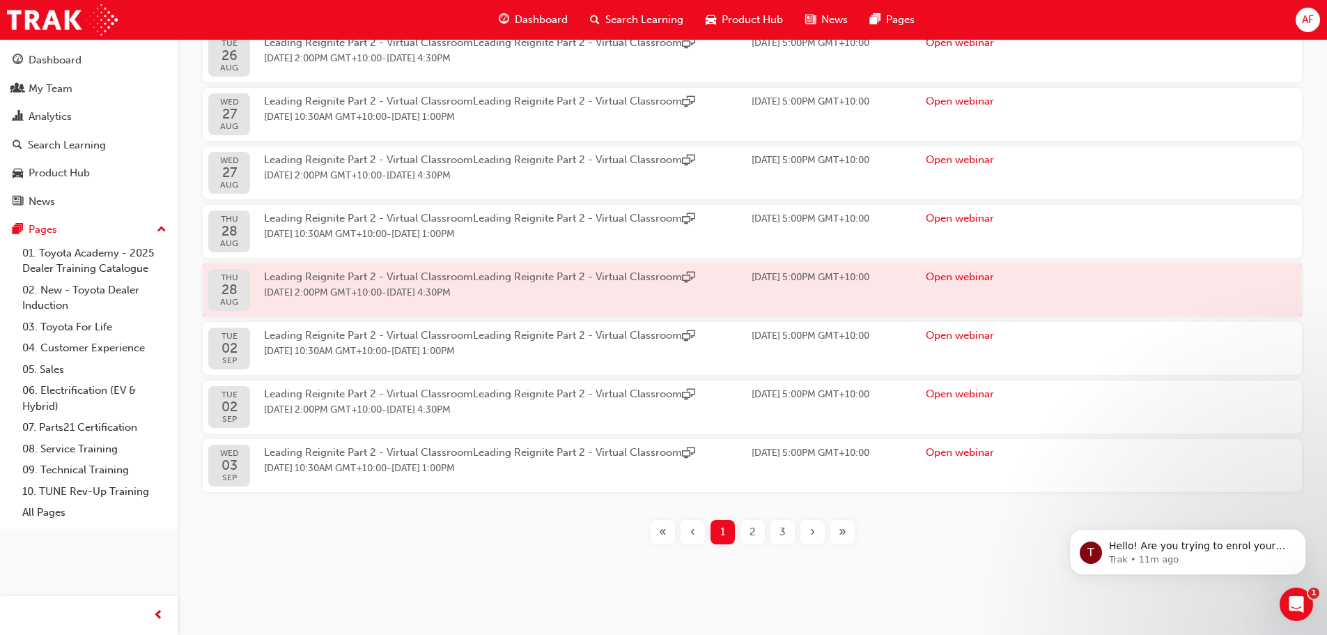
scroll to position [426, 0]
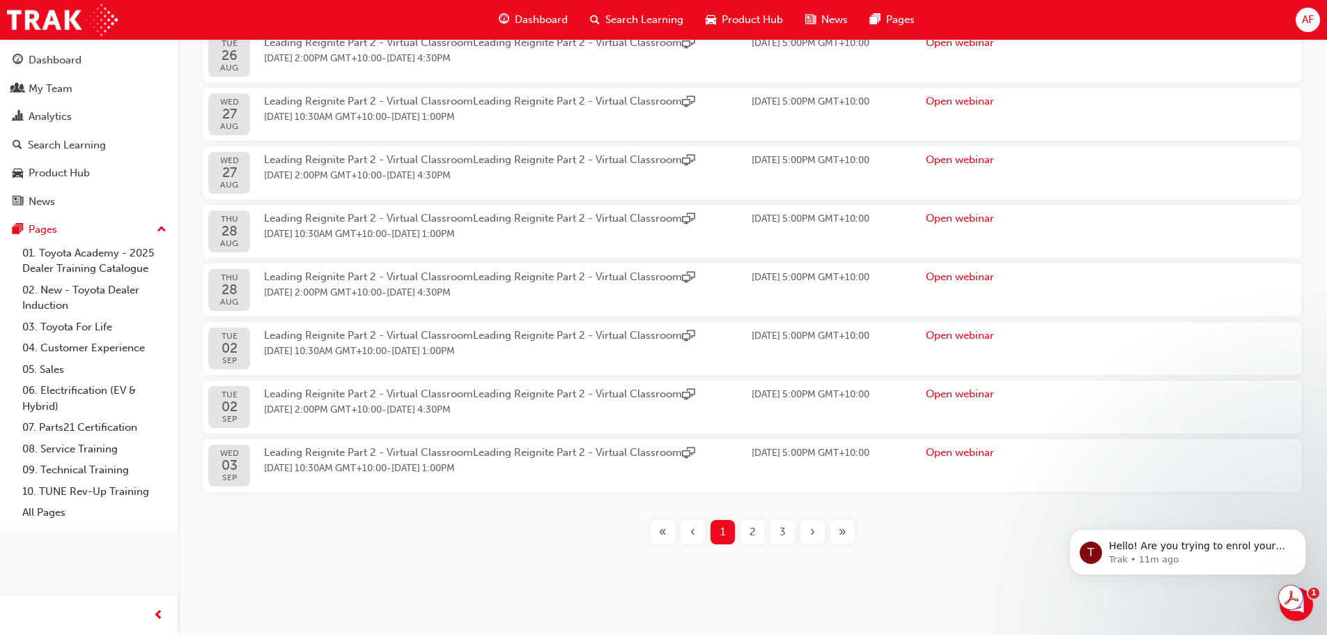
click at [848, 525] on div "»" at bounding box center [843, 532] width 24 height 24
click at [849, 533] on div "»" at bounding box center [843, 532] width 24 height 24
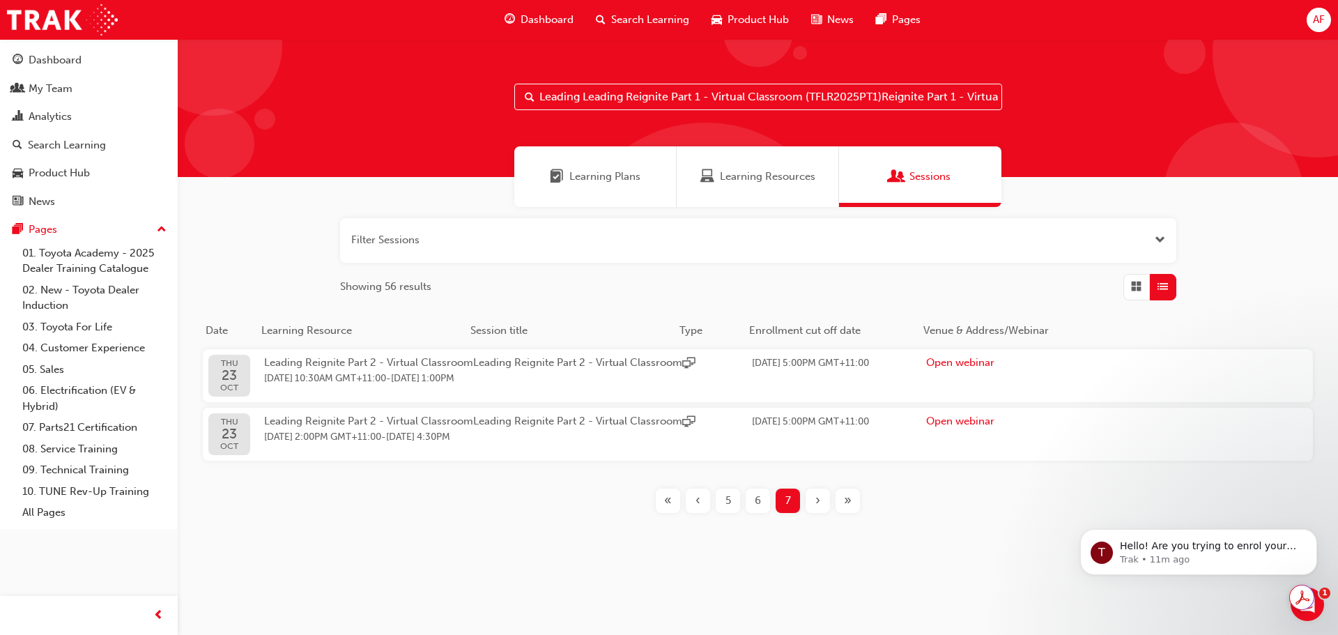
click at [758, 509] on span "6" at bounding box center [758, 501] width 6 height 16
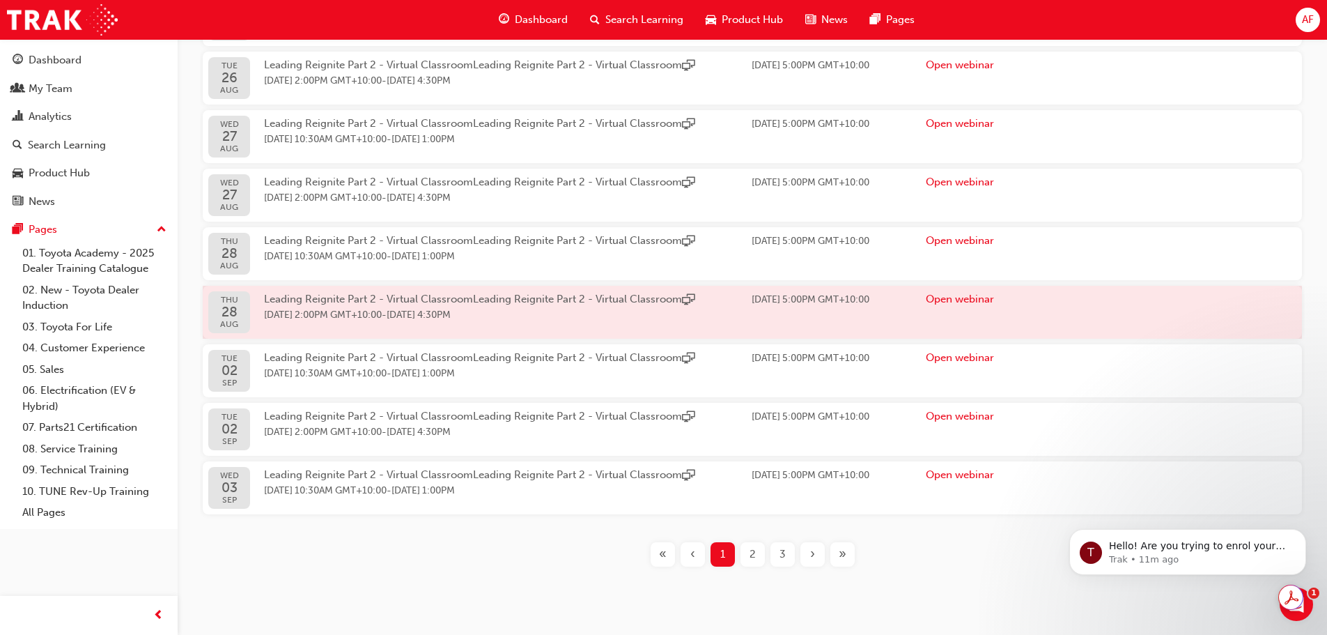
scroll to position [426, 0]
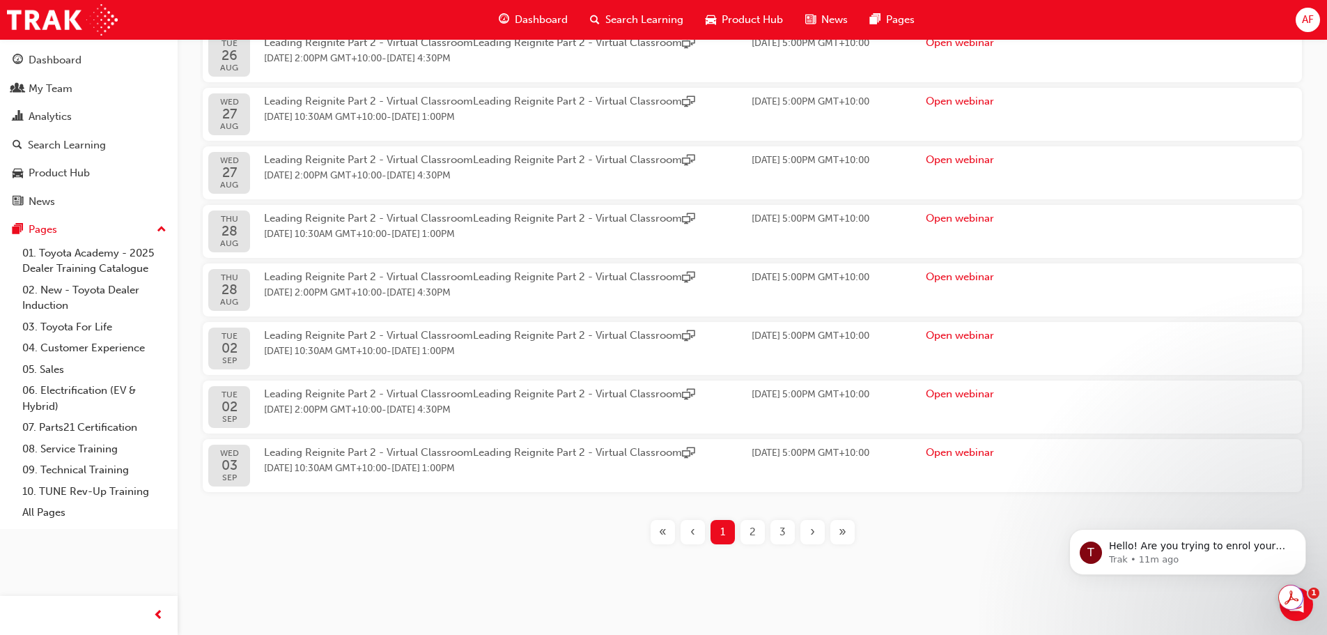
click at [807, 532] on div "›" at bounding box center [813, 532] width 24 height 24
click at [787, 534] on div "3" at bounding box center [783, 532] width 24 height 24
click at [783, 534] on span "3" at bounding box center [783, 532] width 6 height 16
click at [845, 529] on span "»" at bounding box center [843, 532] width 8 height 16
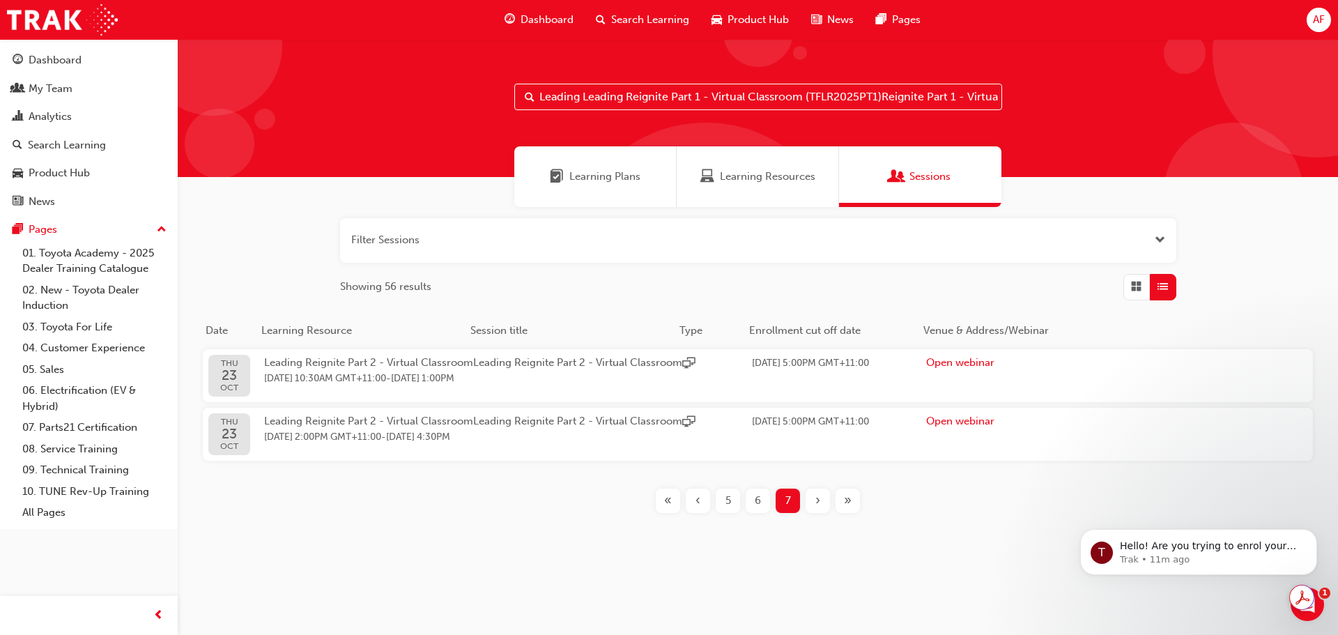
click at [757, 508] on span "6" at bounding box center [758, 501] width 6 height 16
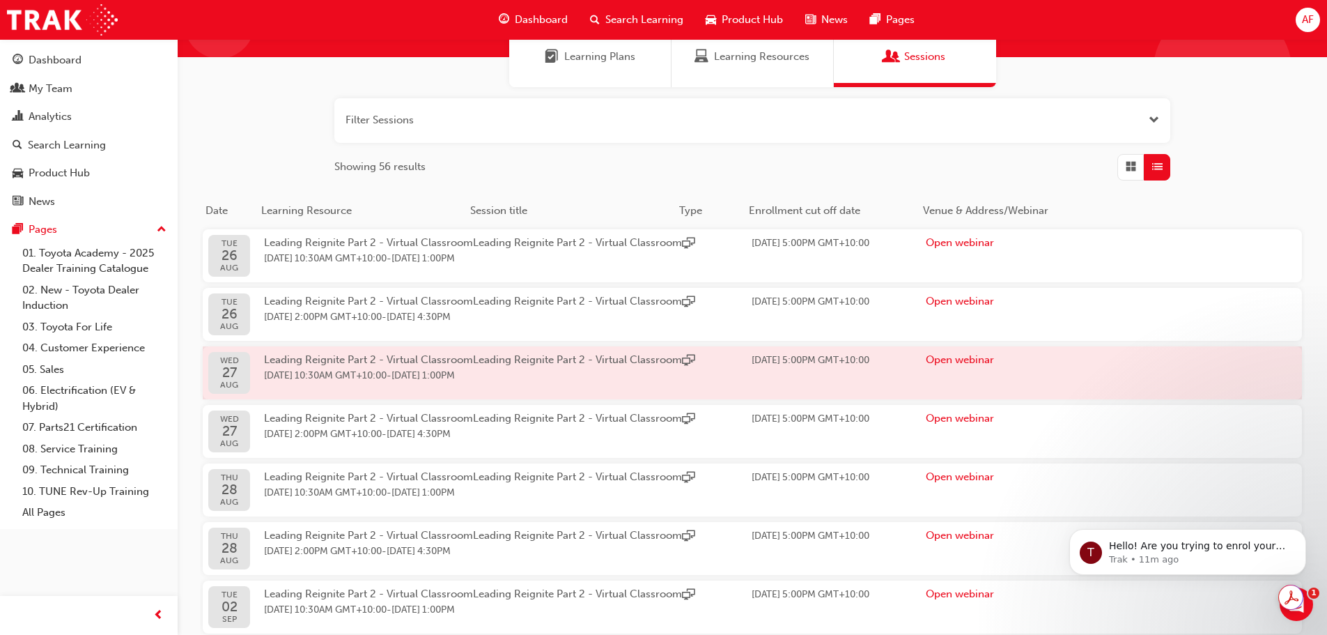
scroll to position [426, 0]
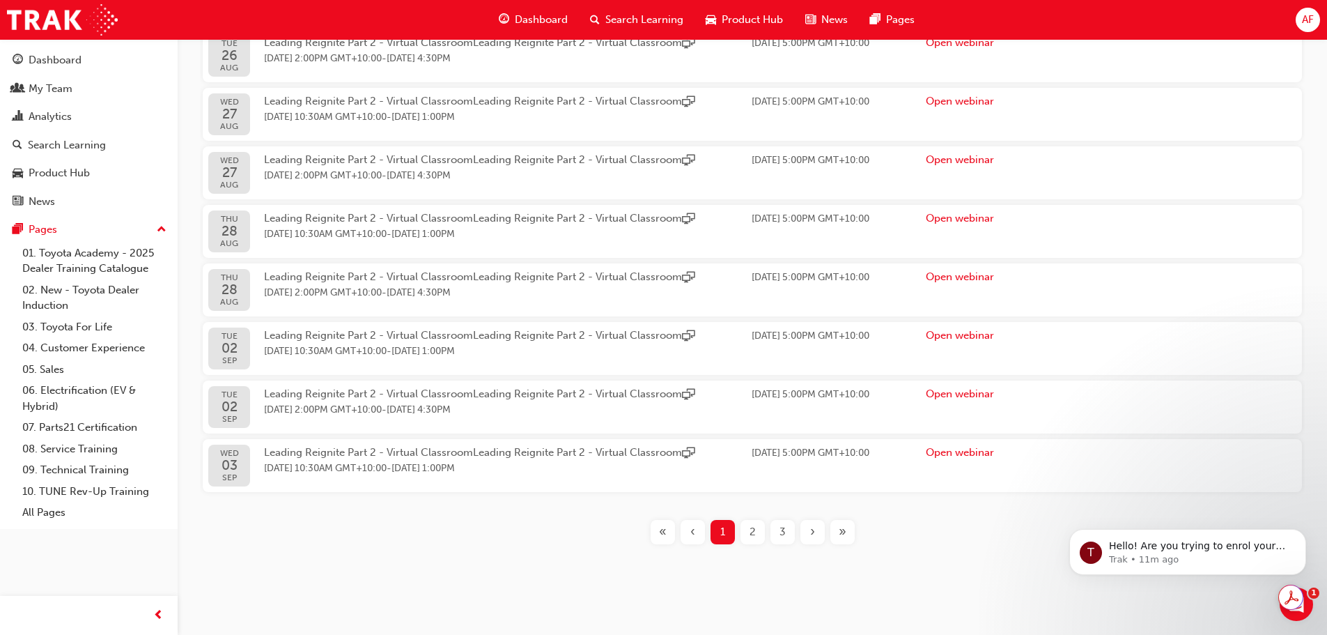
click at [850, 532] on div "»" at bounding box center [843, 532] width 24 height 24
click at [849, 532] on div "»" at bounding box center [843, 532] width 24 height 24
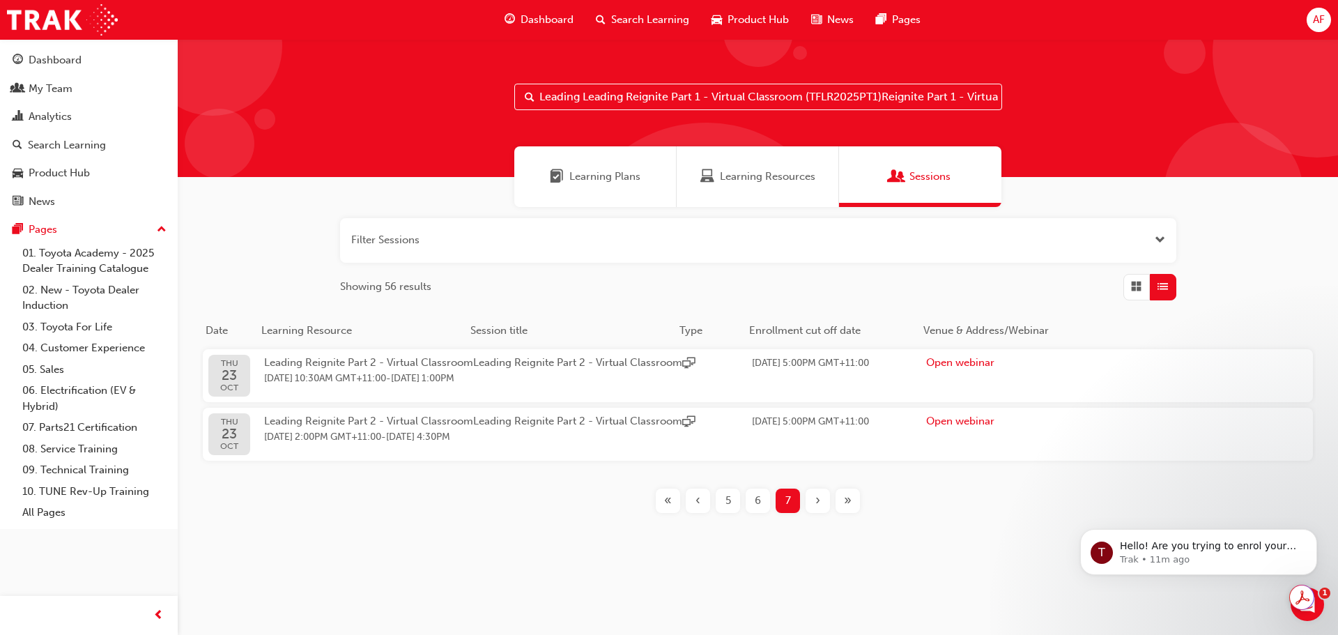
click at [732, 510] on div "5" at bounding box center [728, 500] width 24 height 24
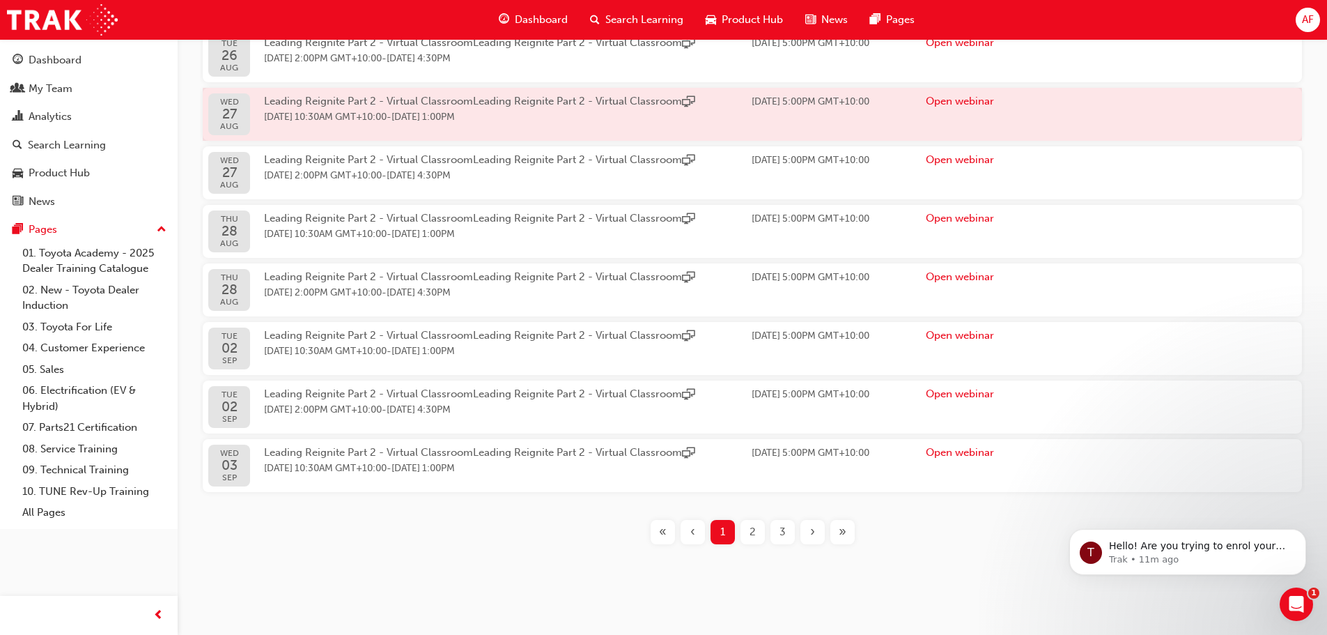
scroll to position [426, 0]
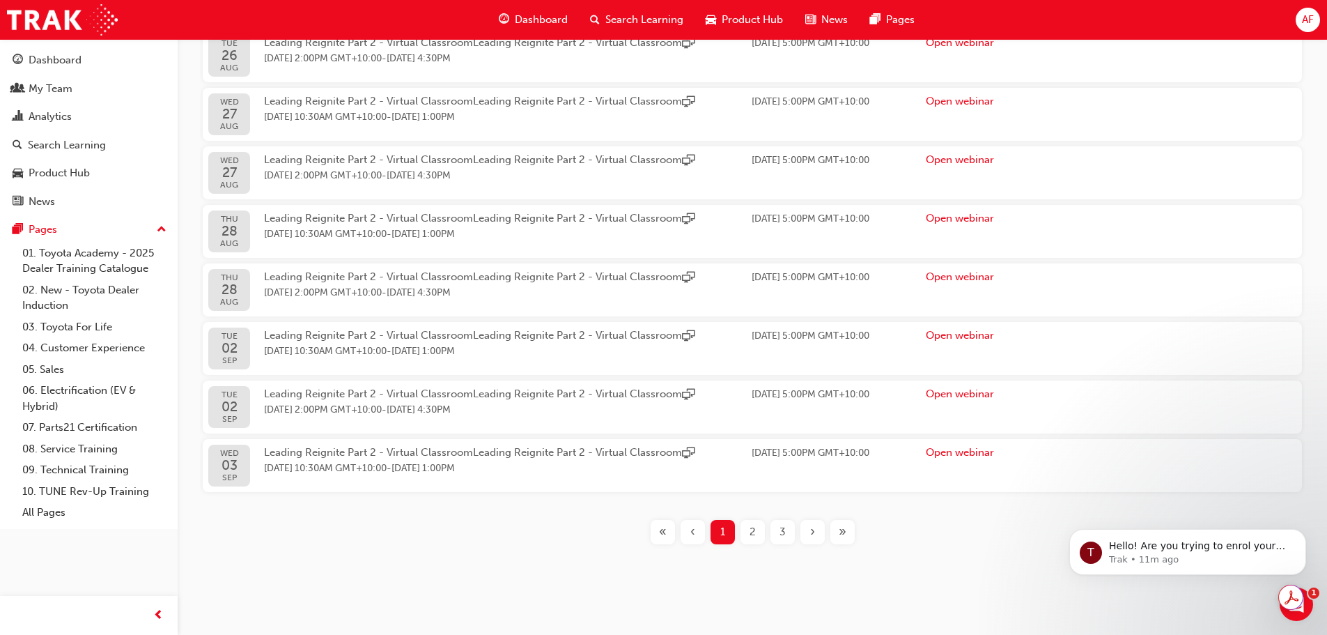
click at [836, 534] on div "»" at bounding box center [843, 532] width 24 height 24
click at [839, 534] on span "»" at bounding box center [843, 532] width 8 height 16
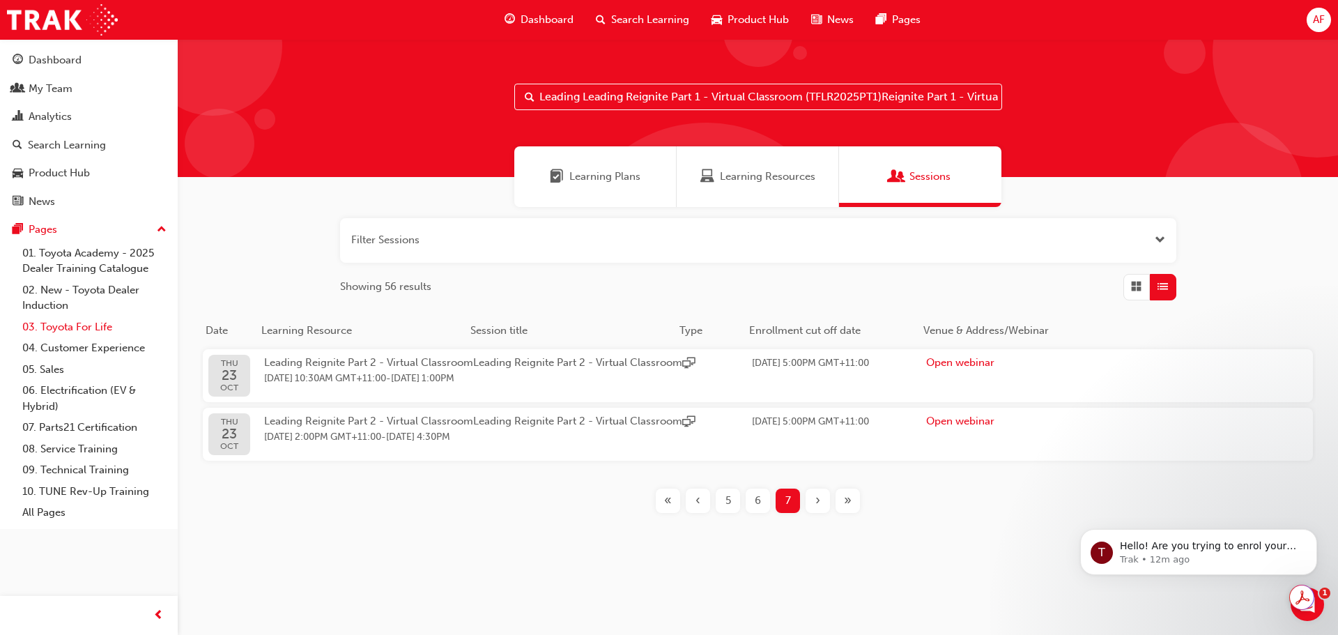
click at [83, 323] on link "03. Toyota For Life" at bounding box center [94, 327] width 155 height 22
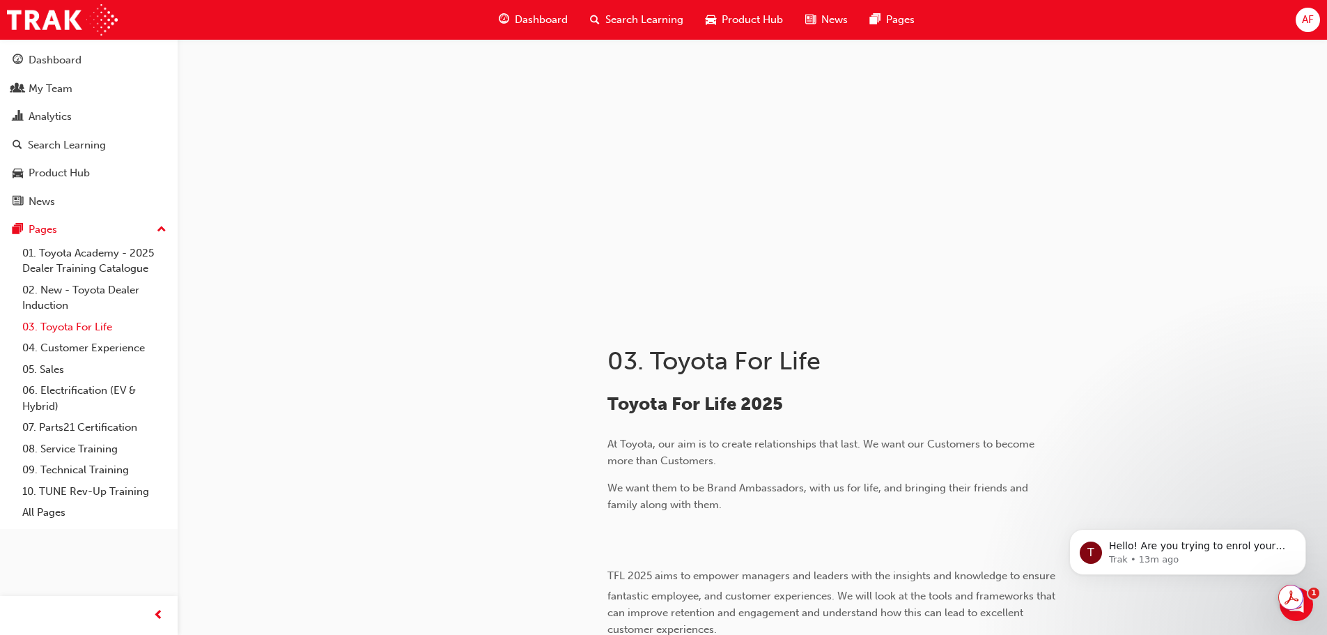
click at [95, 323] on link "03. Toyota For Life" at bounding box center [94, 327] width 155 height 22
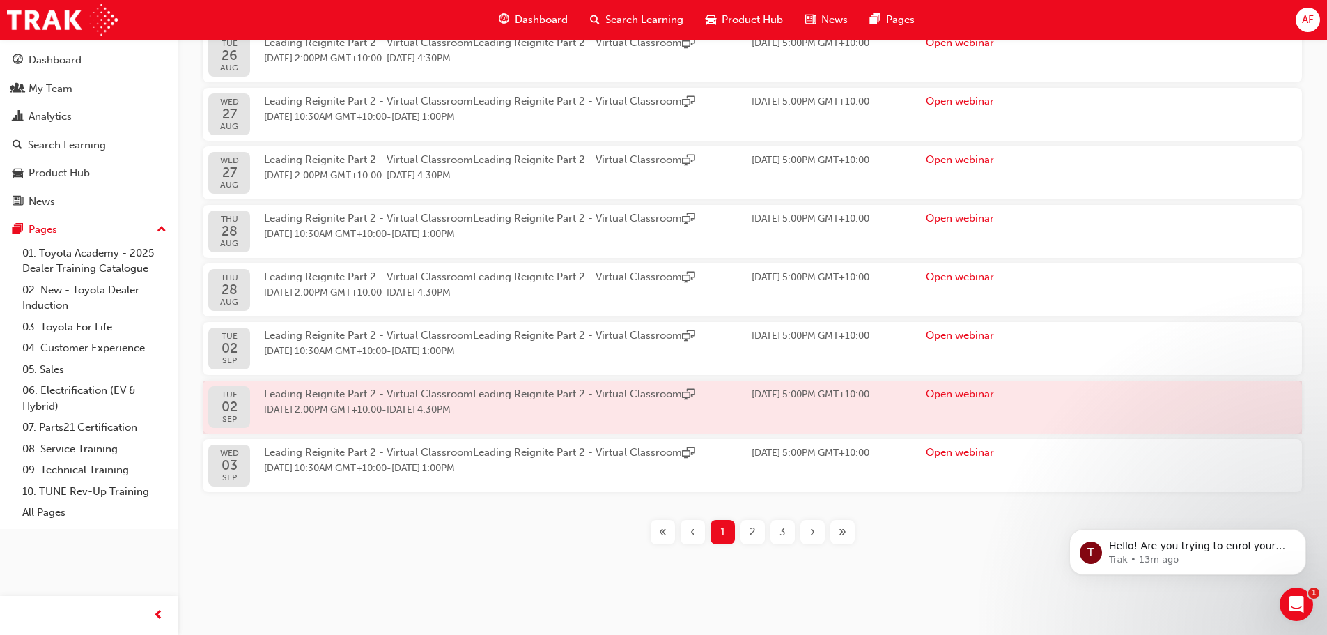
scroll to position [426, 0]
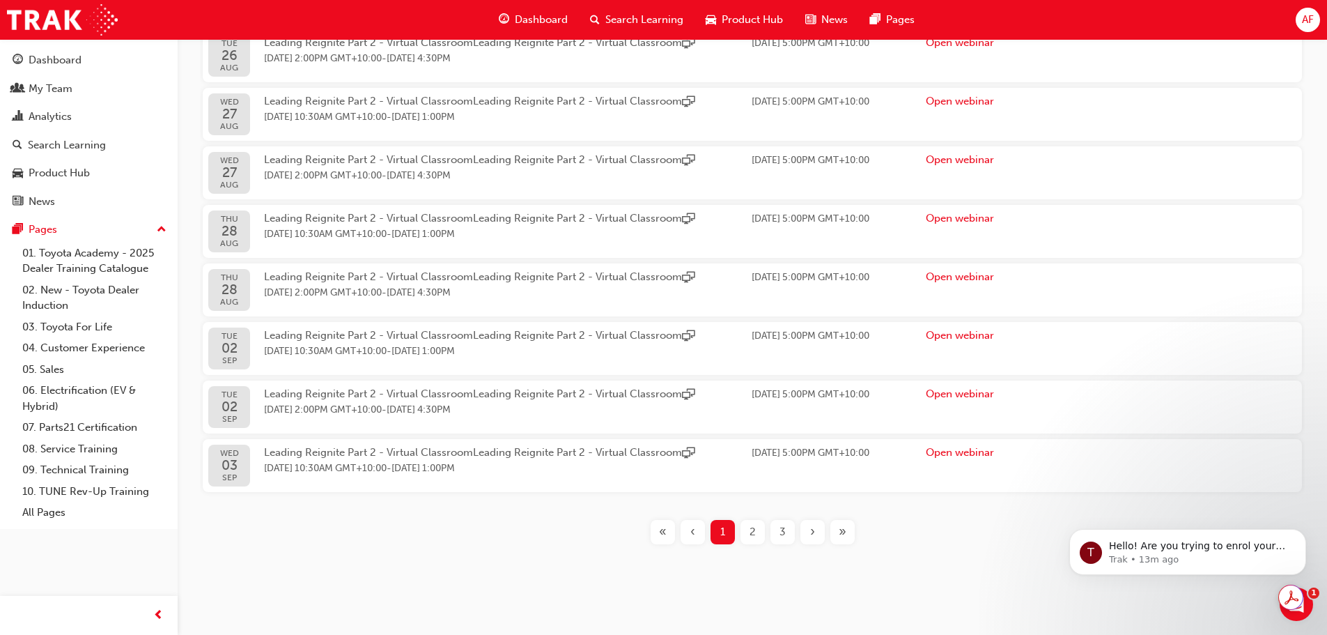
click at [853, 531] on div "»" at bounding box center [843, 532] width 24 height 24
click at [846, 535] on span "»" at bounding box center [843, 532] width 8 height 16
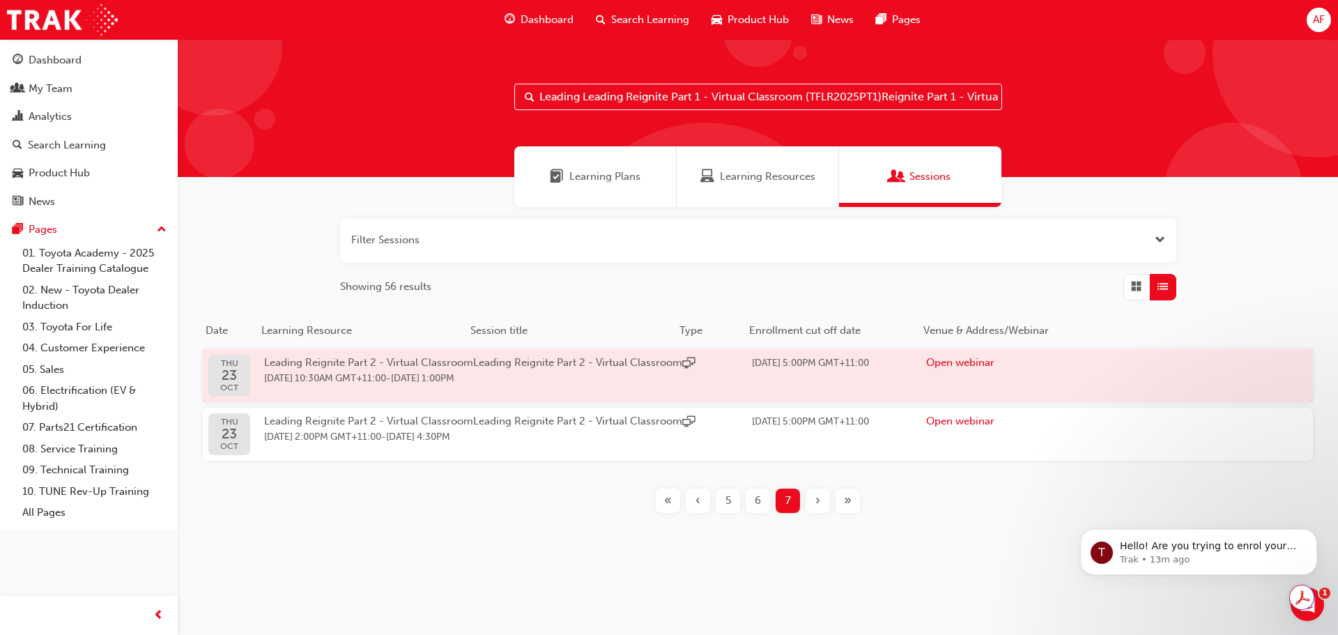
click at [409, 369] on div "Leading Reignite Part 2 - Virtual Classroom [DATE] 10:30AM GMT+11:00 - [DATE] 1…" at bounding box center [368, 376] width 209 height 42
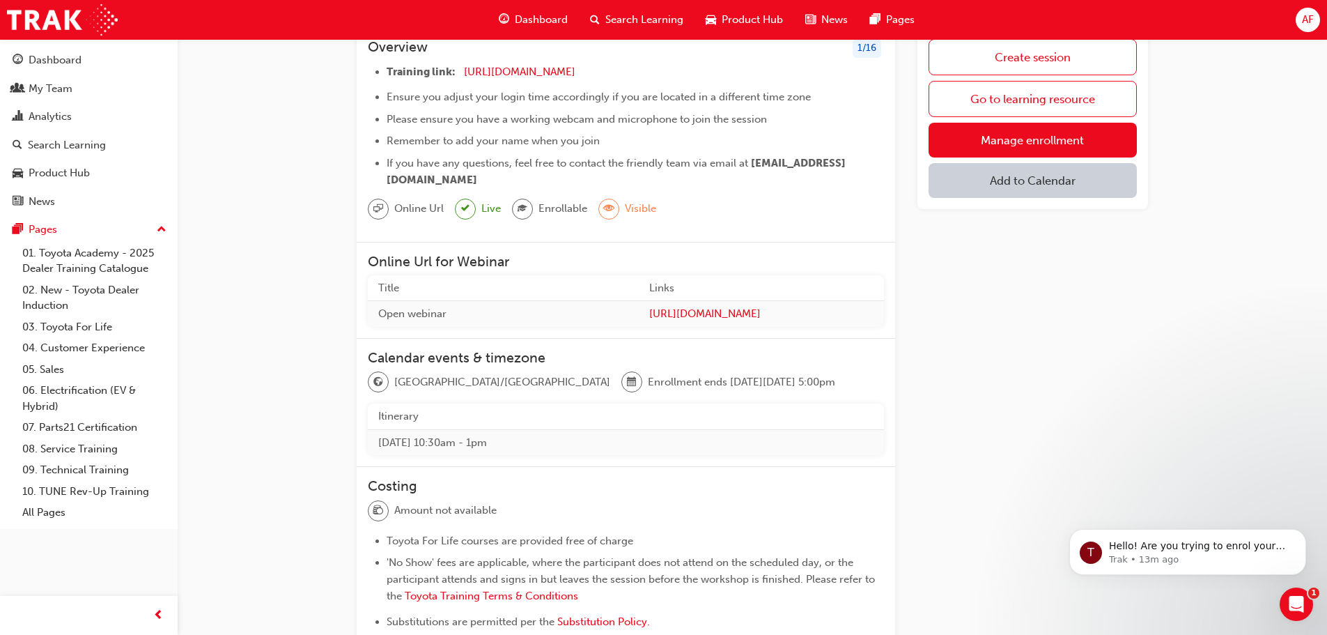
scroll to position [22, 0]
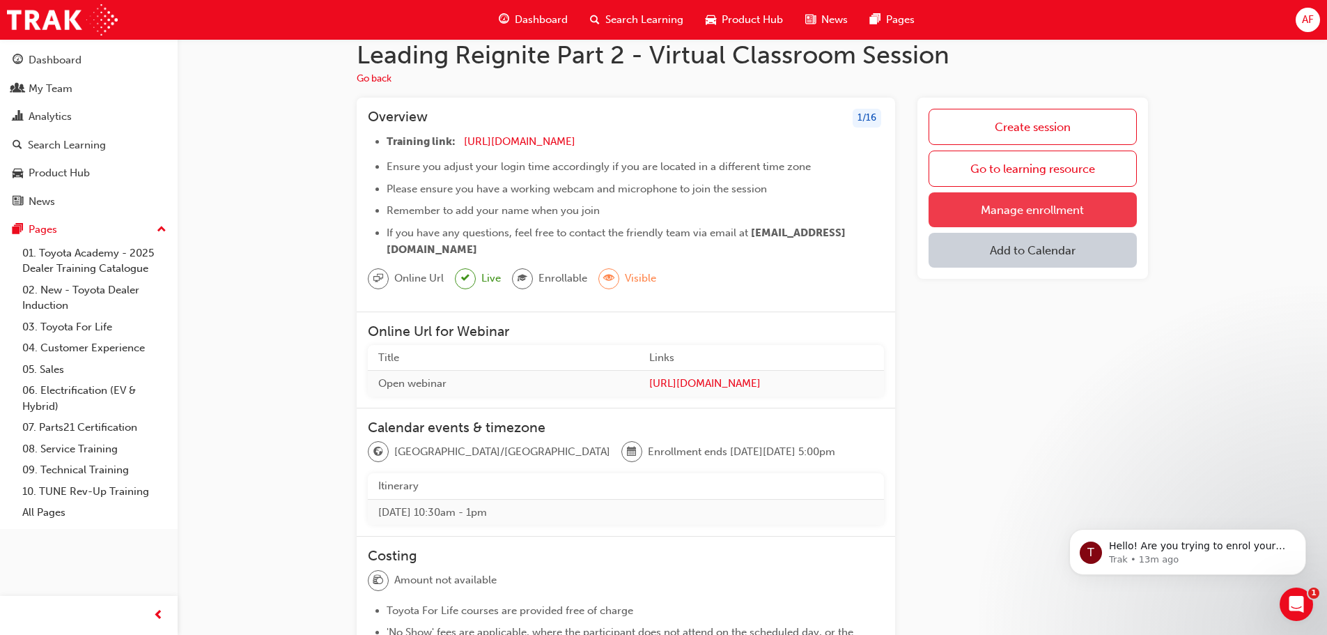
click at [1013, 211] on link "Manage enrollment" at bounding box center [1033, 209] width 208 height 35
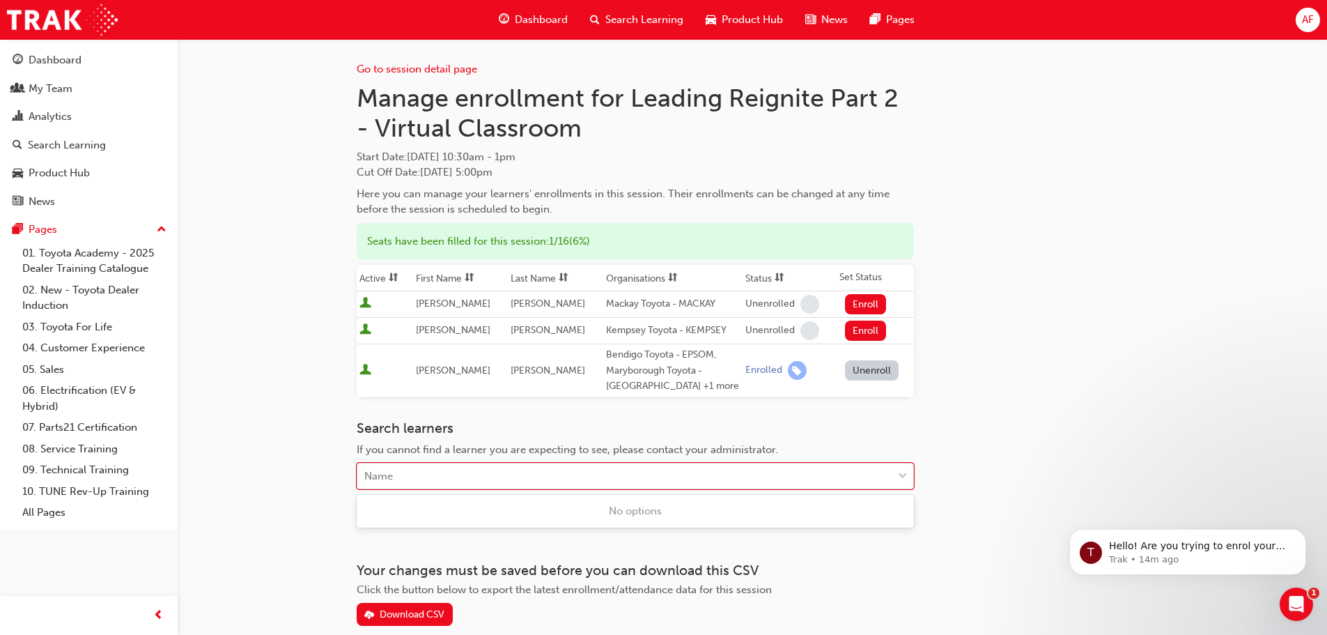
click at [645, 484] on div "Name" at bounding box center [624, 476] width 535 height 24
click at [646, 480] on div "Name" at bounding box center [624, 476] width 535 height 24
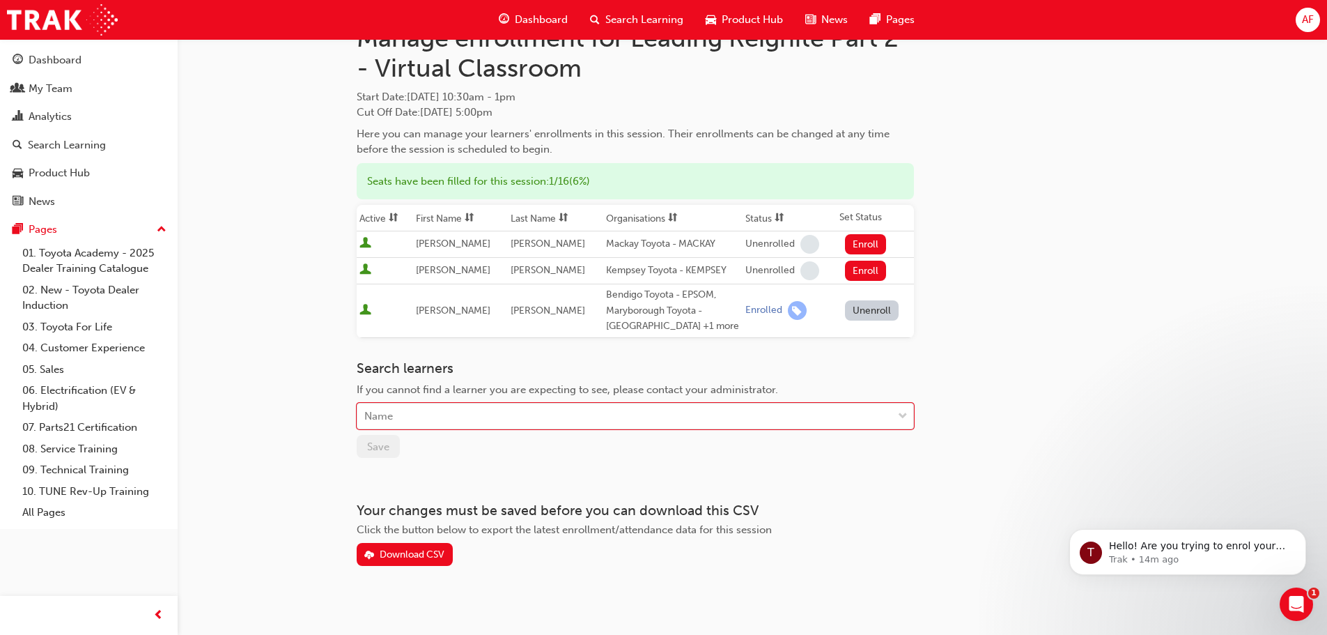
scroll to position [70, 0]
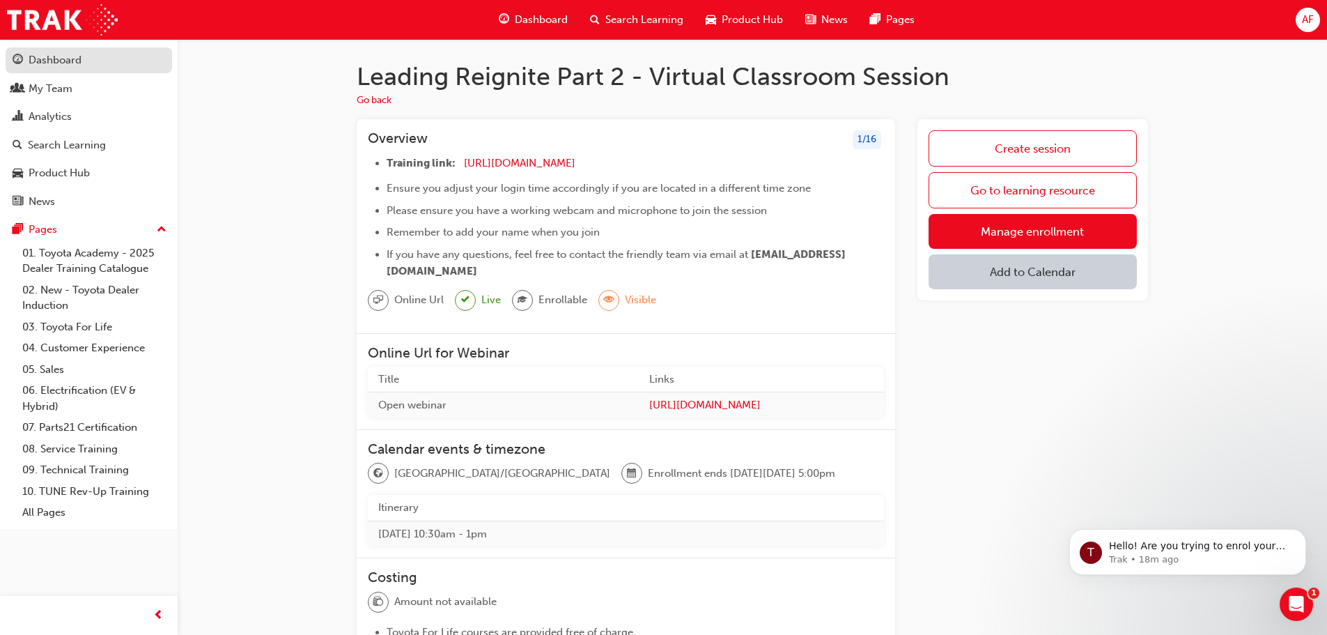
click at [63, 68] on div "Dashboard" at bounding box center [89, 60] width 153 height 17
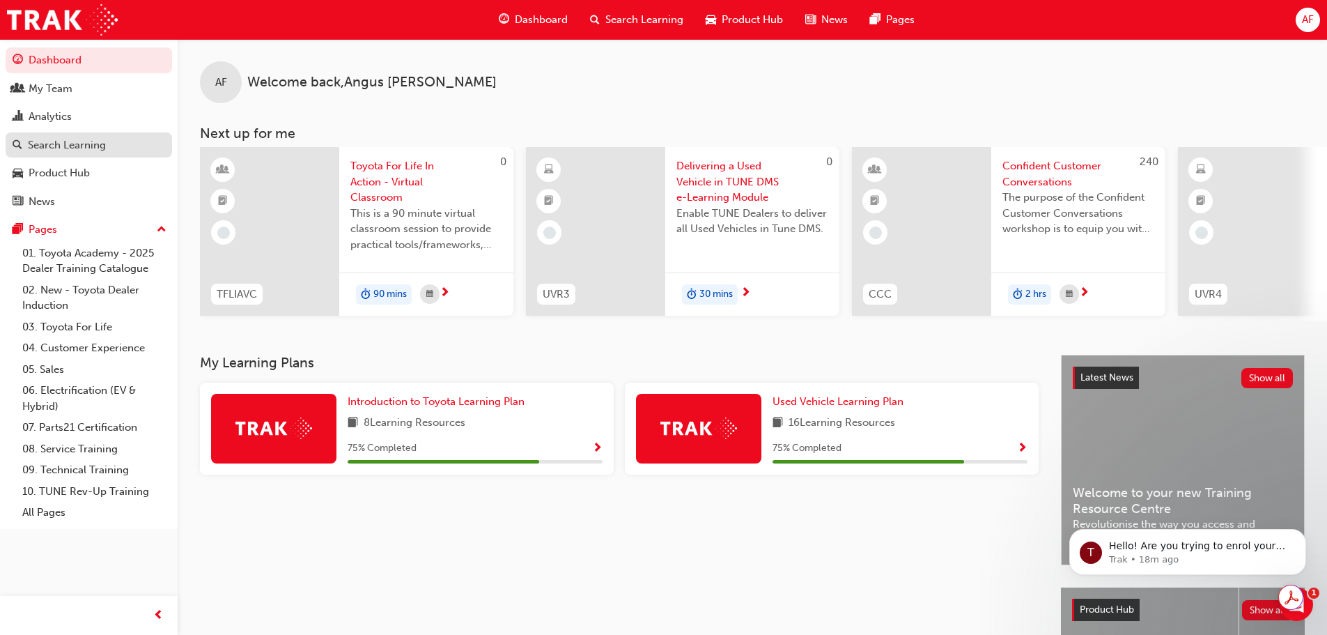
click at [50, 144] on div "Search Learning" at bounding box center [67, 145] width 78 height 16
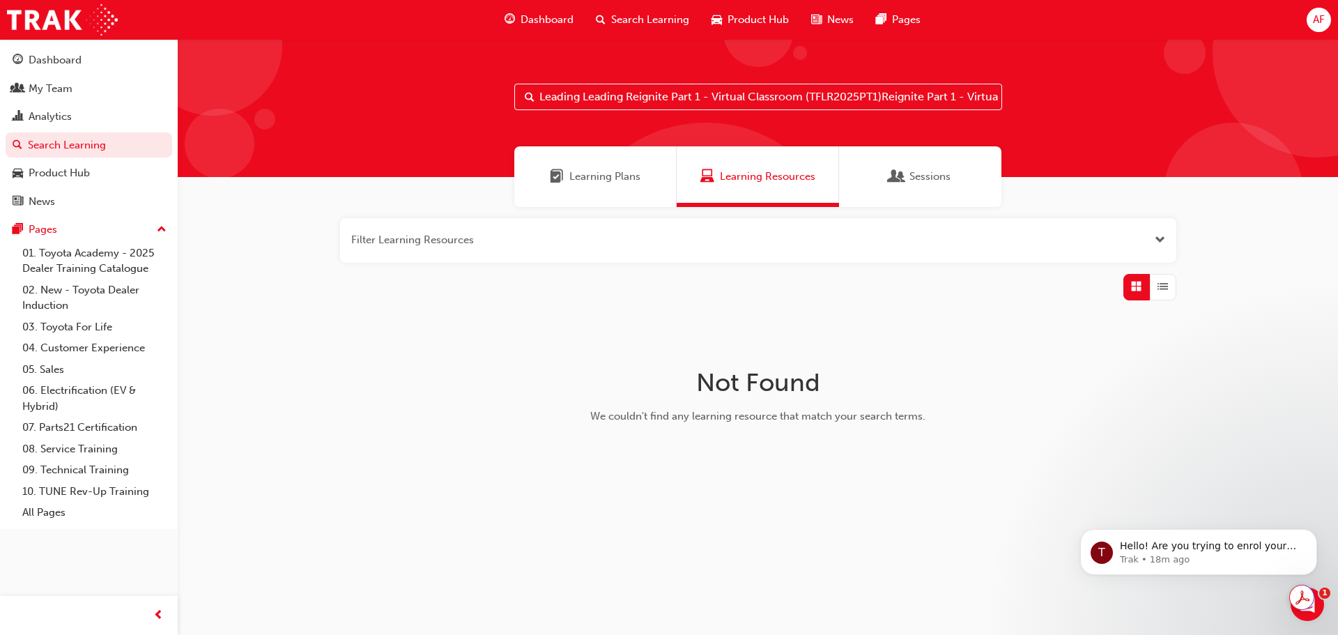
paste input "TFLR2025PT1"
drag, startPoint x: 998, startPoint y: 93, endPoint x: 693, endPoint y: 96, distance: 304.5
click at [691, 95] on input "Leading LeTFLR2025PT1ading Reignite Part 1 - Virtual Classroom (TFLR2025PT1)Rei…" at bounding box center [758, 97] width 488 height 26
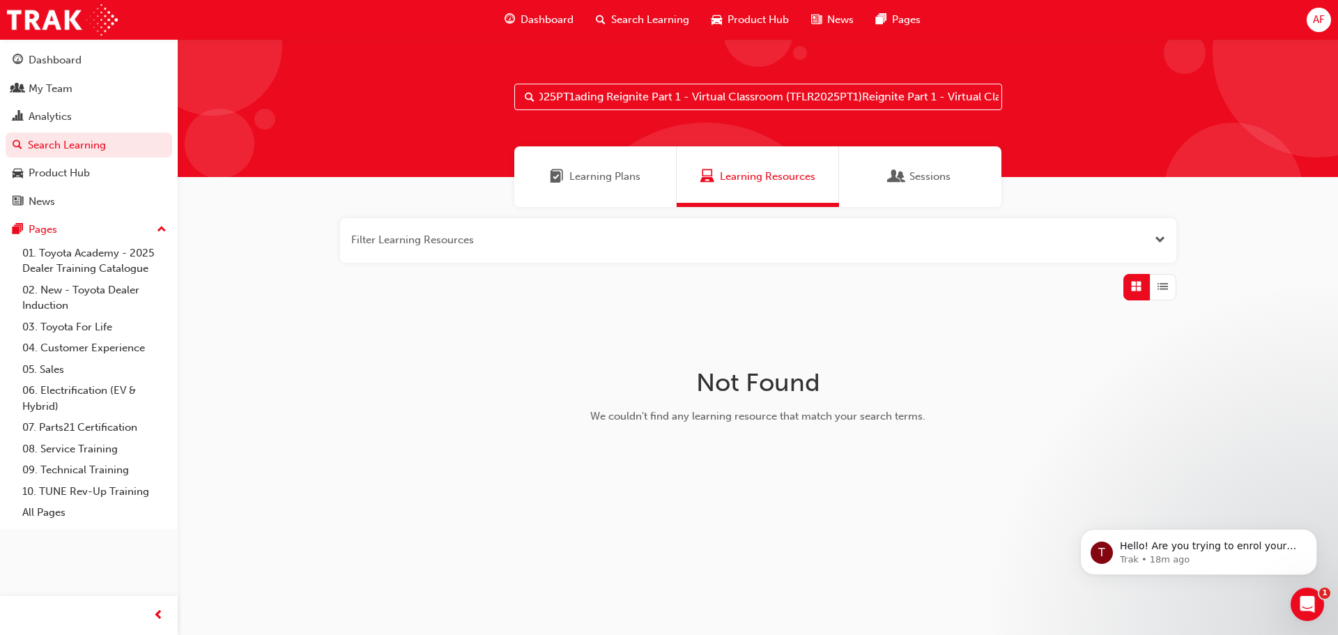
drag, startPoint x: 998, startPoint y: 97, endPoint x: 792, endPoint y: 107, distance: 205.8
click at [783, 108] on input "Leading LeTFLR2025PT1ading Reignite Part 1 - Virtual Classroom (TFLR2025PT1)Rei…" at bounding box center [758, 97] width 488 height 26
drag, startPoint x: 636, startPoint y: 91, endPoint x: 537, endPoint y: 98, distance: 99.2
click at [537, 98] on input "Virtual Classroom (TFLR2025PT1)" at bounding box center [758, 97] width 488 height 26
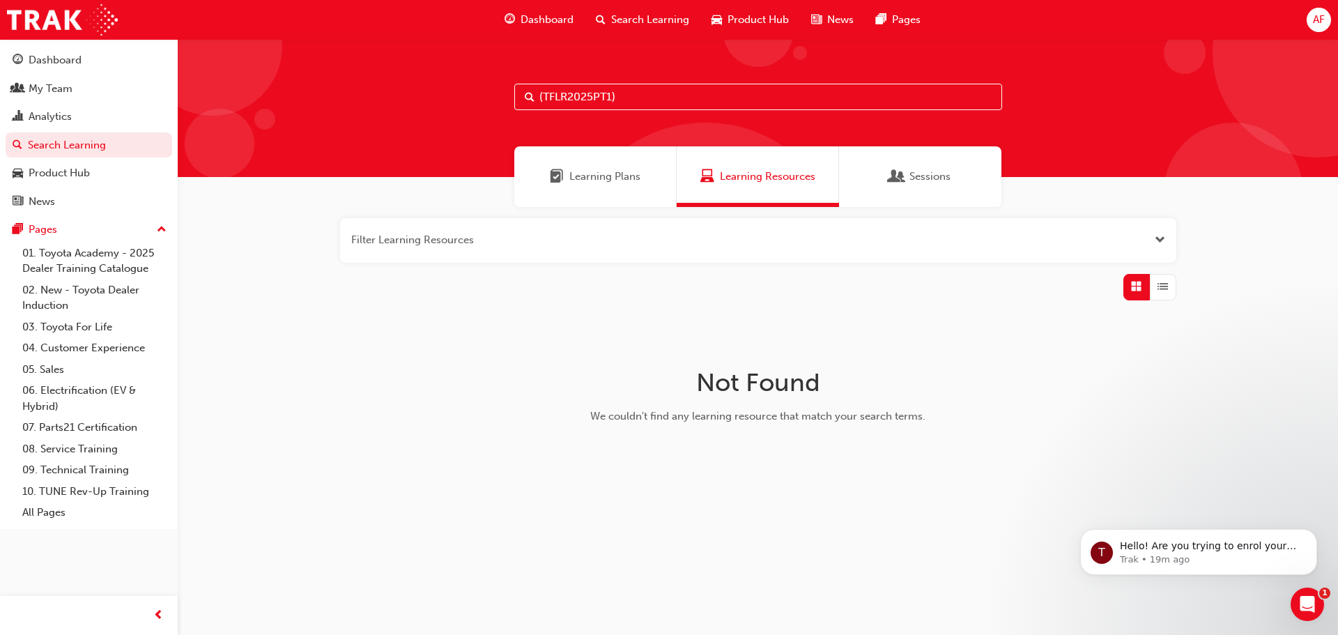
type input "(TFLR2025PT1)"
drag, startPoint x: 625, startPoint y: 97, endPoint x: 537, endPoint y: 102, distance: 88.6
click at [537, 102] on input "(TFLR2025PT1)" at bounding box center [758, 97] width 488 height 26
